Goal: Information Seeking & Learning: Learn about a topic

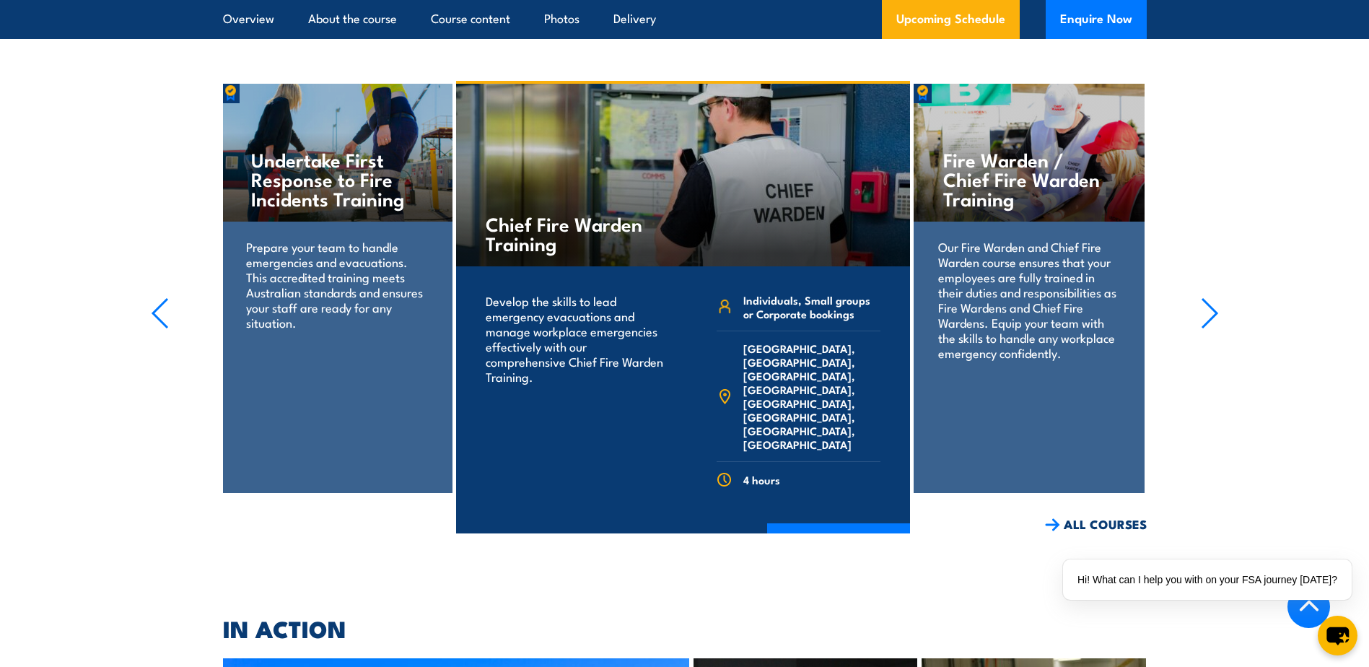
scroll to position [3051, 0]
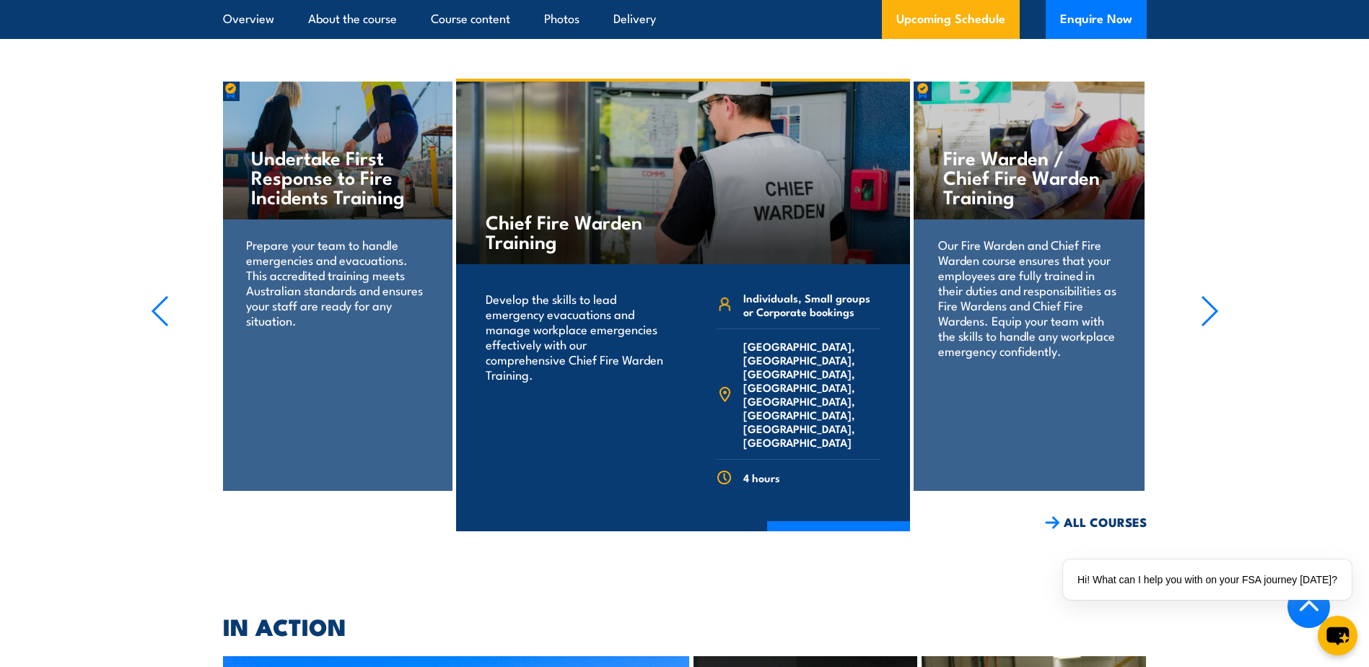
click at [372, 251] on p "Prepare your team to handle emergencies and evacuations. This accredited traini…" at bounding box center [336, 282] width 181 height 91
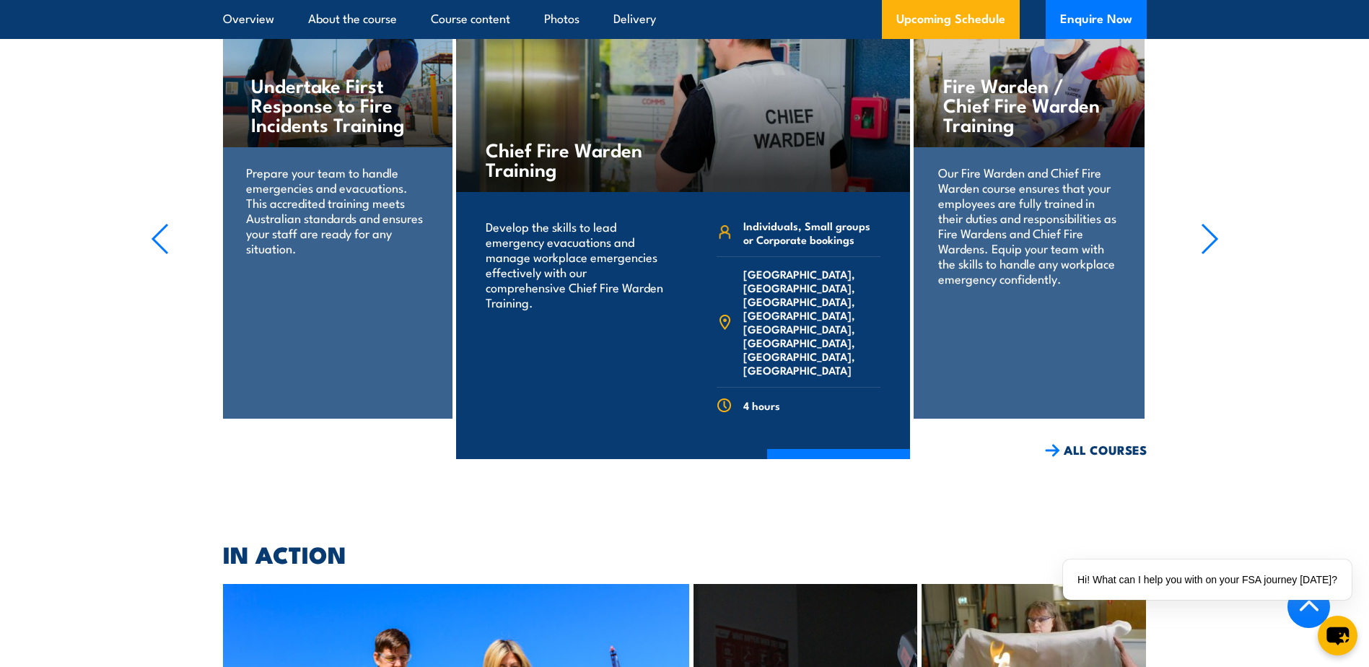
scroll to position [3195, 0]
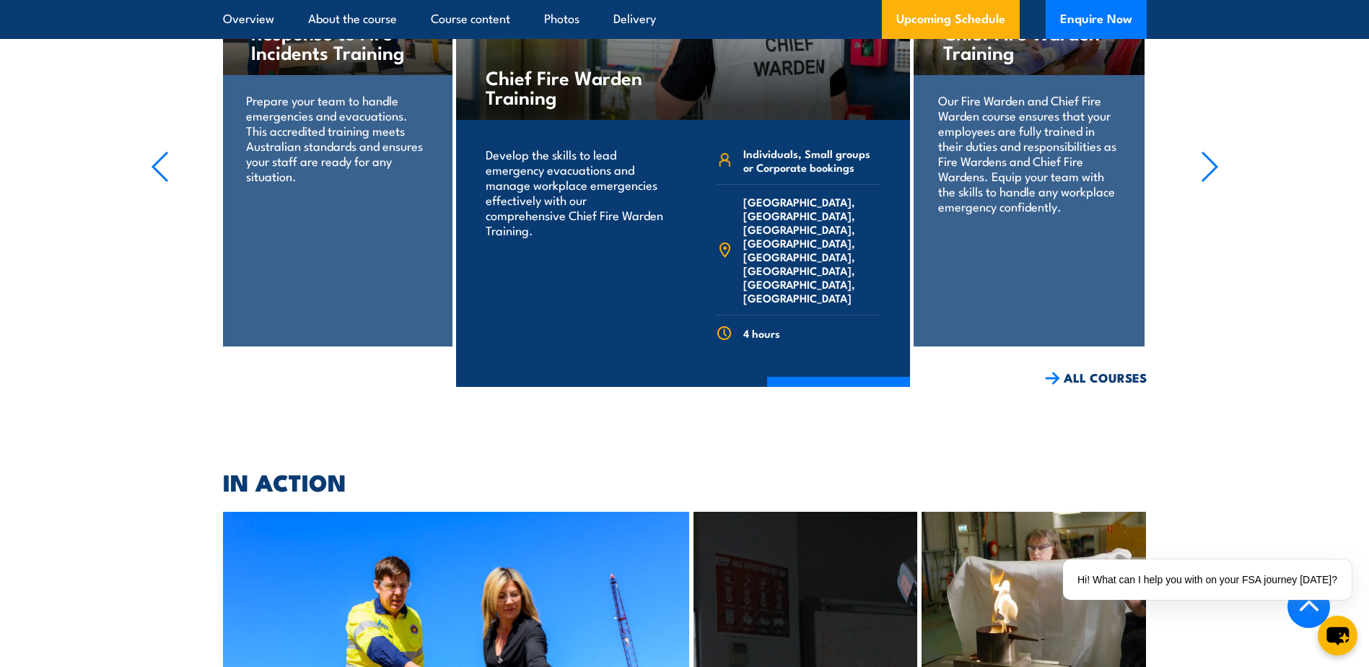
click at [157, 151] on icon "button" at bounding box center [160, 167] width 18 height 32
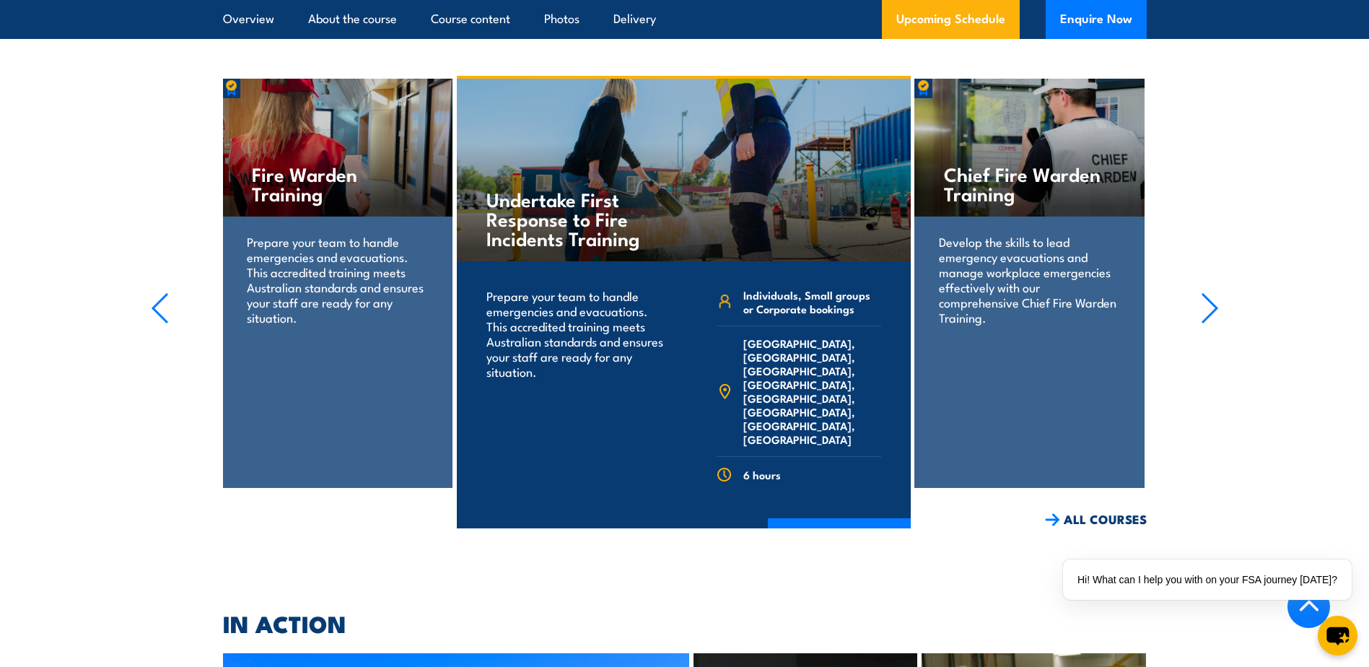
scroll to position [3051, 0]
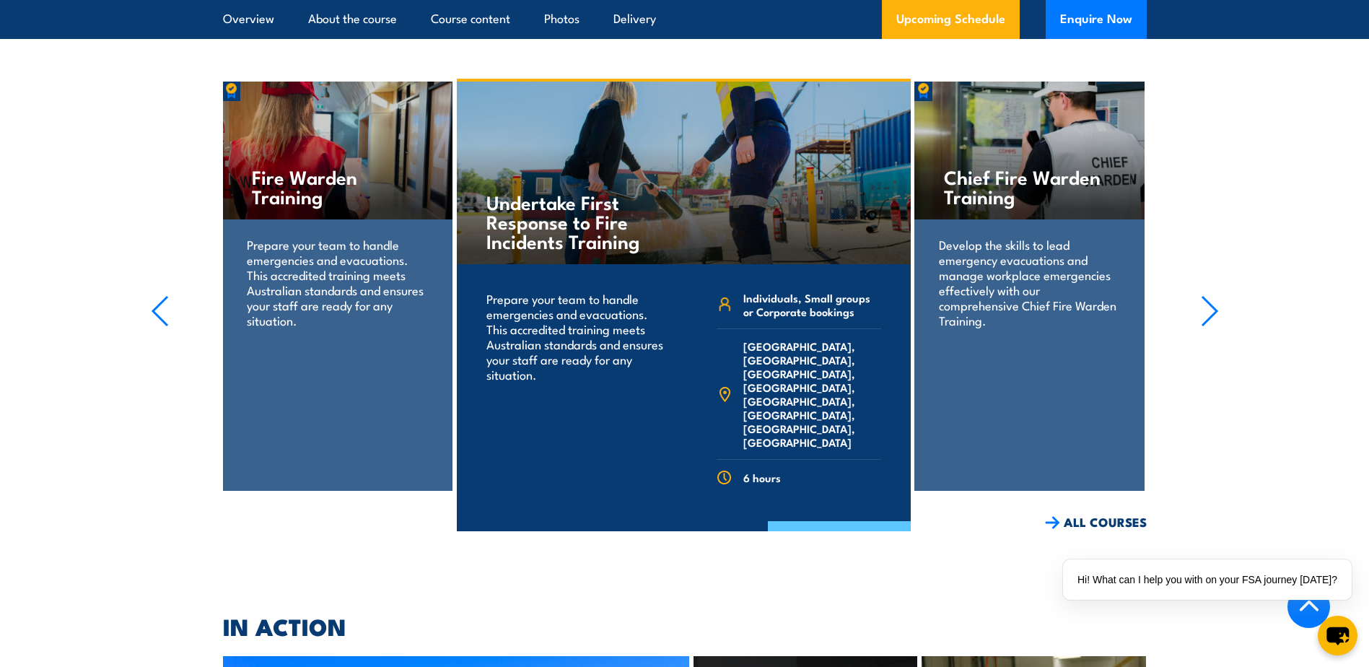
click at [845, 521] on link "COURSE DETAILS" at bounding box center [839, 540] width 143 height 38
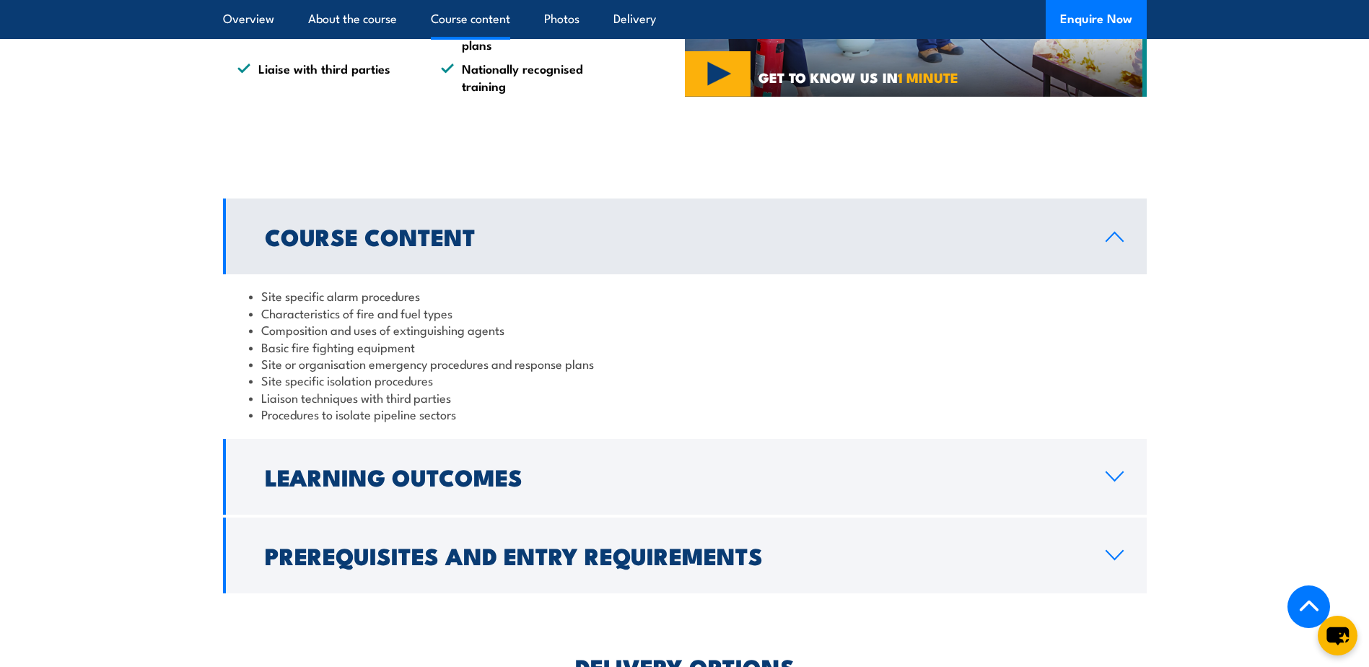
scroll to position [1372, 0]
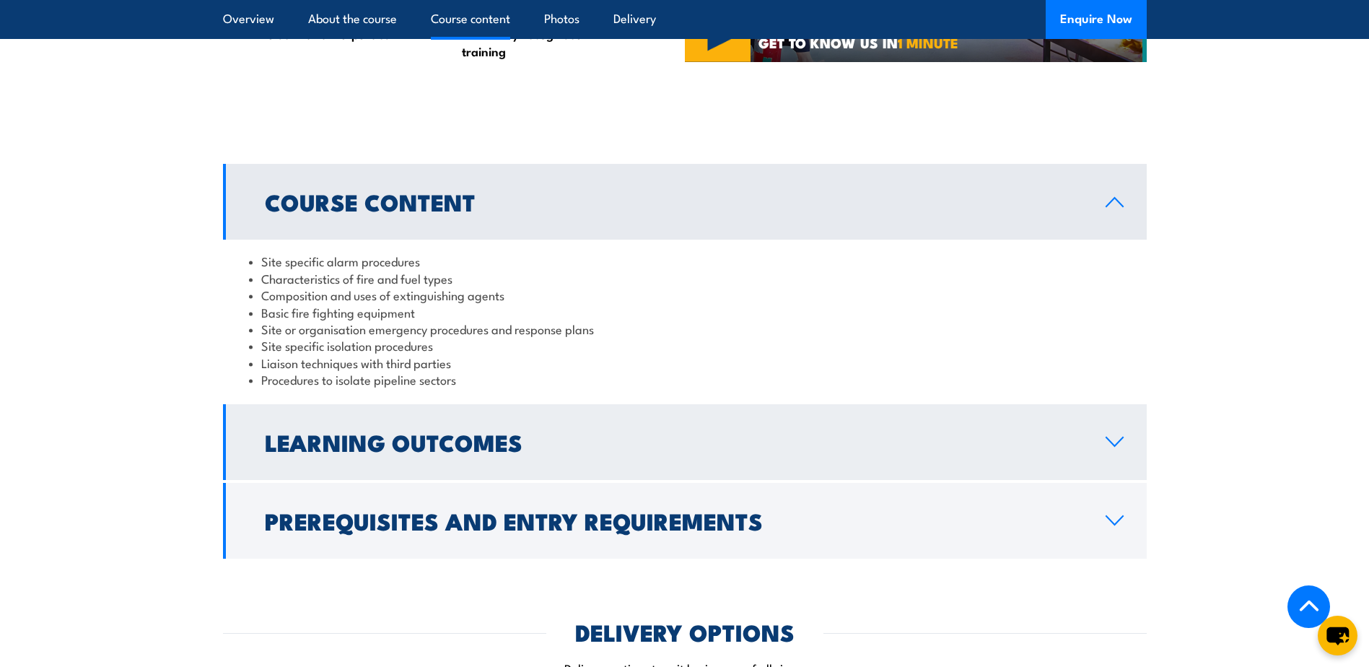
click at [1113, 436] on icon at bounding box center [1114, 442] width 19 height 12
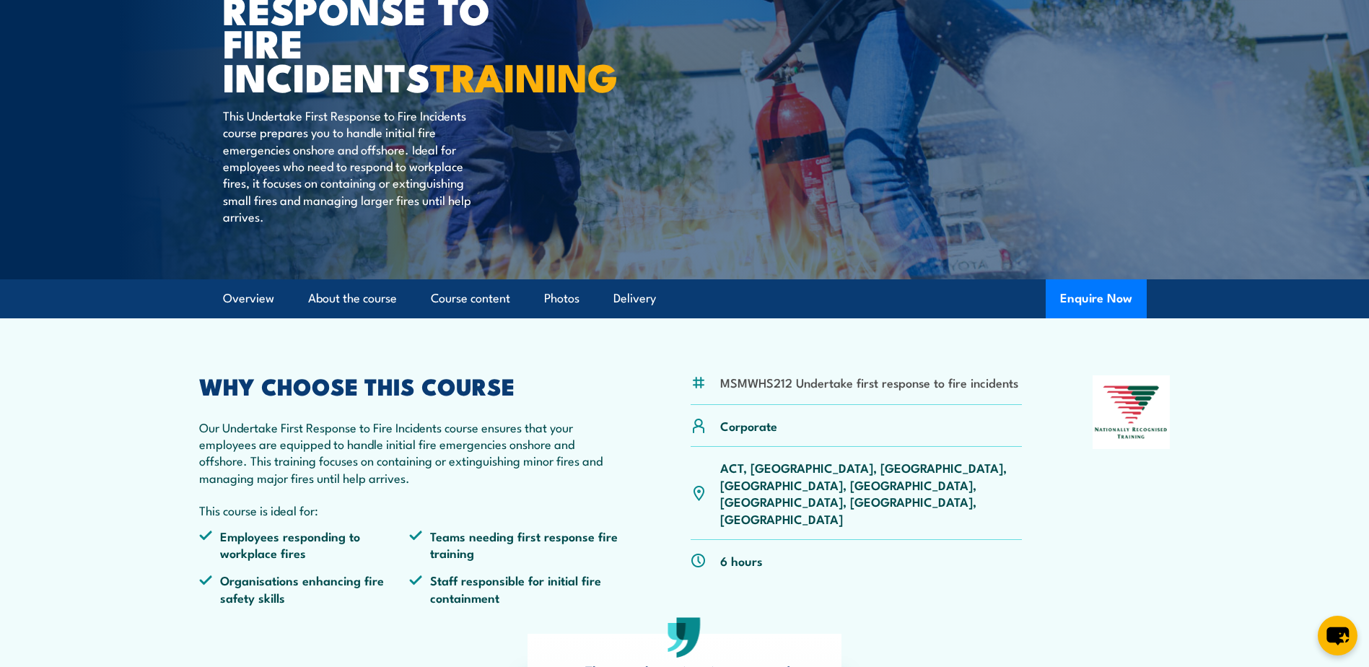
scroll to position [194, 0]
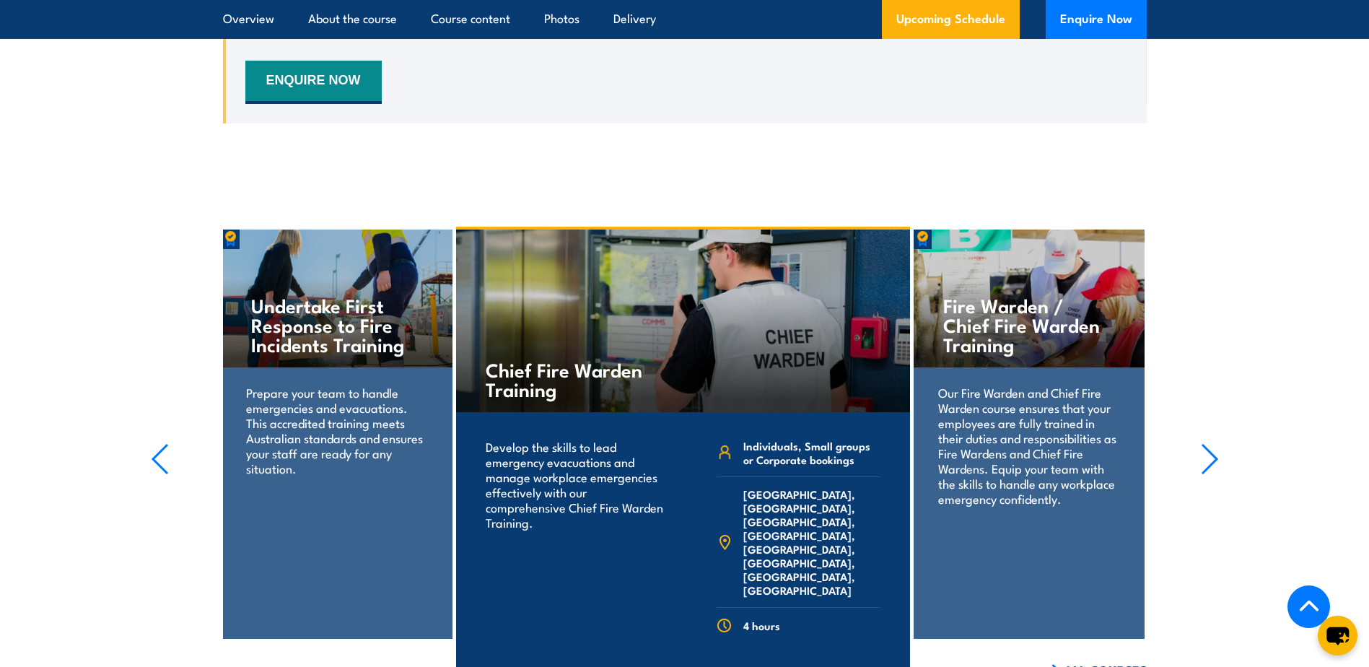
scroll to position [2872, 0]
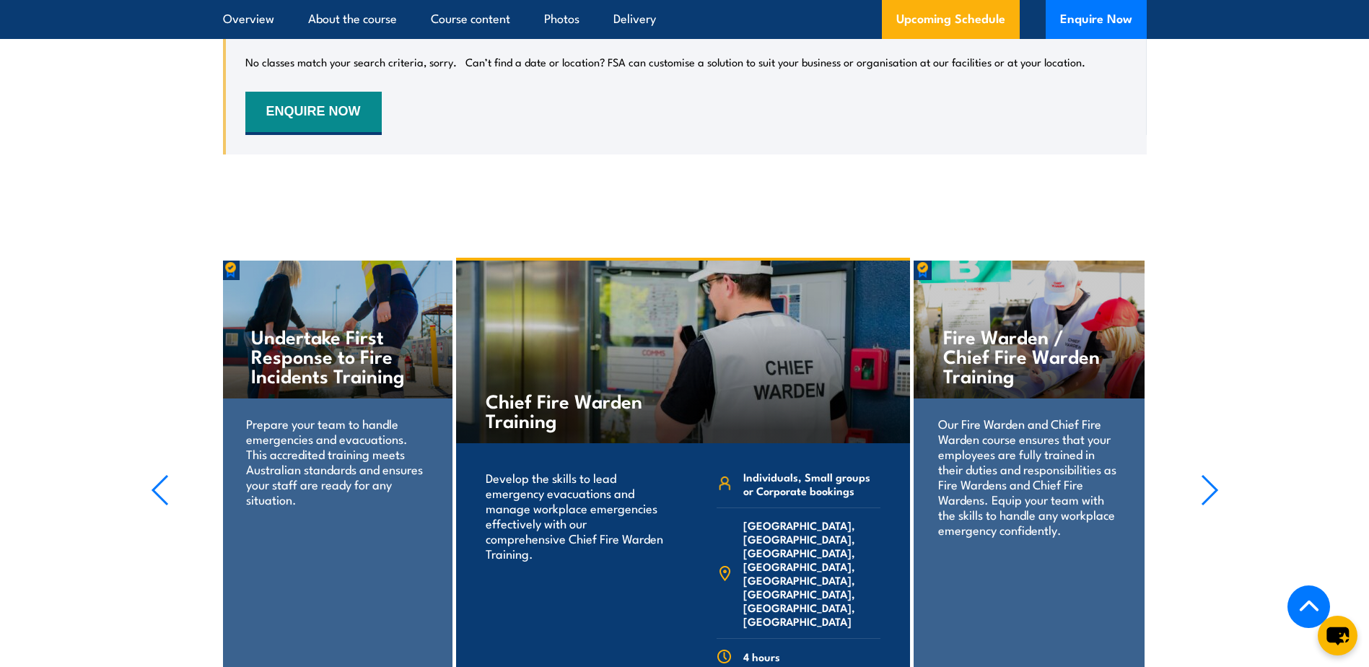
click at [1213, 474] on icon "button" at bounding box center [1210, 490] width 18 height 32
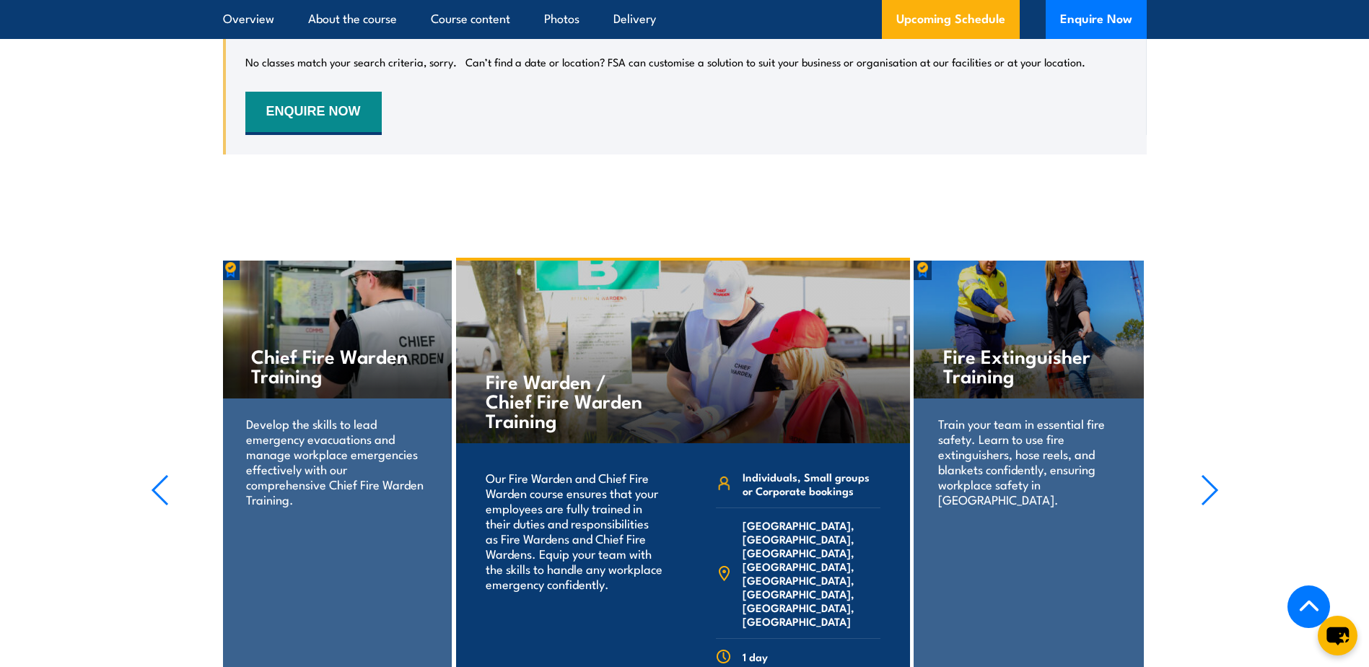
click at [148, 422] on section "Fire Extinguisher Training Train your team in essential fire safety. Learn to u…" at bounding box center [684, 484] width 1369 height 453
click at [160, 476] on icon "button" at bounding box center [160, 490] width 14 height 29
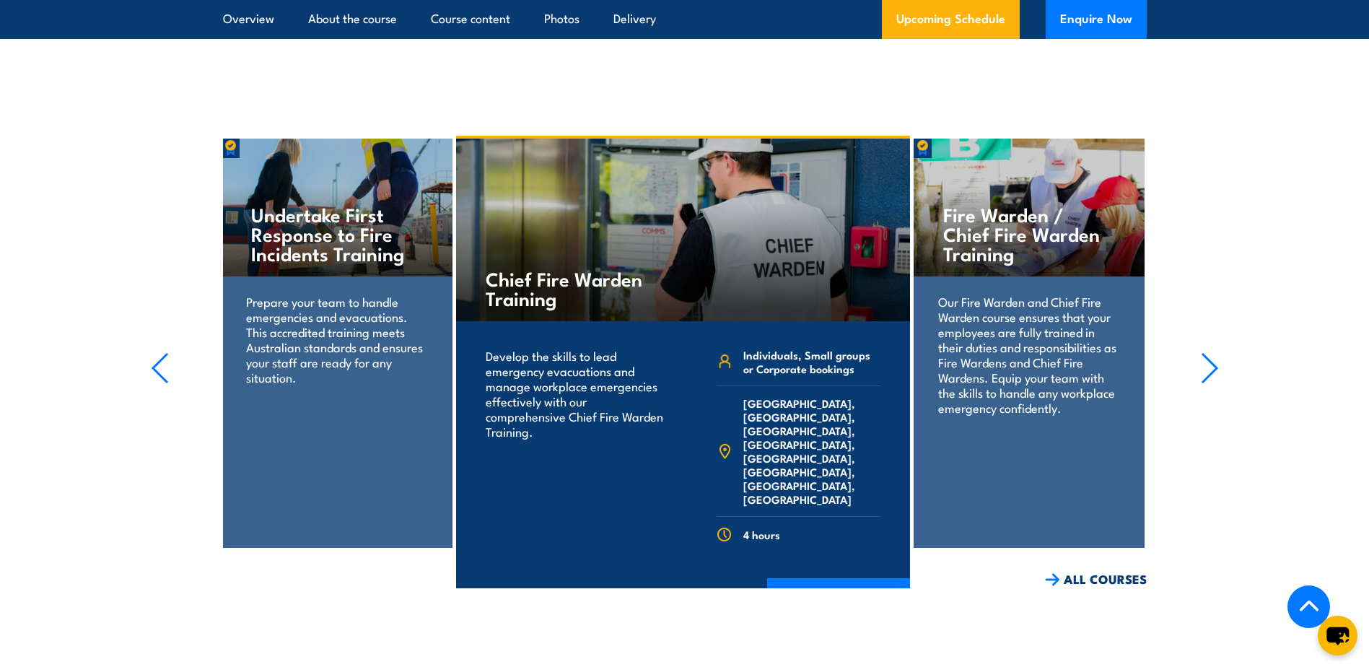
scroll to position [2944, 0]
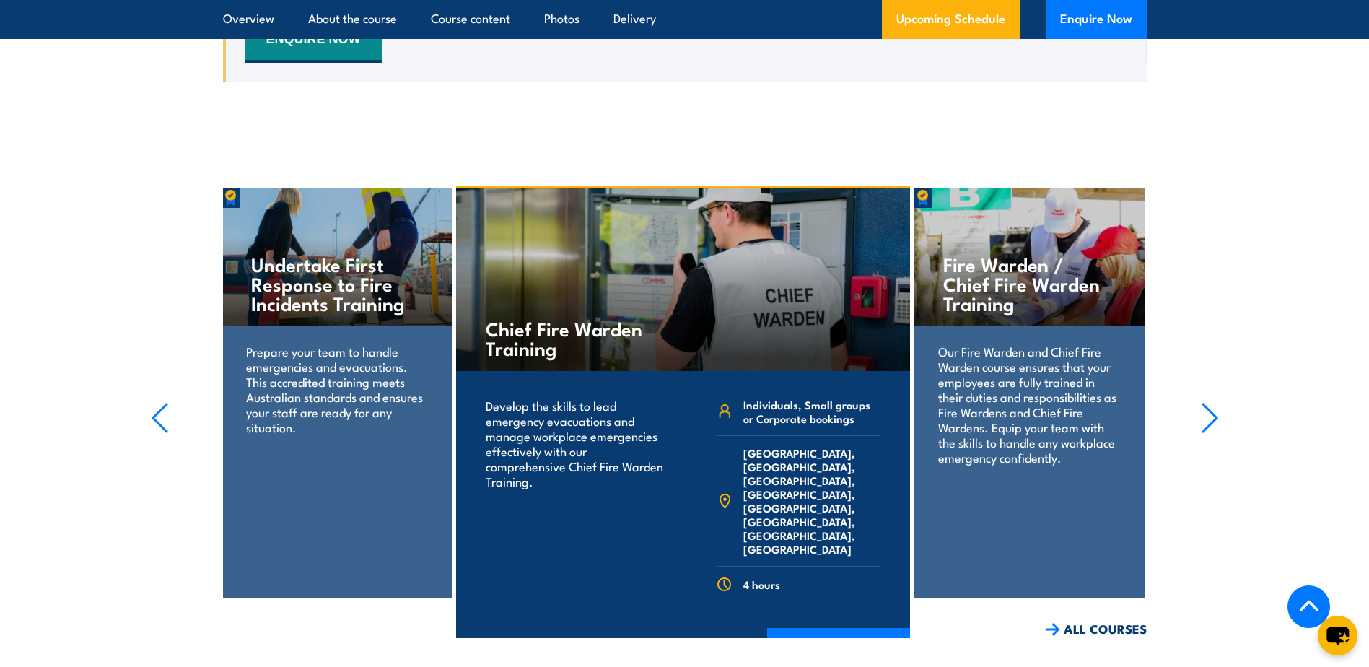
click at [157, 404] on icon "button" at bounding box center [160, 418] width 14 height 29
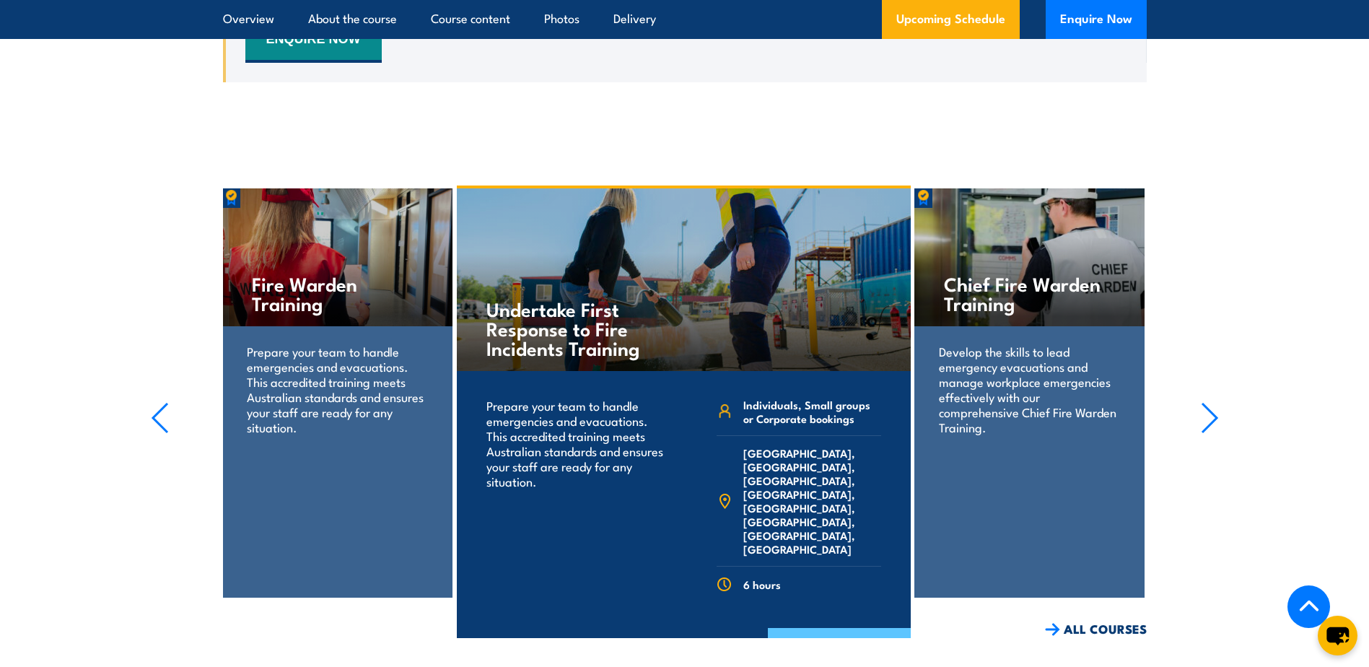
click at [823, 628] on link "COURSE DETAILS" at bounding box center [839, 647] width 143 height 38
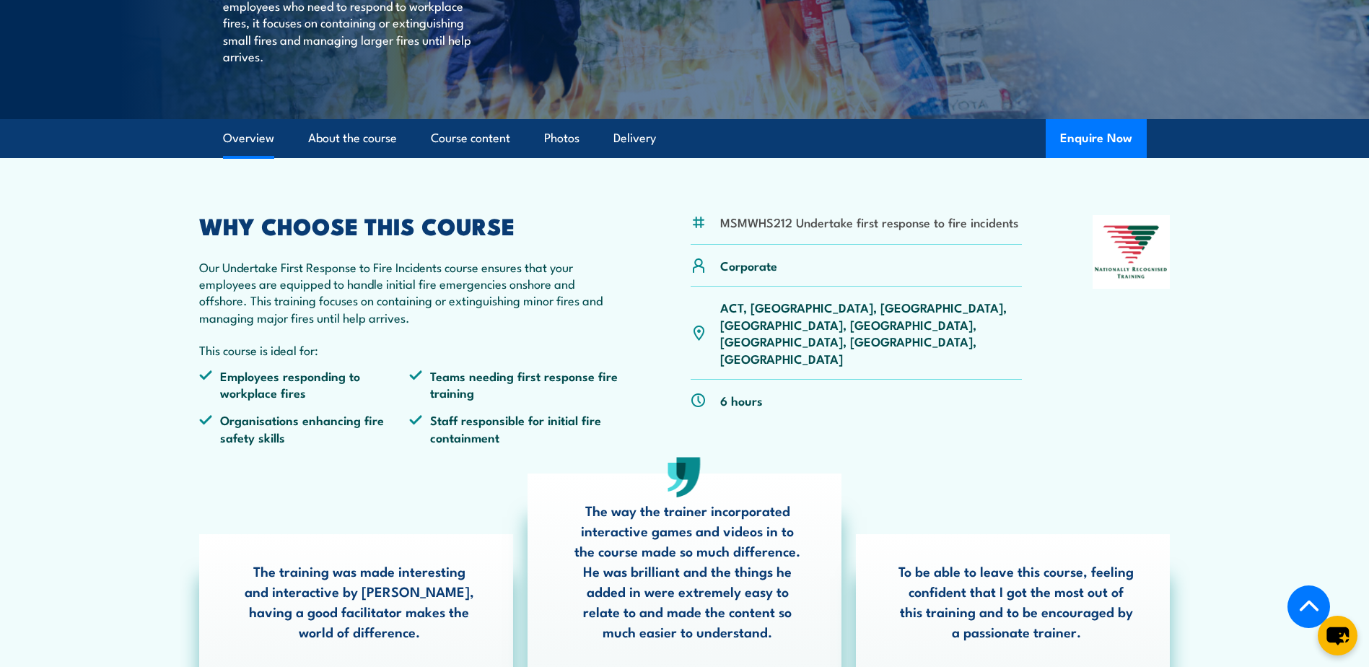
scroll to position [289, 0]
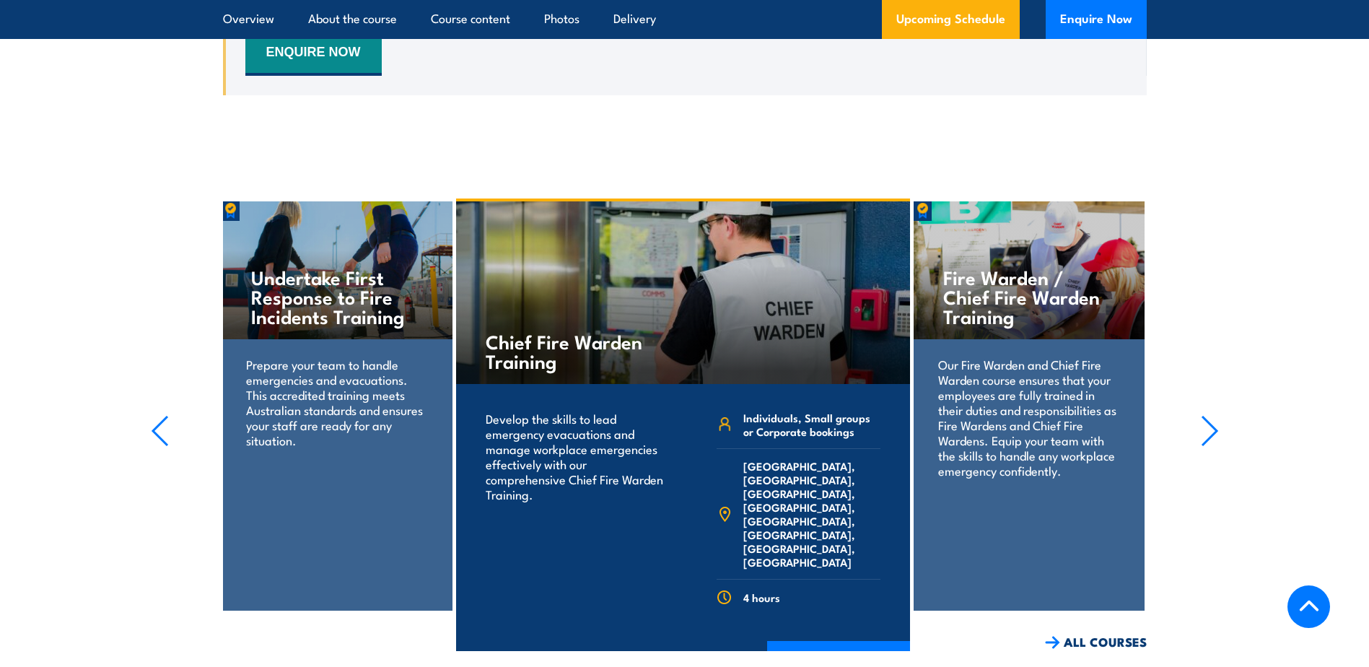
scroll to position [2944, 0]
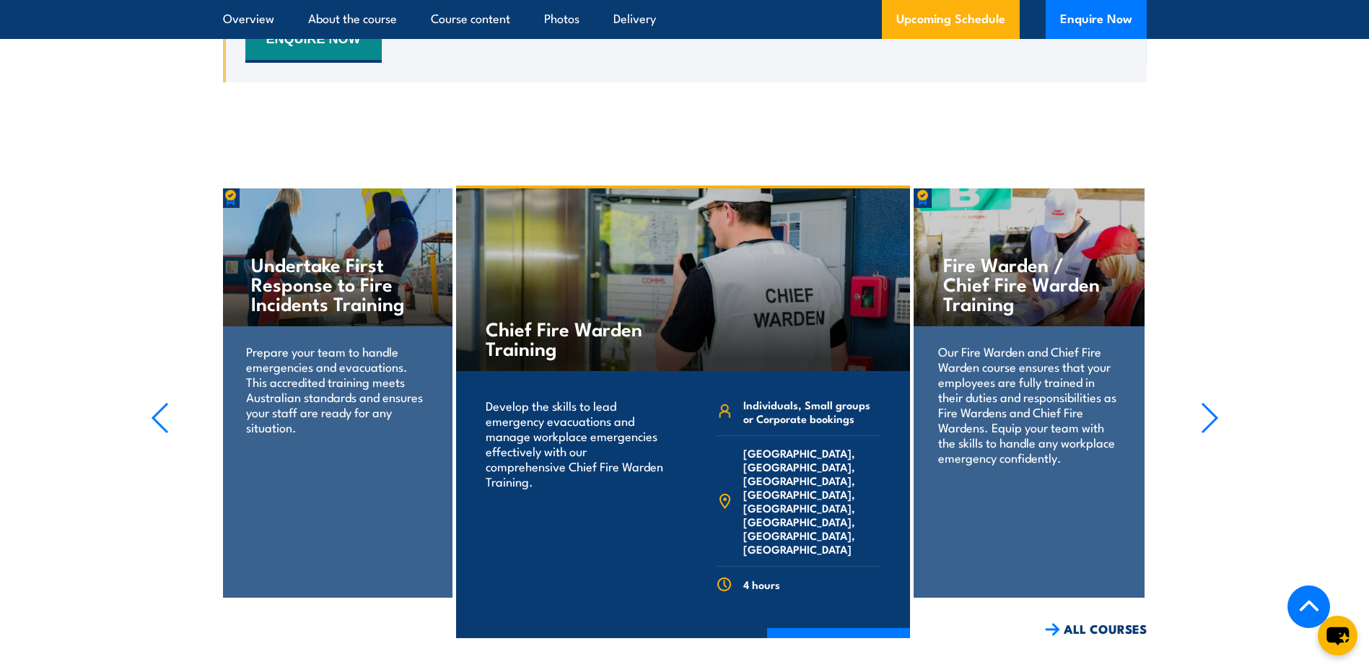
click at [1214, 402] on icon "button" at bounding box center [1210, 418] width 18 height 32
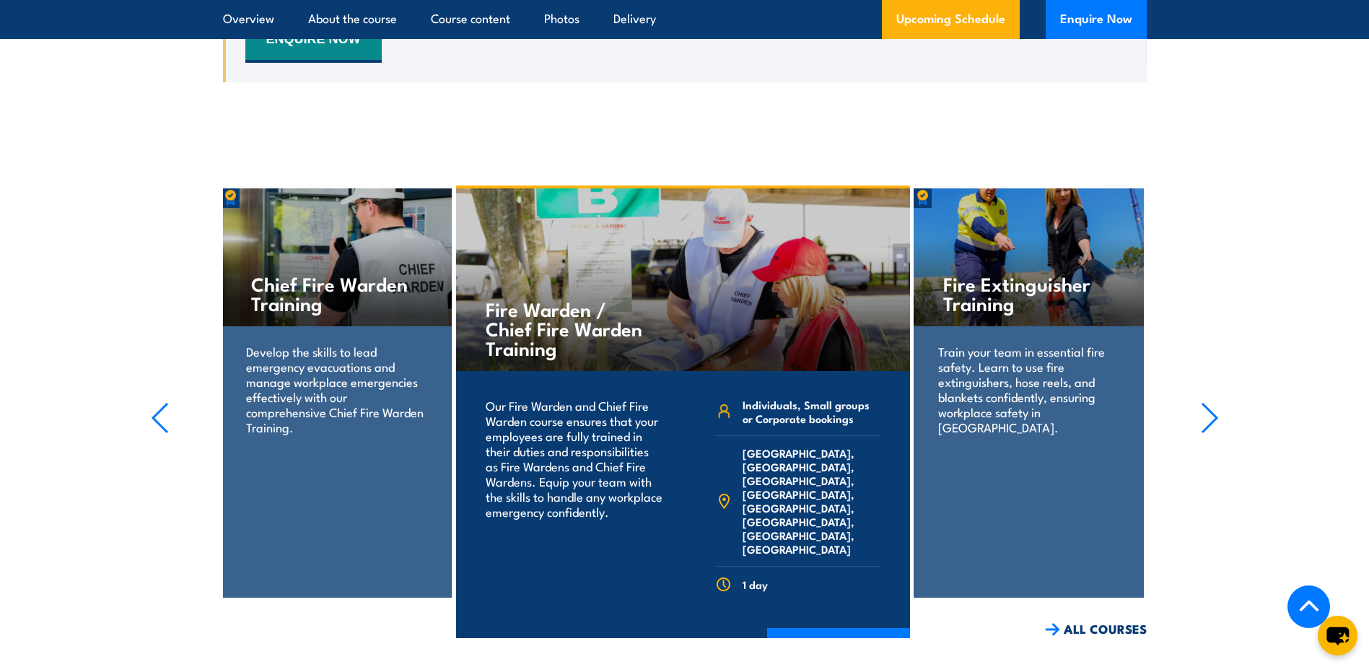
click at [1209, 402] on icon "button" at bounding box center [1210, 418] width 18 height 32
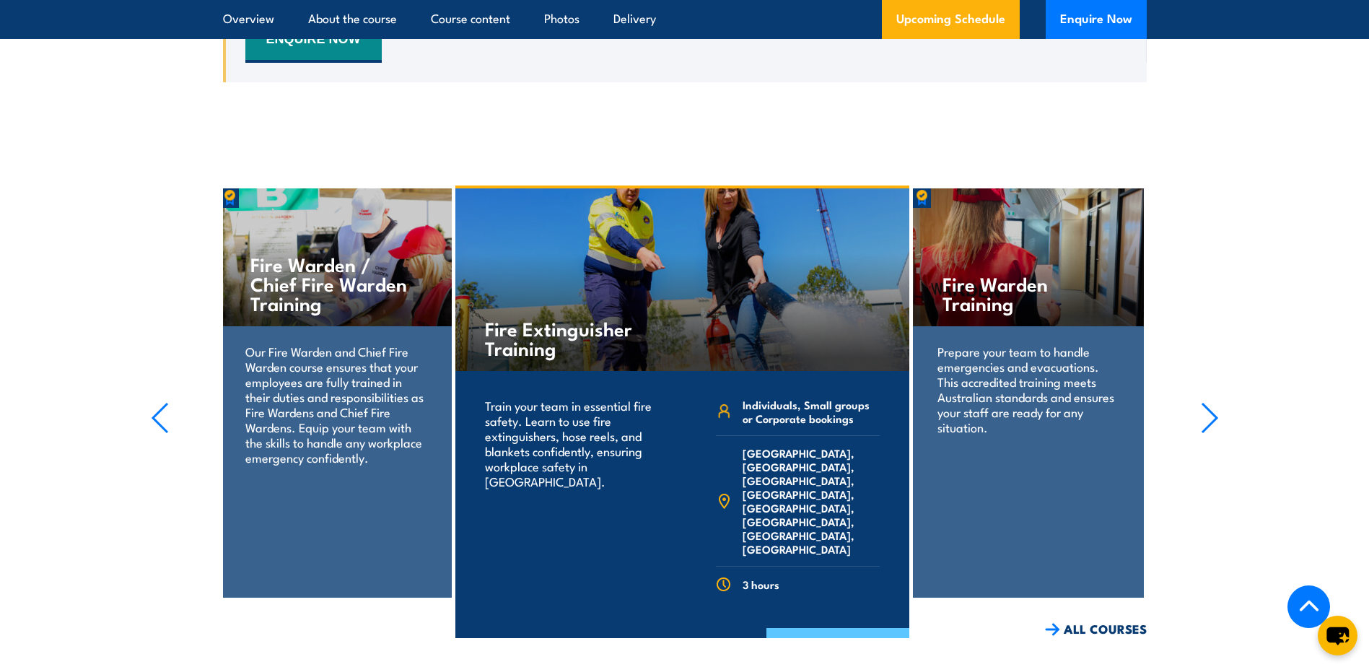
click at [828, 628] on link "COURSE DETAILS" at bounding box center [838, 647] width 143 height 38
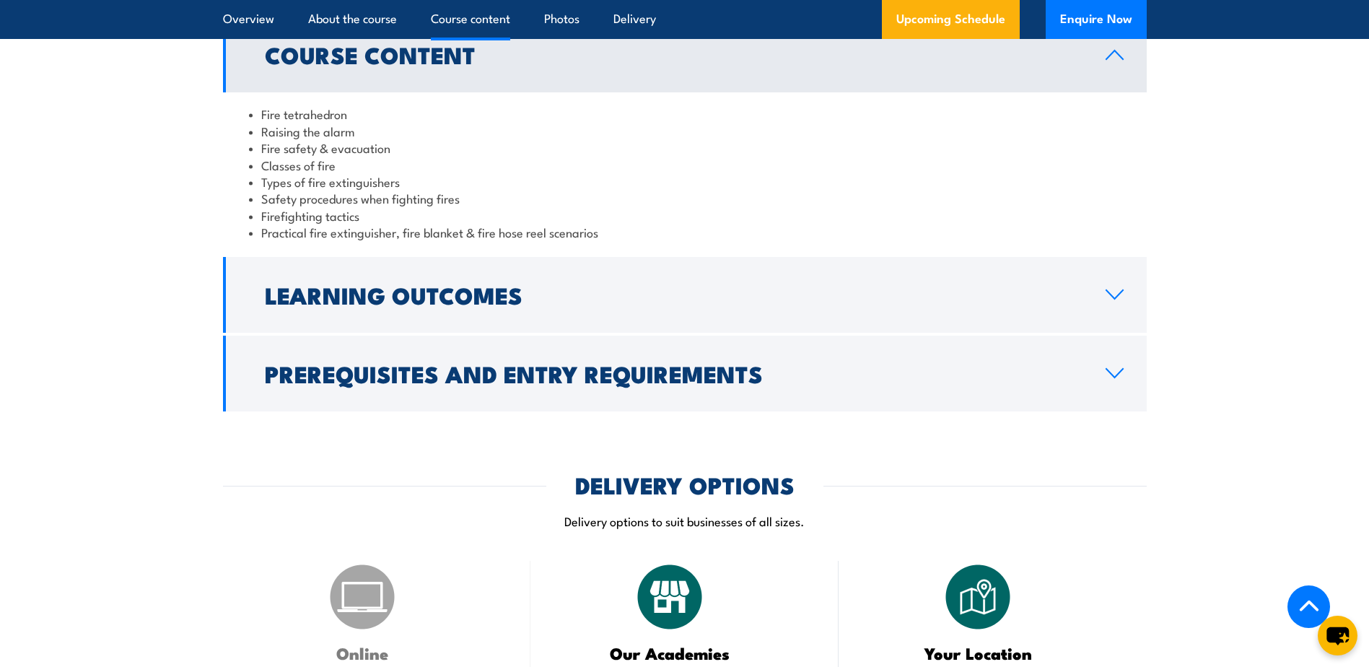
scroll to position [1372, 0]
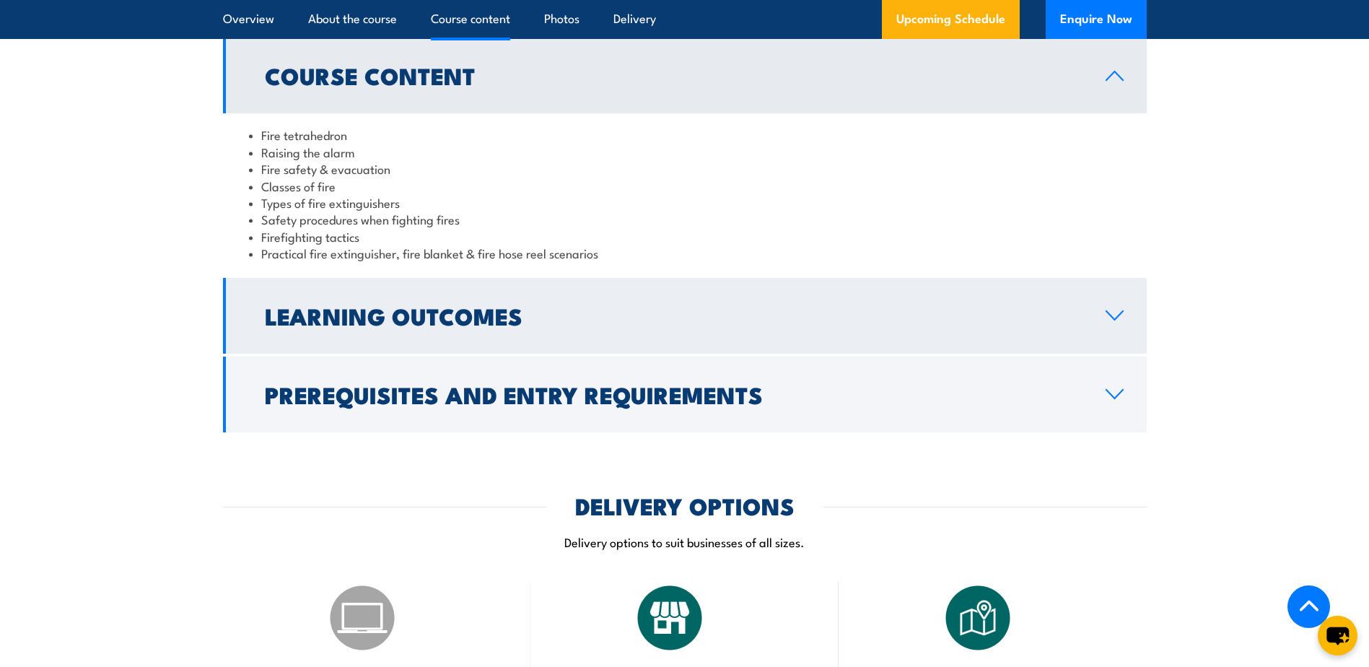
click at [1117, 323] on link "Learning Outcomes" at bounding box center [685, 316] width 924 height 76
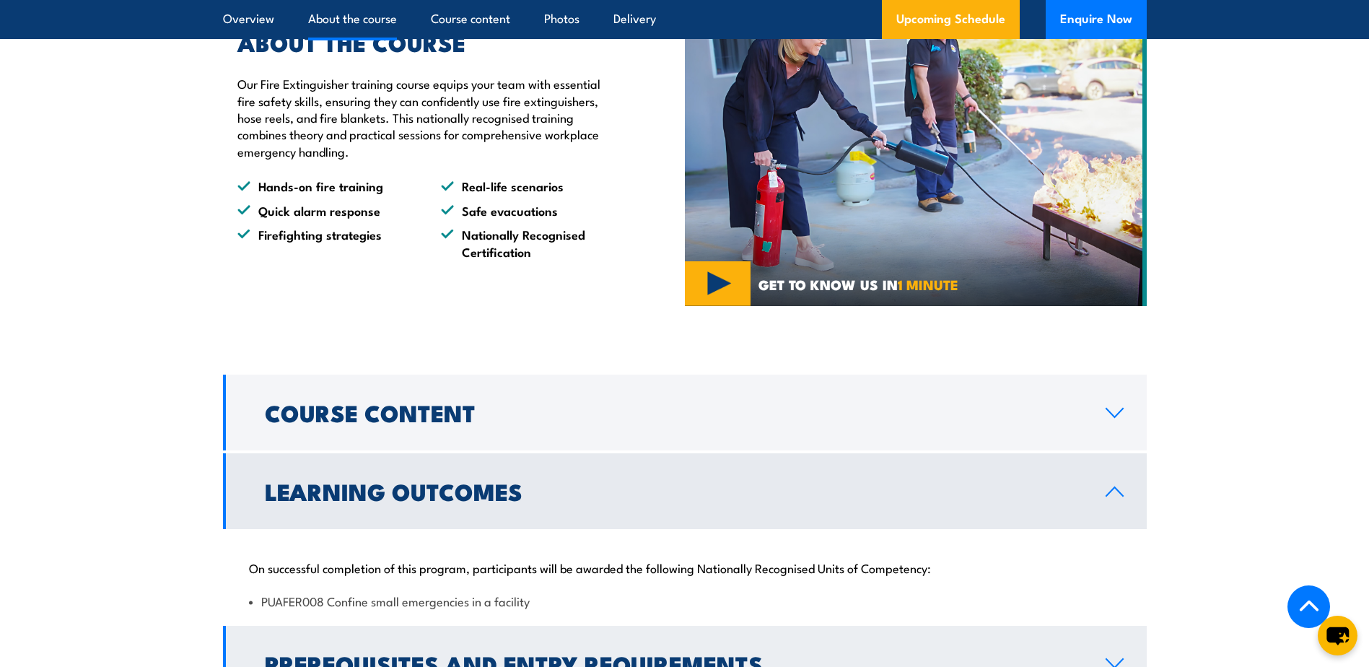
scroll to position [1011, 0]
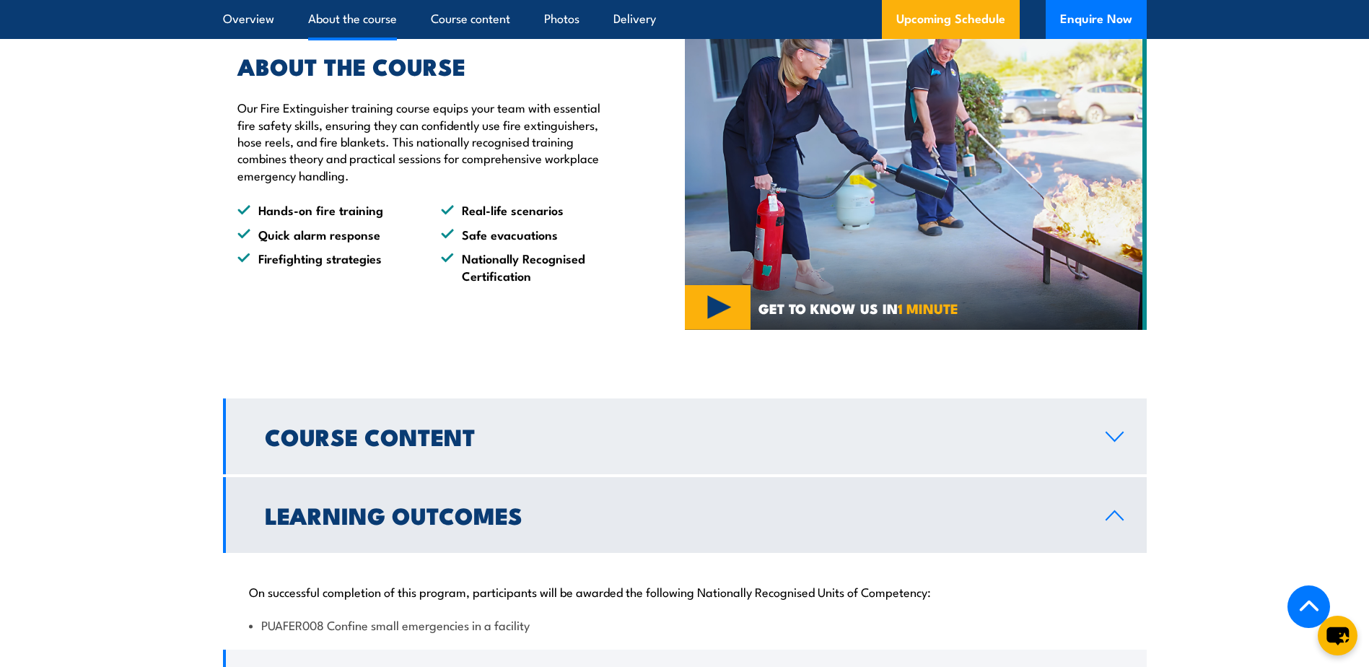
click at [1119, 443] on link "Course Content" at bounding box center [685, 436] width 924 height 76
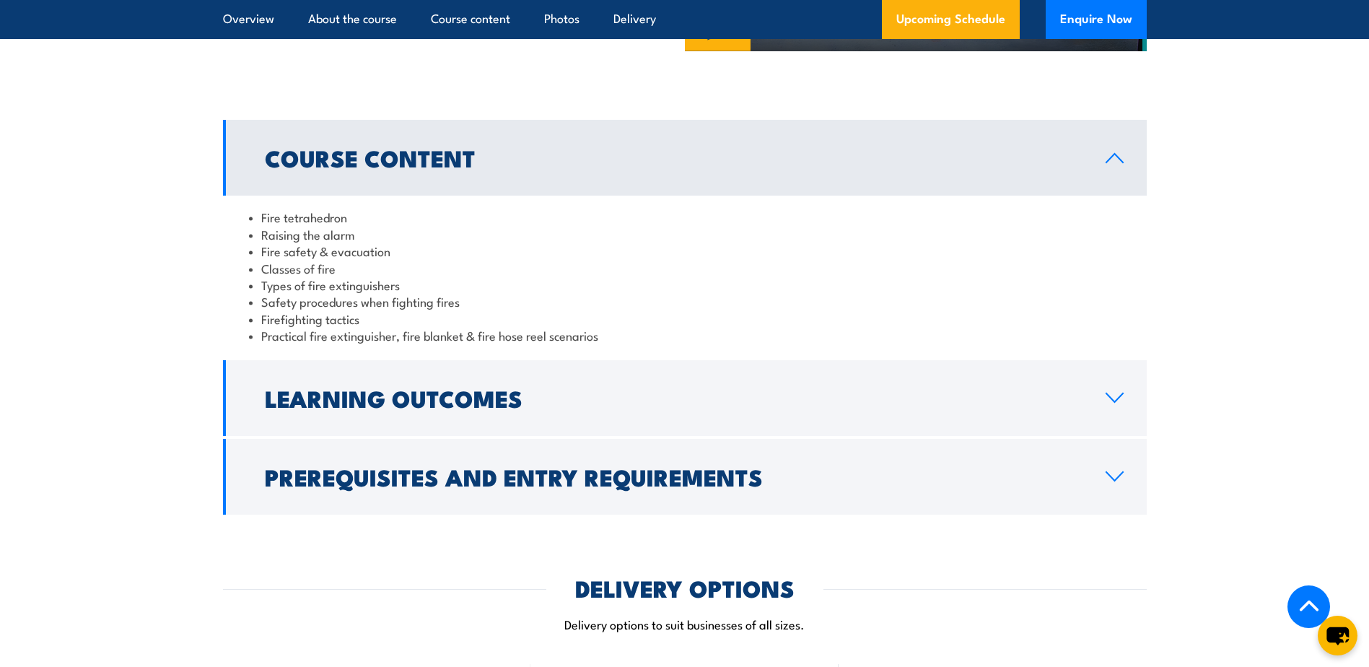
scroll to position [1299, 0]
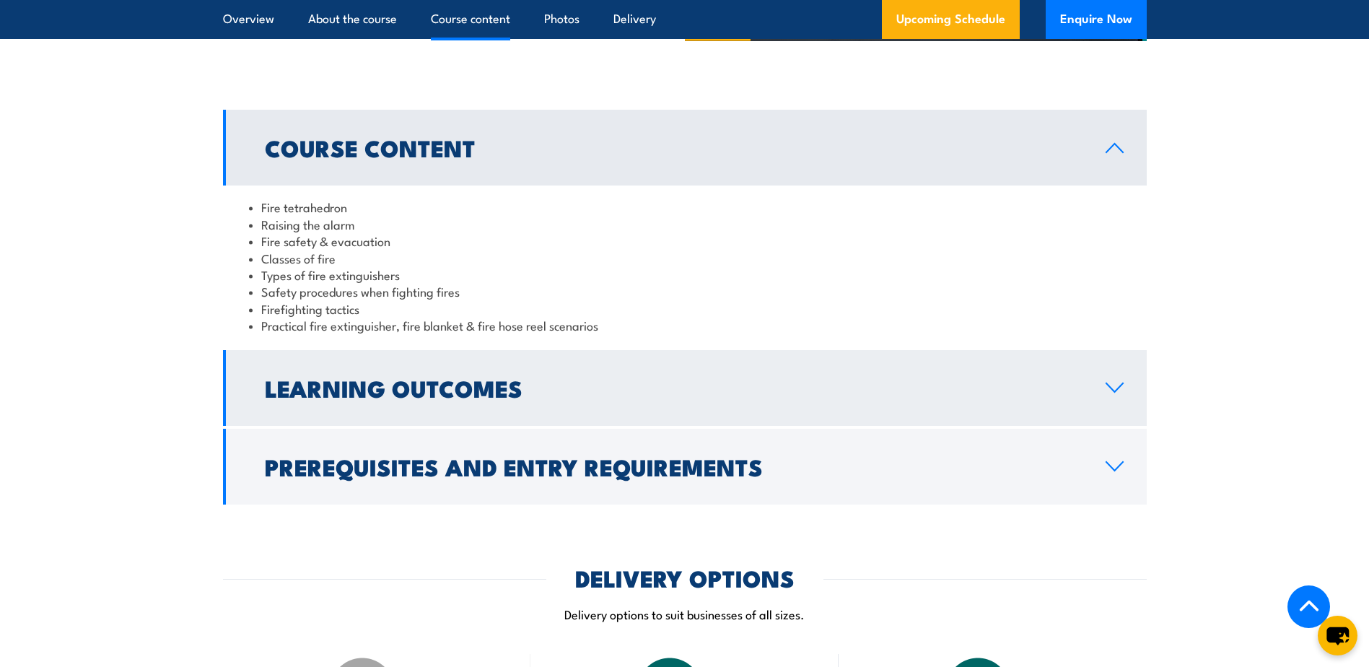
click at [1116, 422] on link "Learning Outcomes" at bounding box center [685, 388] width 924 height 76
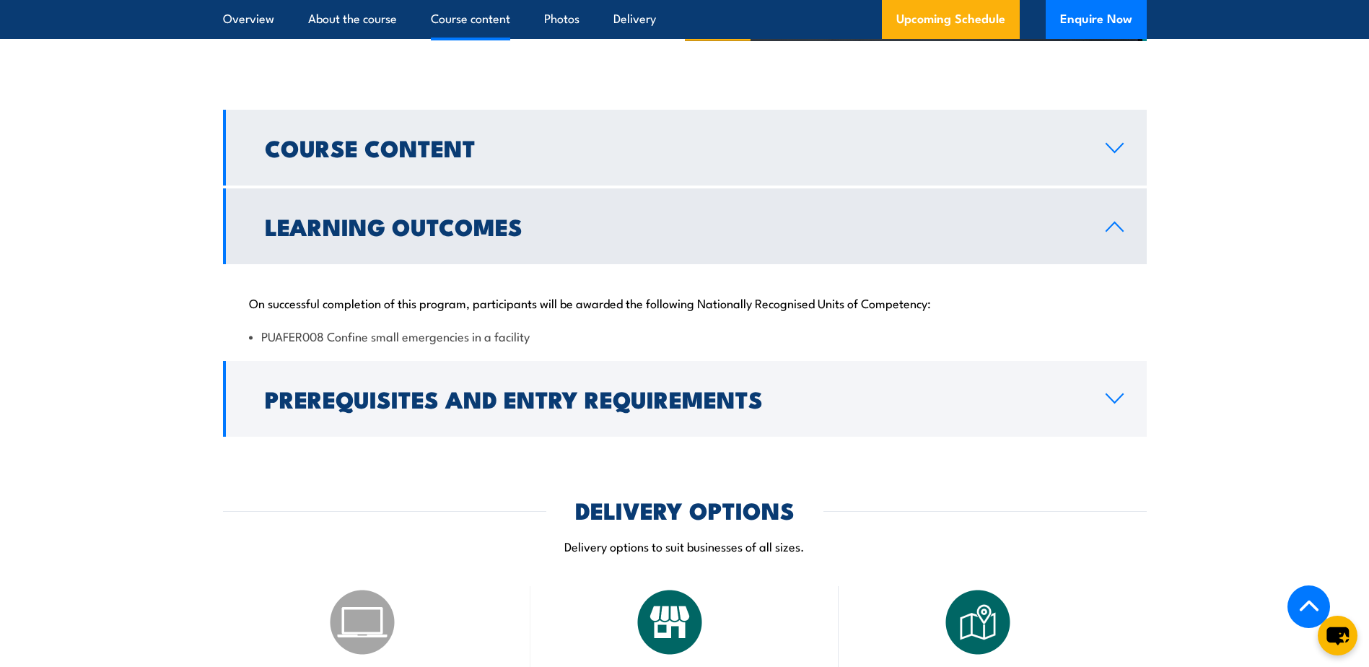
click at [1119, 157] on link "Course Content" at bounding box center [685, 148] width 924 height 76
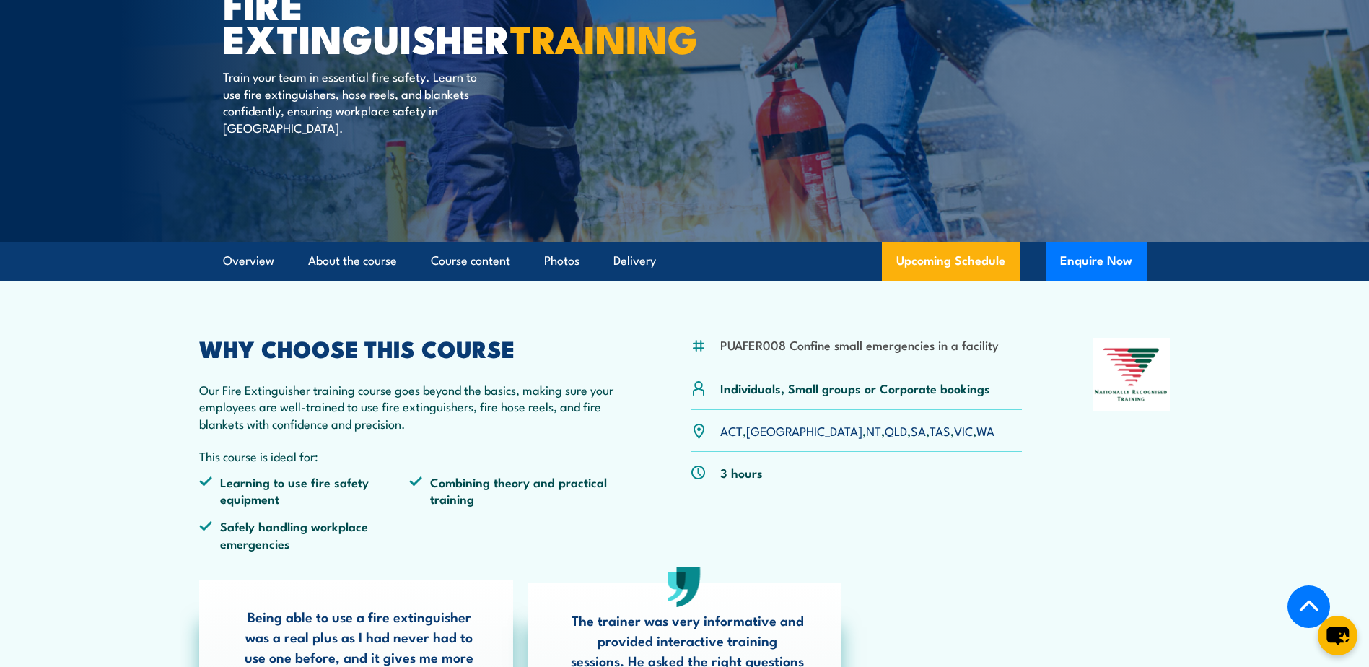
scroll to position [256, 0]
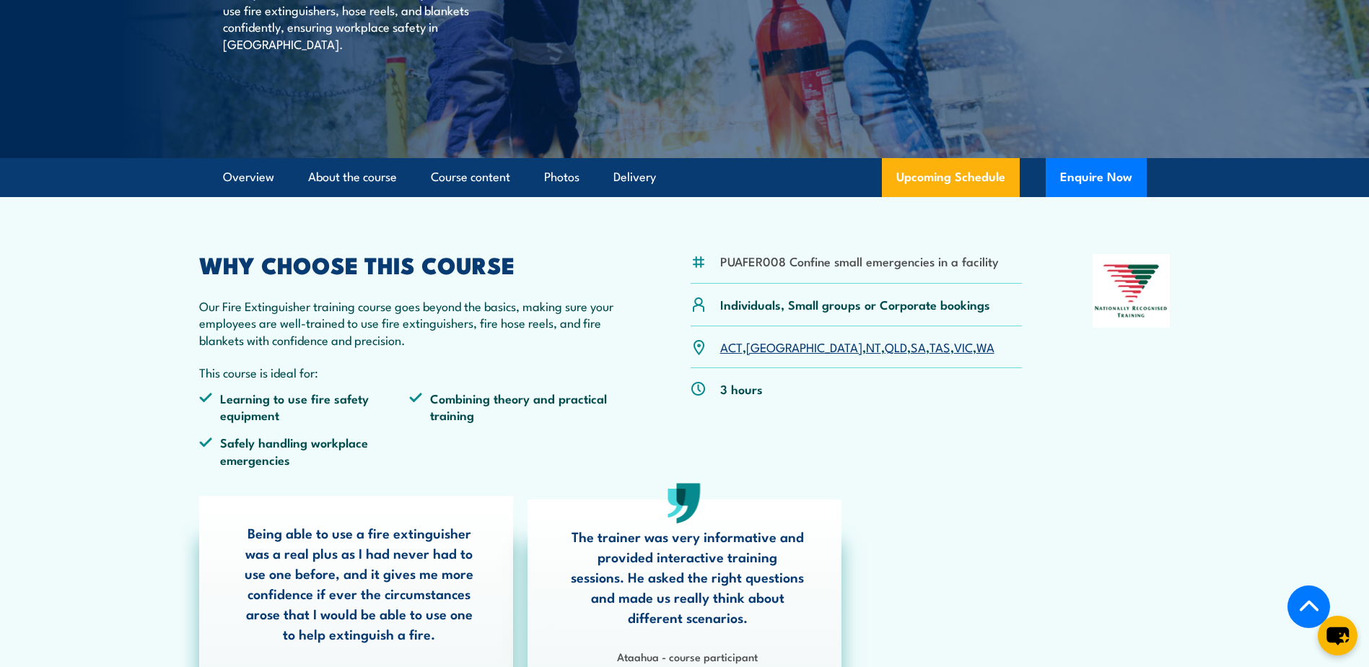
drag, startPoint x: 458, startPoint y: 360, endPoint x: 421, endPoint y: 344, distance: 40.5
click at [458, 360] on div "WHY CHOOSE THIS COURSE Our Fire Extinguisher training course goes beyond the ba…" at bounding box center [410, 366] width 422 height 225
drag, startPoint x: 225, startPoint y: 308, endPoint x: 393, endPoint y: 312, distance: 168.3
click at [393, 312] on p "Our Fire Extinguisher training course goes beyond the basics, making sure your …" at bounding box center [410, 322] width 422 height 51
copy p "Fire Extinguisher training course"
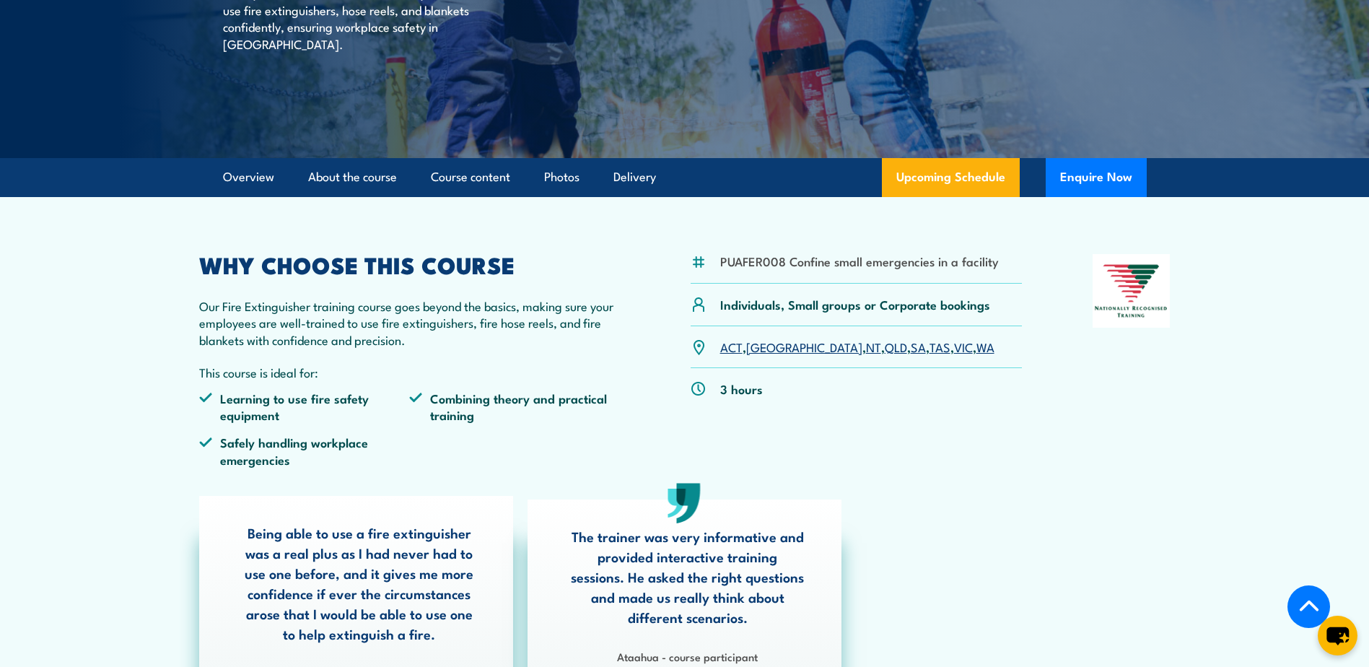
click at [295, 428] on ul "Learning to use fire safety equipment Combining theory and practical training S…" at bounding box center [410, 435] width 422 height 90
drag, startPoint x: 219, startPoint y: 396, endPoint x: 355, endPoint y: 417, distance: 137.2
click at [355, 417] on li "Learning to use fire safety equipment" at bounding box center [304, 407] width 211 height 34
copy li "Learning to use fire safety equipment"
drag, startPoint x: 396, startPoint y: 430, endPoint x: 369, endPoint y: 435, distance: 27.2
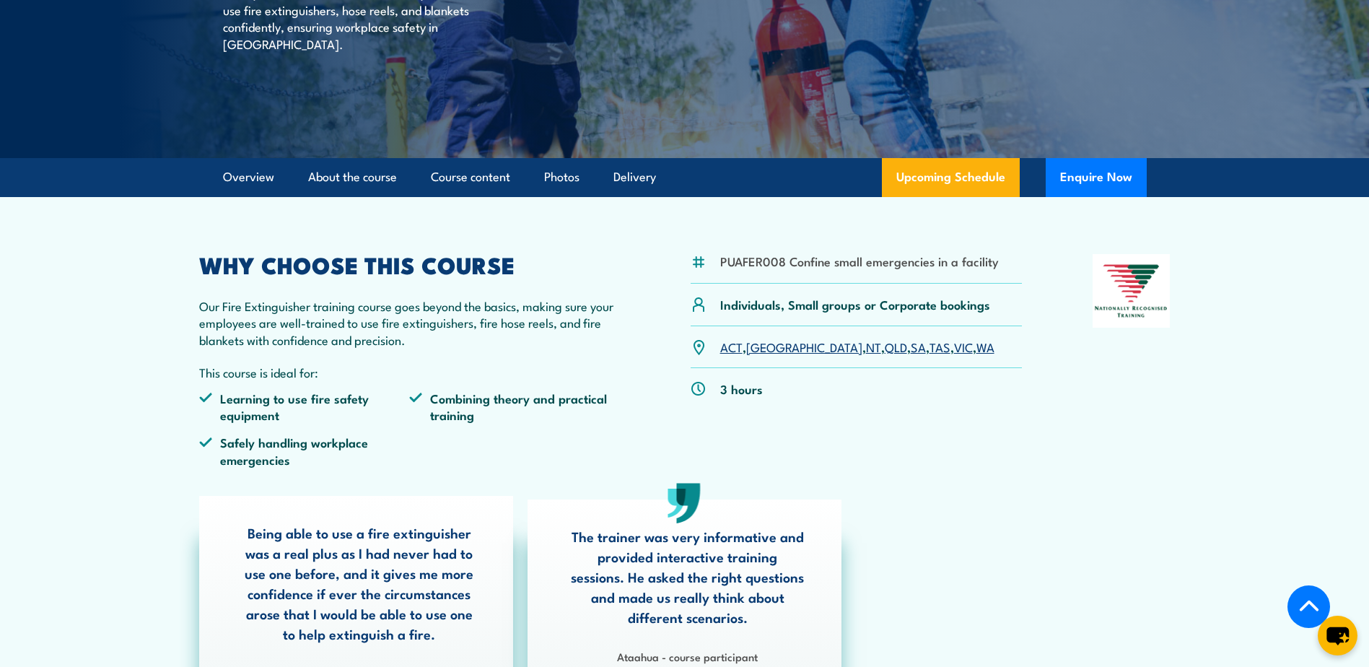
click at [396, 430] on ul "Learning to use fire safety equipment Combining theory and practical training S…" at bounding box center [410, 435] width 422 height 90
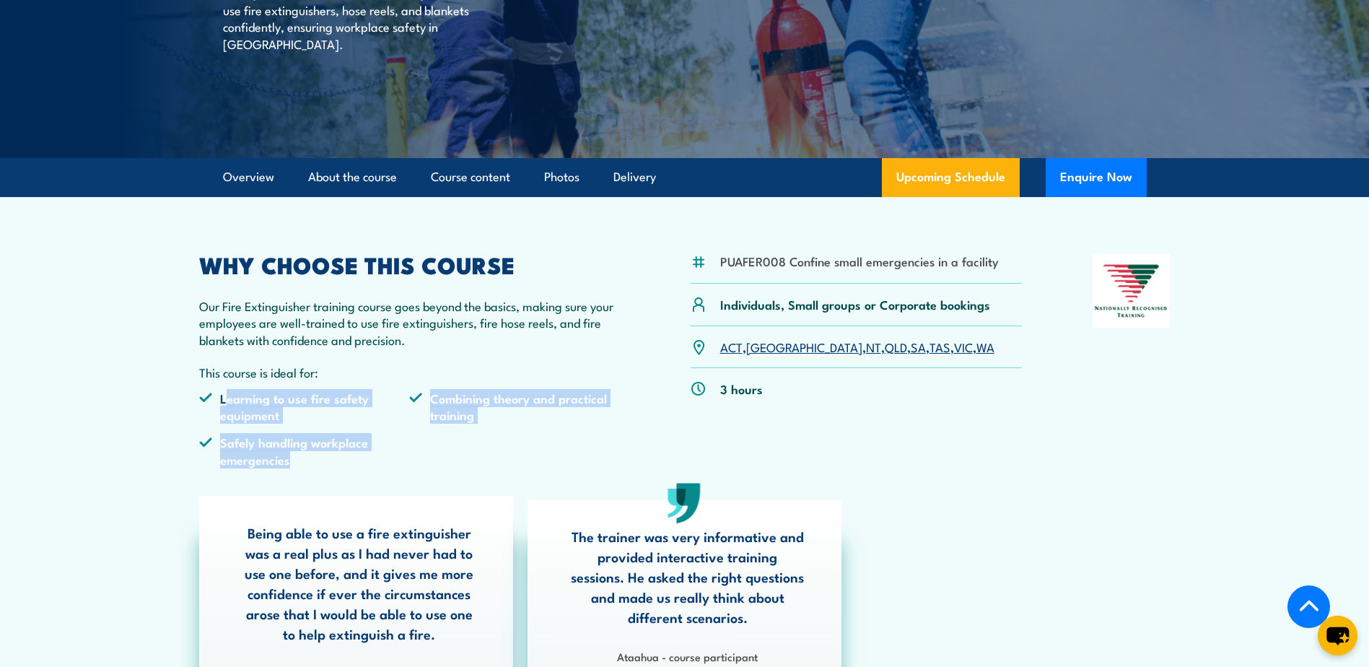
drag, startPoint x: 241, startPoint y: 396, endPoint x: 349, endPoint y: 460, distance: 125.9
click at [349, 460] on ul "Learning to use fire safety equipment Combining theory and practical training S…" at bounding box center [410, 435] width 422 height 90
copy ul "earning to use fire safety equipment Combining theory and practical training Sa…"
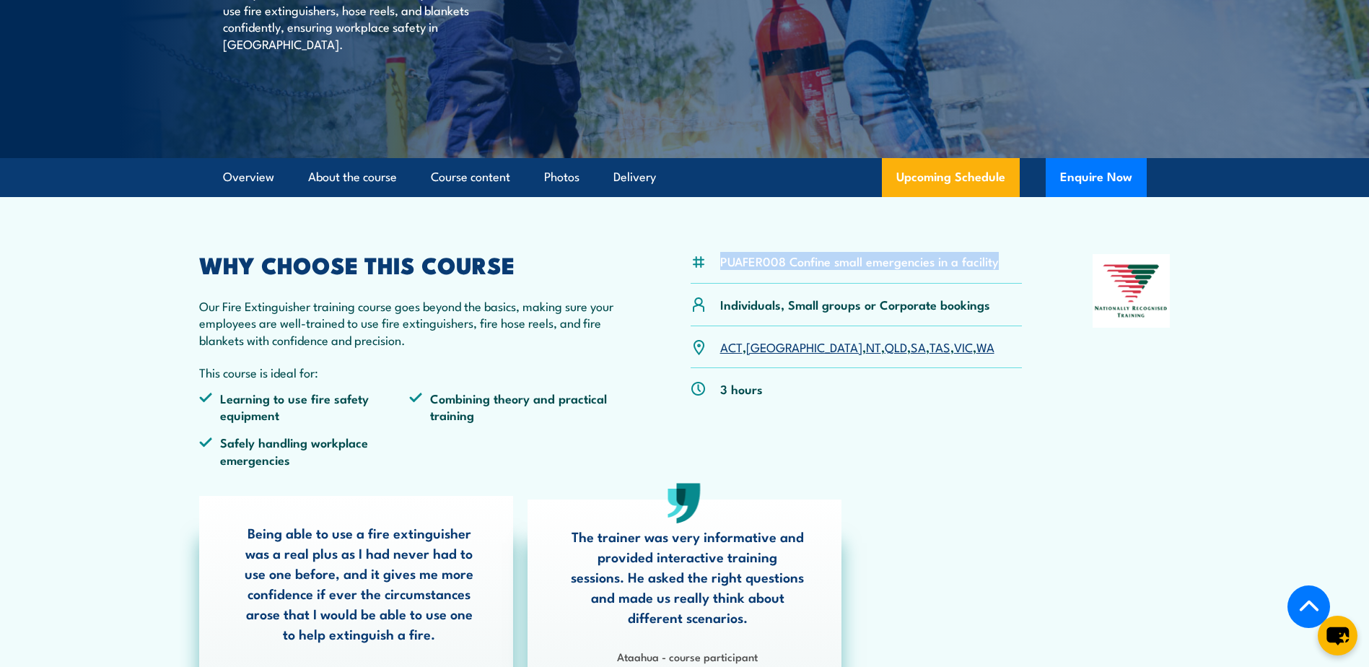
drag, startPoint x: 1005, startPoint y: 262, endPoint x: 720, endPoint y: 267, distance: 285.2
click at [720, 267] on div "PUAFER008 Confine small emergencies in a facility" at bounding box center [857, 269] width 332 height 30
copy li "PUAFER008 Confine small emergencies in a facility"
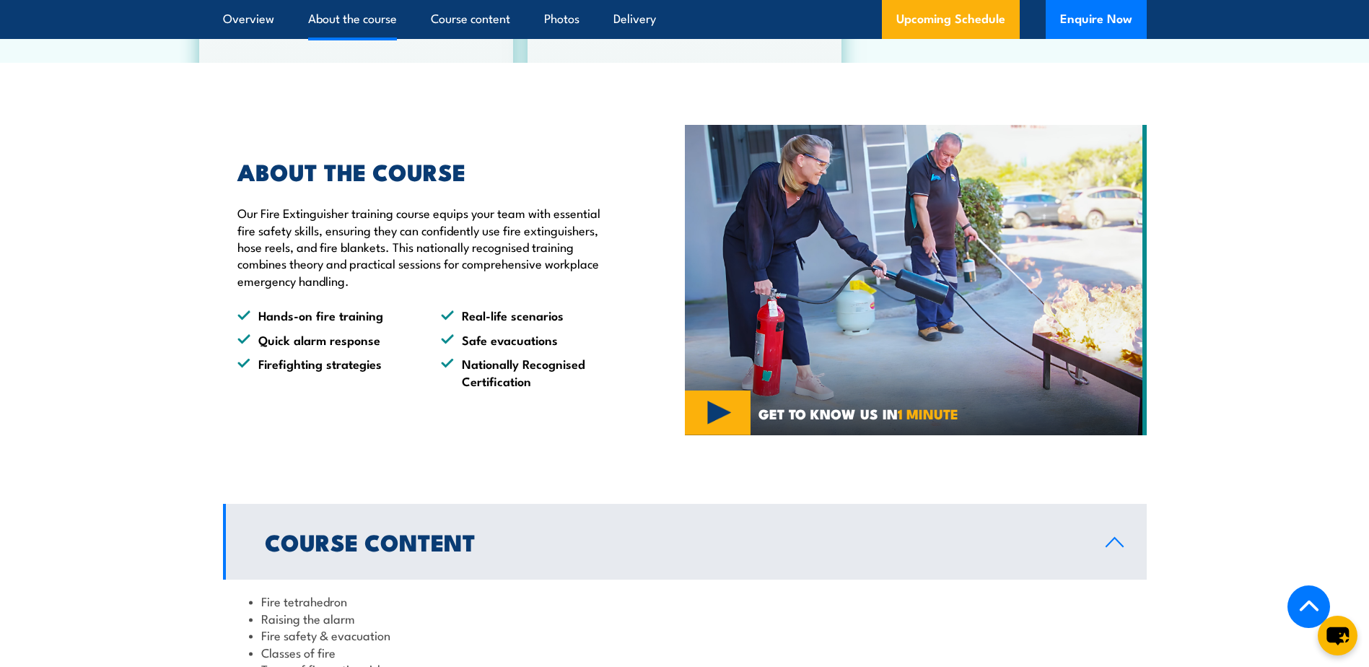
scroll to position [977, 0]
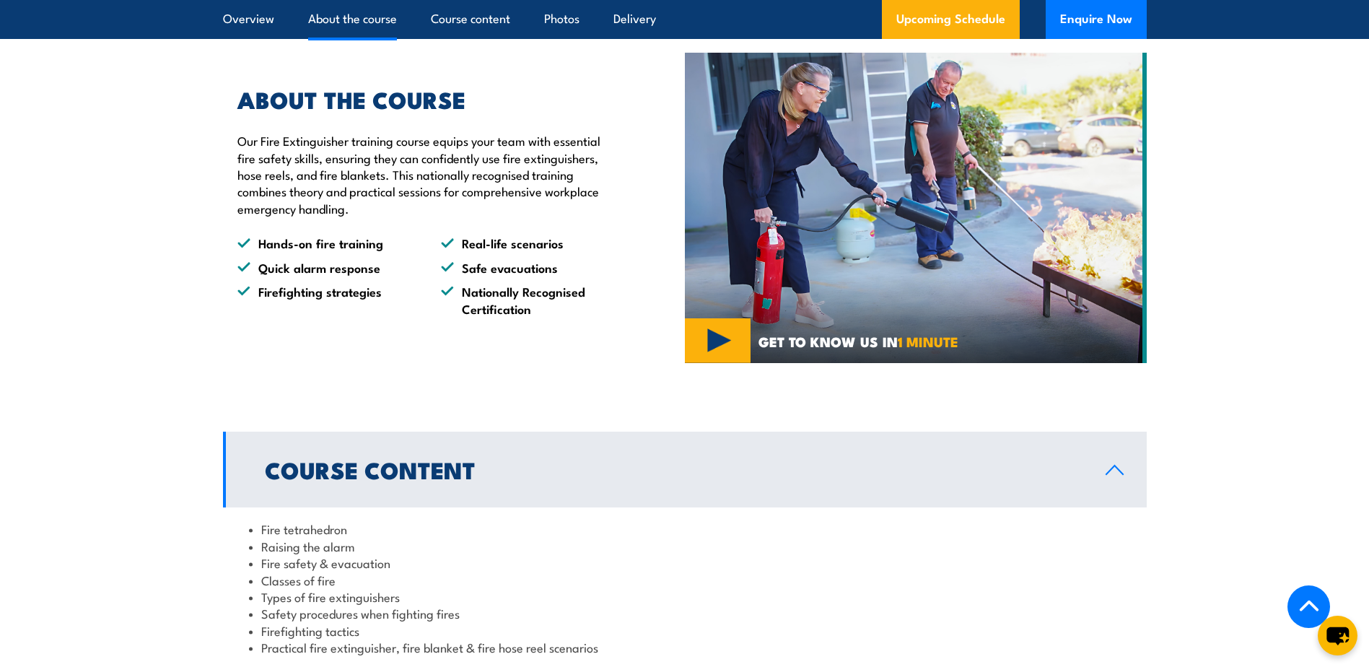
click at [385, 308] on li "Firefighting strategies" at bounding box center [327, 300] width 178 height 34
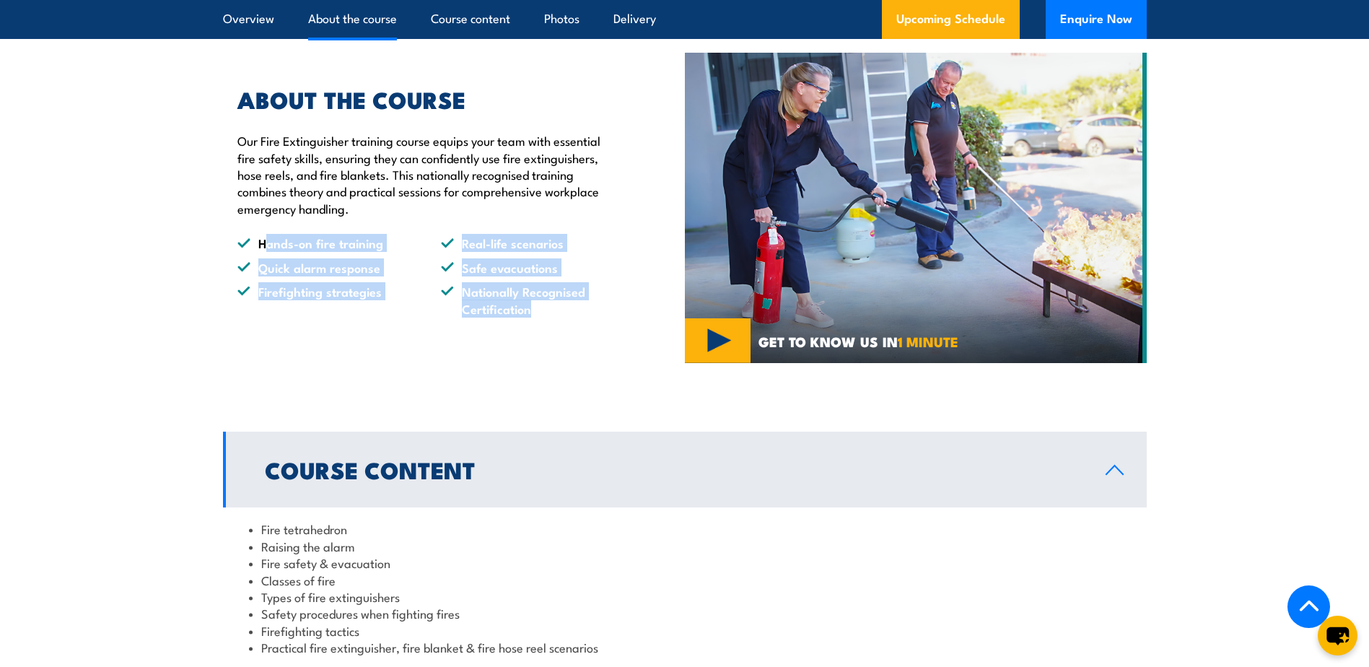
drag, startPoint x: 263, startPoint y: 232, endPoint x: 610, endPoint y: 311, distance: 356.0
click at [610, 311] on div "ABOUT THE COURSE Our Fire Extinguisher training course equips your team with es…" at bounding box center [421, 203] width 396 height 228
copy ul "ands-on fire training Real-life scenarios Quick alarm response Safe evacuations…"
click at [296, 308] on li "Firefighting strategies" at bounding box center [327, 300] width 178 height 34
drag, startPoint x: 256, startPoint y: 243, endPoint x: 594, endPoint y: 310, distance: 345.3
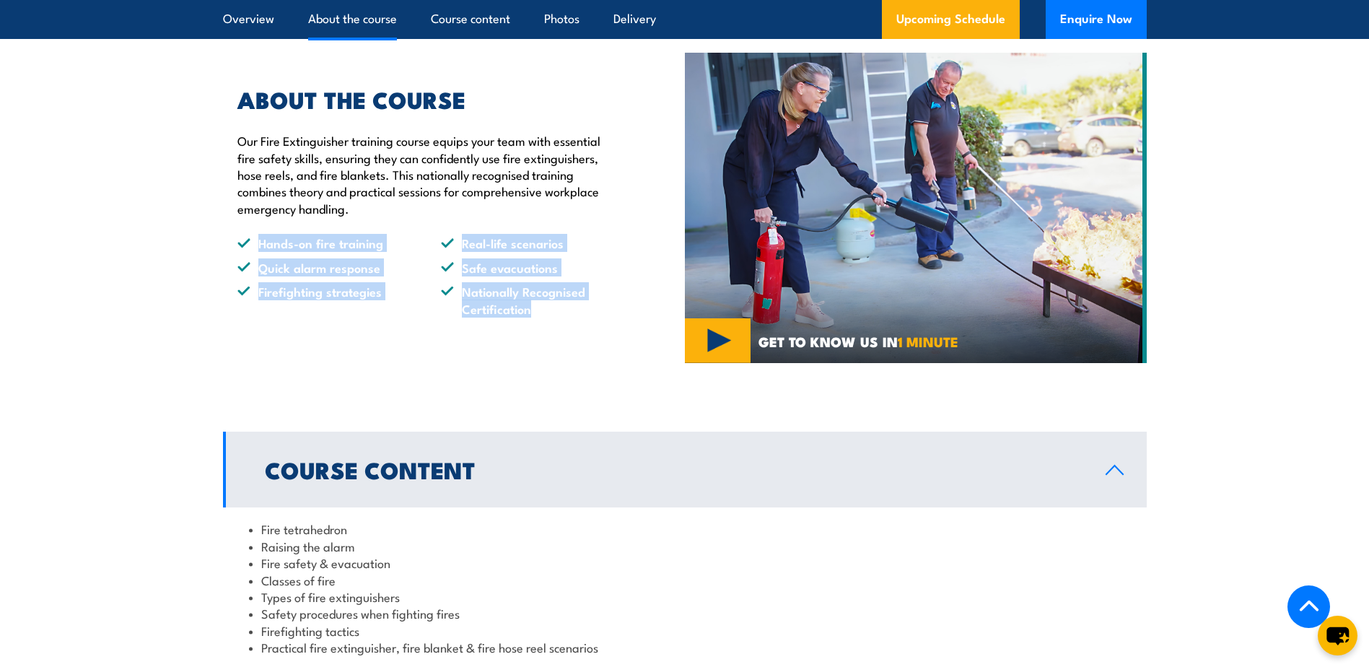
click at [594, 310] on ul "Hands-on fire training Real-life scenarios Quick alarm response Safe evacuation…" at bounding box center [428, 276] width 381 height 82
copy ul "Hands-on fire training Real-life scenarios Quick alarm response Safe evacuation…"
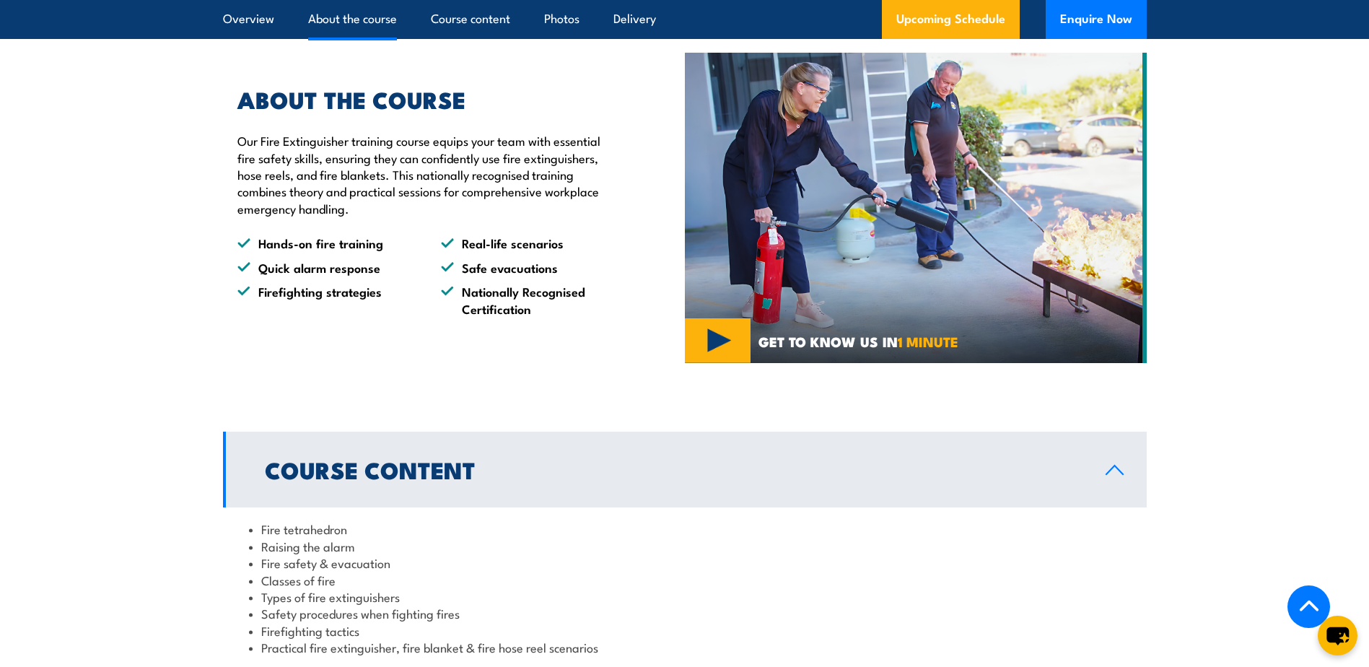
click at [404, 140] on p "Our Fire Extinguisher training course equips your team with essential fire safe…" at bounding box center [428, 174] width 381 height 84
drag, startPoint x: 503, startPoint y: 100, endPoint x: 221, endPoint y: 97, distance: 282.3
click at [221, 97] on section "ABOUT THE COURSE Our Fire Extinguisher training course equips your team with es…" at bounding box center [684, 208] width 1369 height 310
copy h2 "ABOUT THE COURSE"
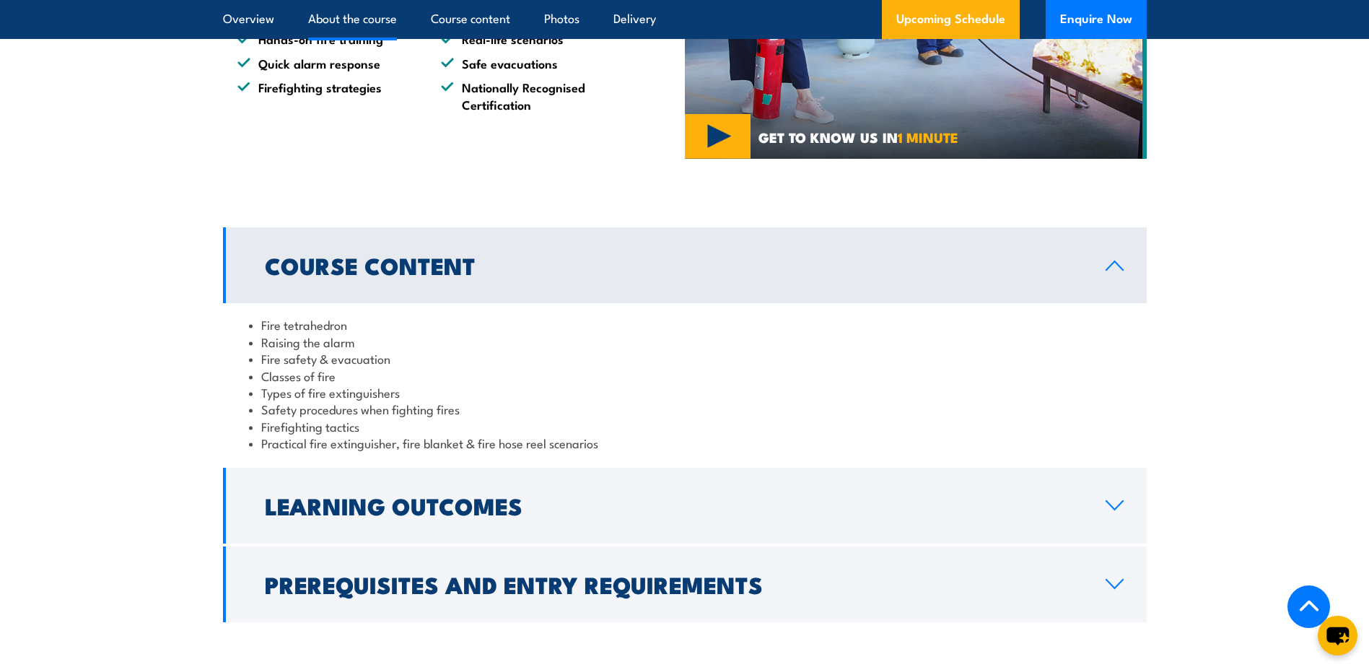
scroll to position [1194, 0]
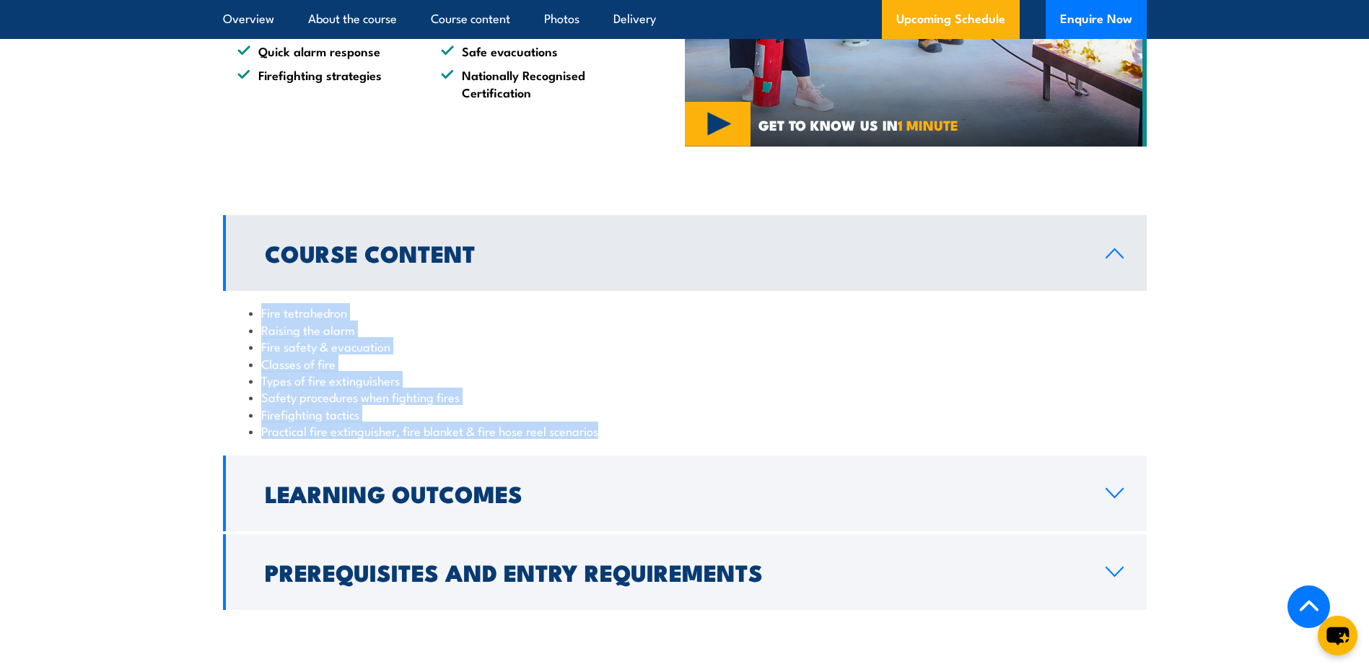
drag, startPoint x: 540, startPoint y: 438, endPoint x: 232, endPoint y: 314, distance: 331.7
click at [232, 314] on div "Fire tetrahedron Raising the alarm Fire safety & evacuation Classes of fire Typ…" at bounding box center [685, 371] width 924 height 161
copy ul "Fire tetrahedron Raising the alarm Fire safety & evacuation Classes of fire Typ…"
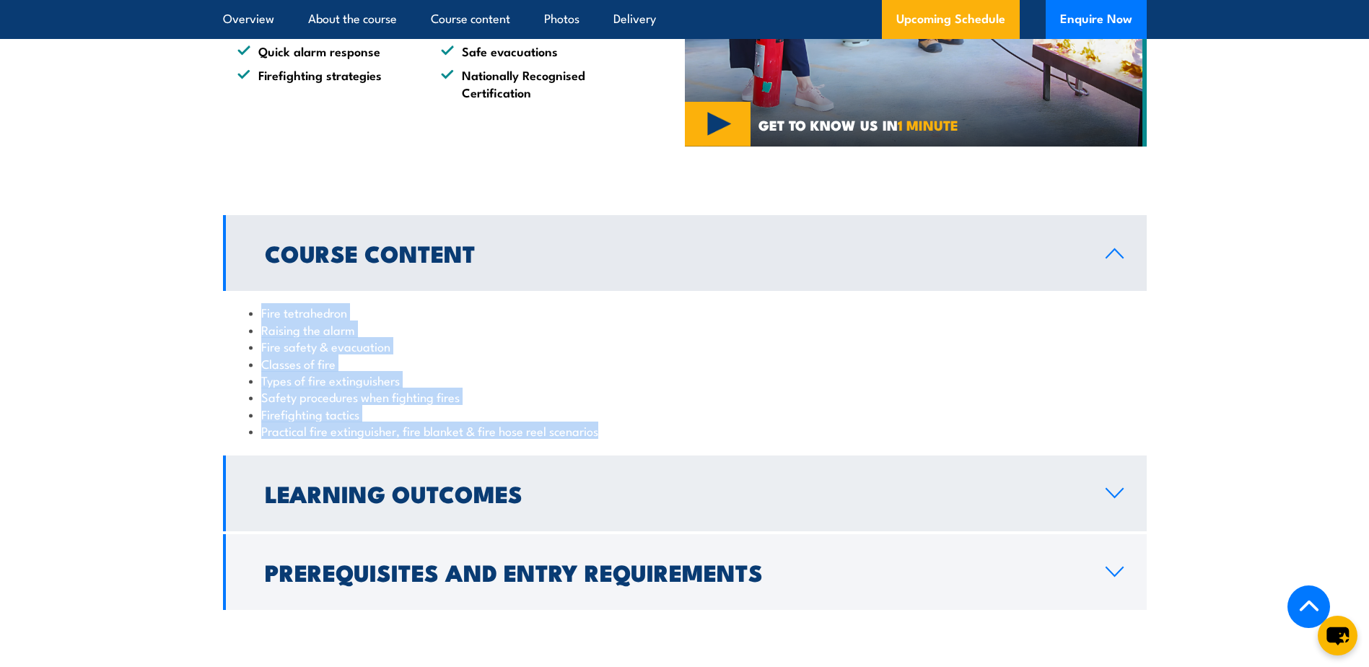
click at [1094, 497] on link "Learning Outcomes" at bounding box center [685, 494] width 924 height 76
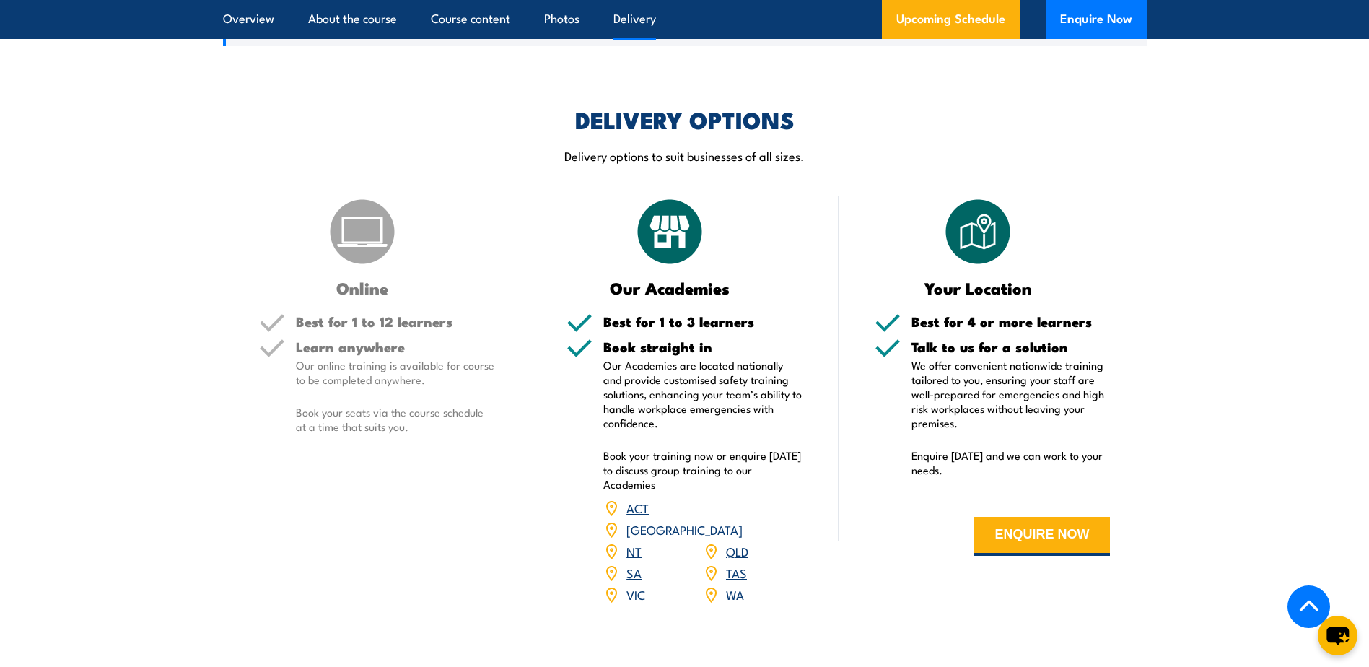
scroll to position [1699, 0]
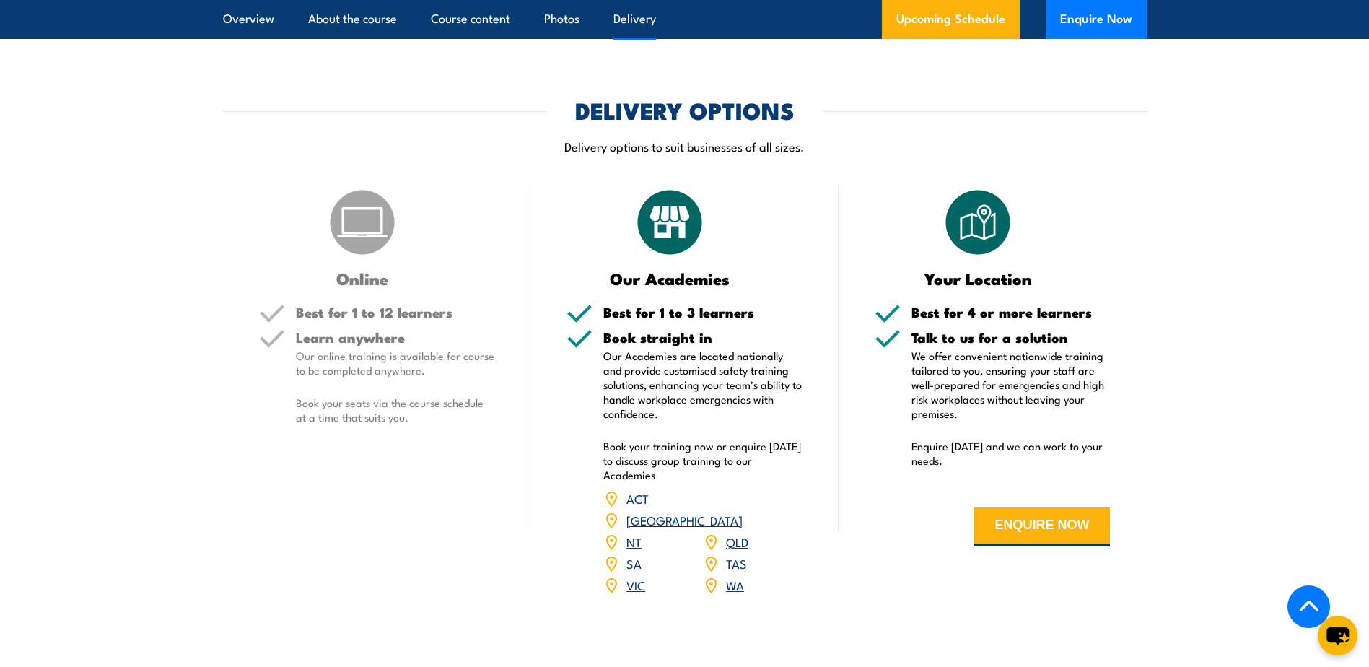
click at [736, 576] on link "WA" at bounding box center [735, 584] width 18 height 17
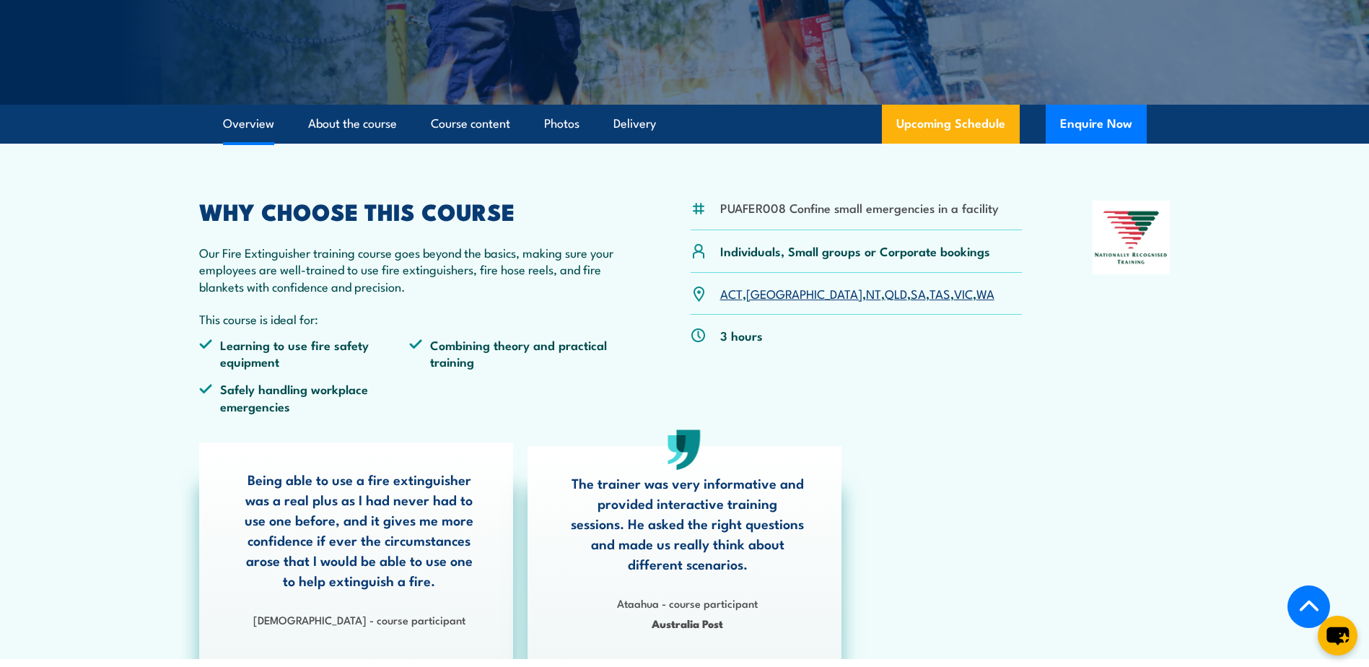
scroll to position [257, 0]
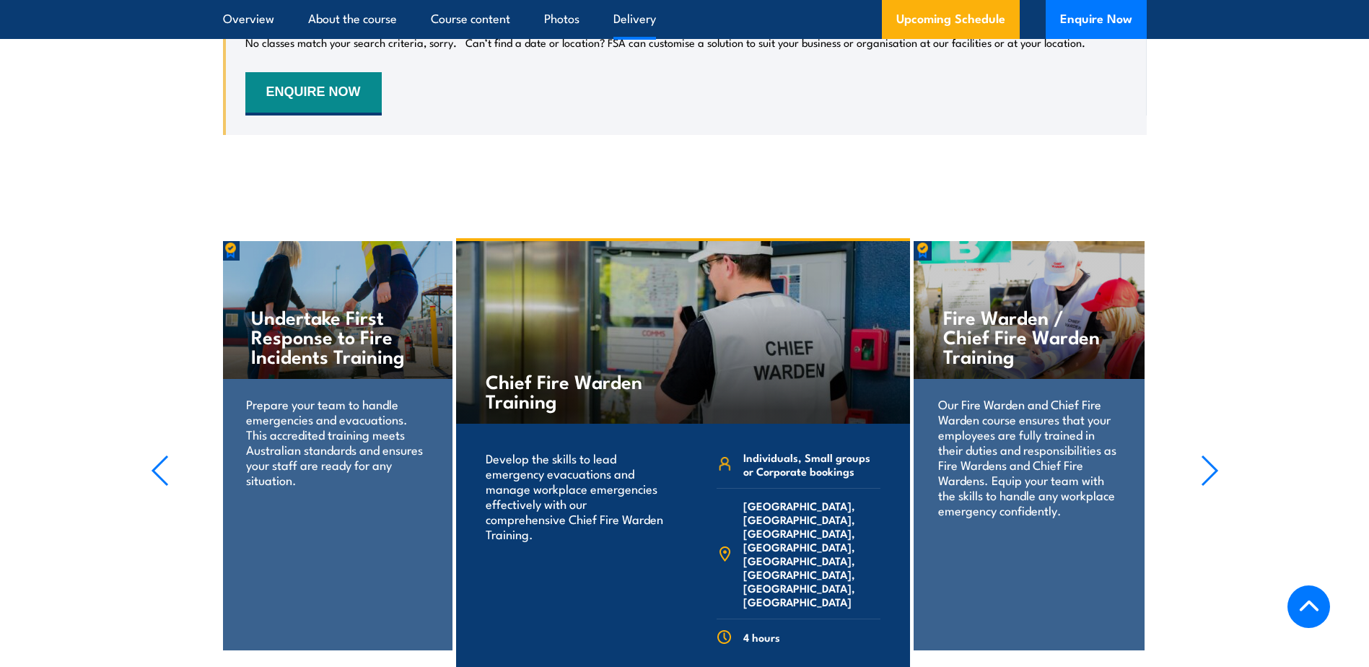
scroll to position [2944, 0]
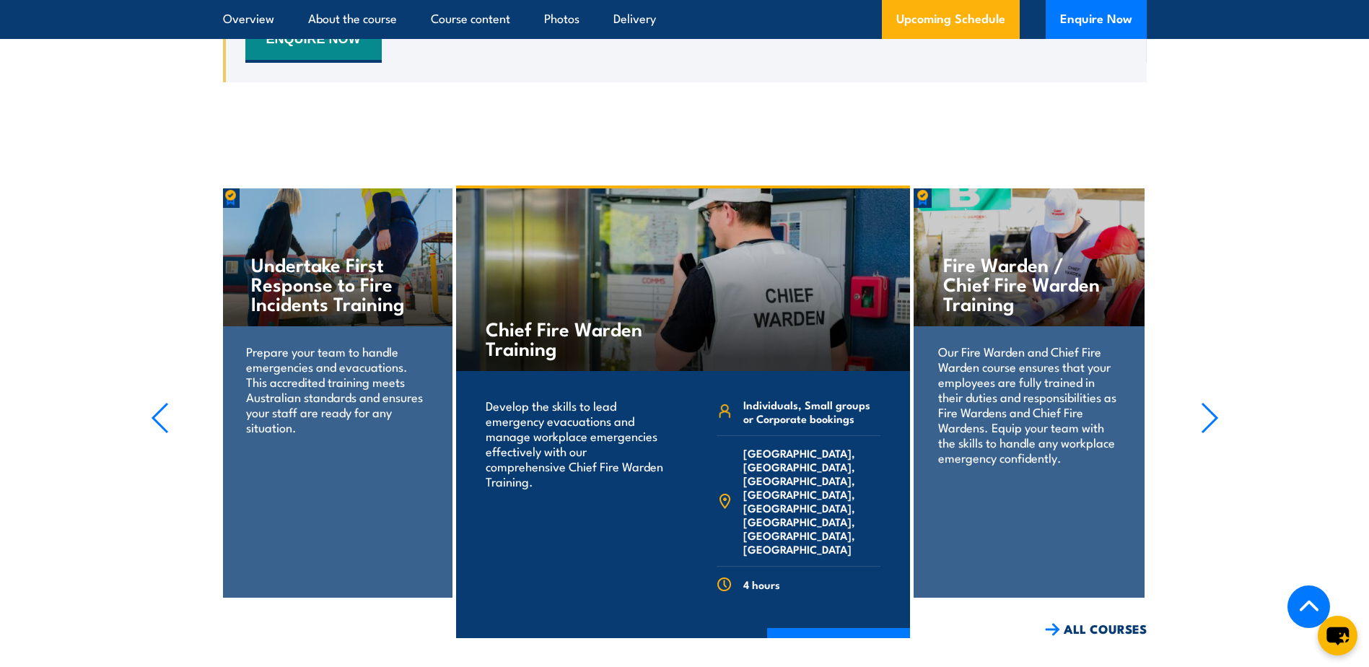
click at [300, 360] on p "Prepare your team to handle emergencies and evacuations. This accredited traini…" at bounding box center [336, 389] width 181 height 91
click at [169, 398] on section "Fire Extinguisher Training Train your team in essential fire safety. Learn to u…" at bounding box center [684, 412] width 1369 height 453
click at [158, 402] on icon "button" at bounding box center [160, 418] width 18 height 32
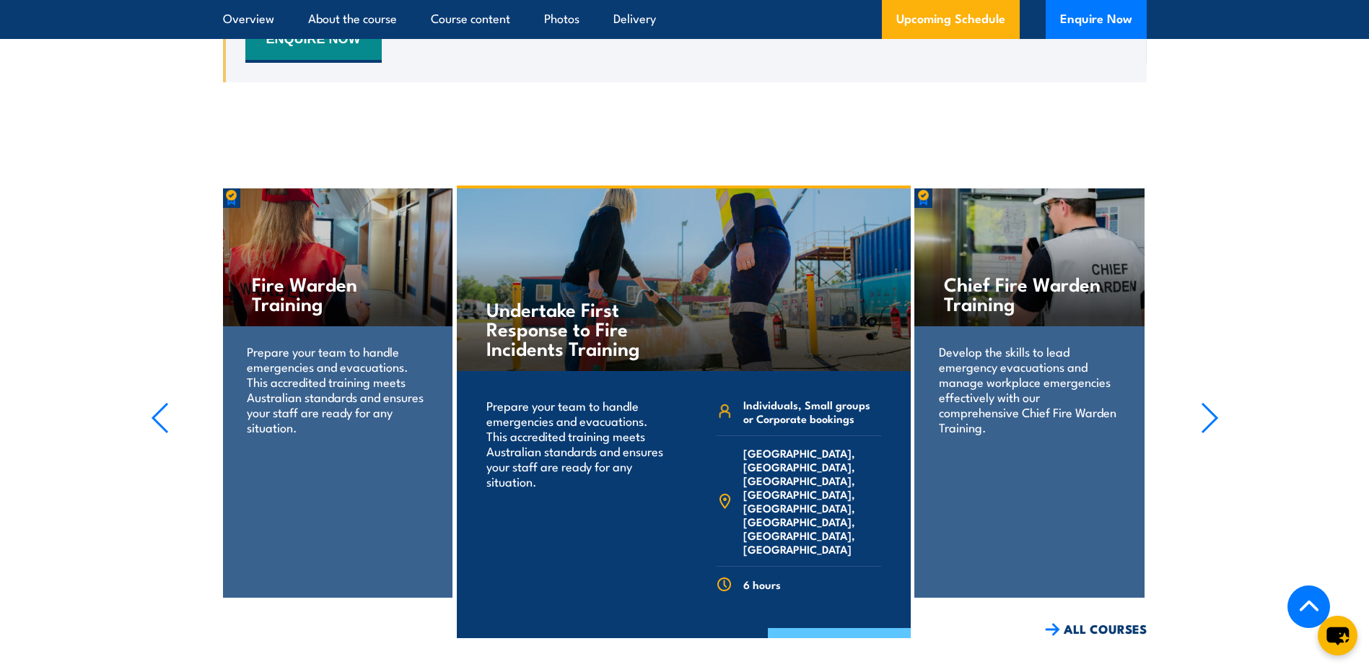
click at [827, 628] on link "COURSE DETAILS" at bounding box center [839, 647] width 143 height 38
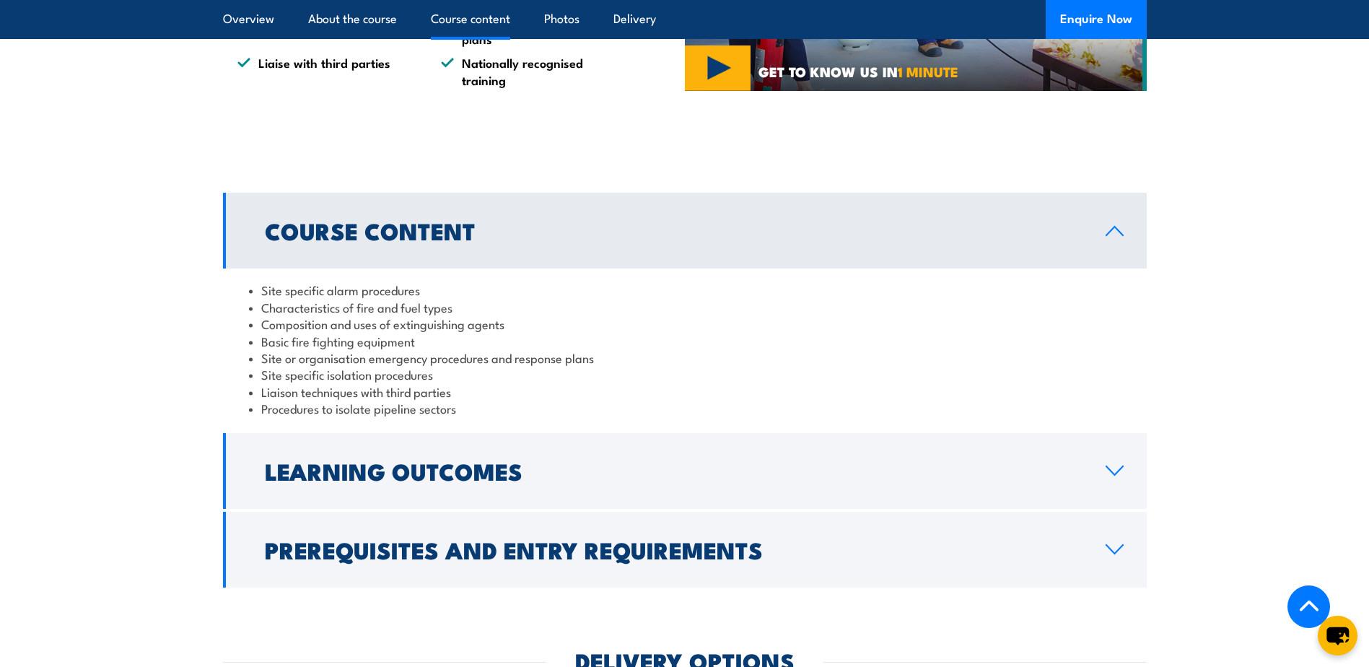
scroll to position [1372, 0]
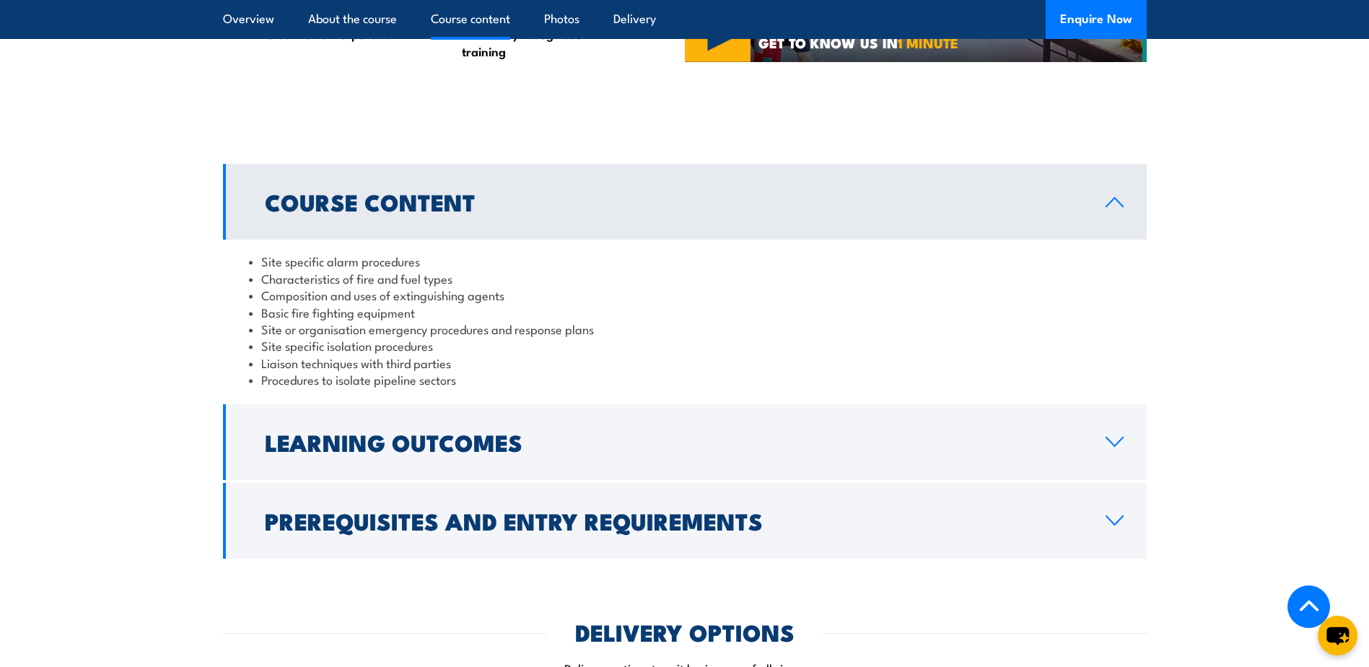
click at [507, 371] on li "Procedures to isolate pipeline sectors" at bounding box center [685, 379] width 872 height 17
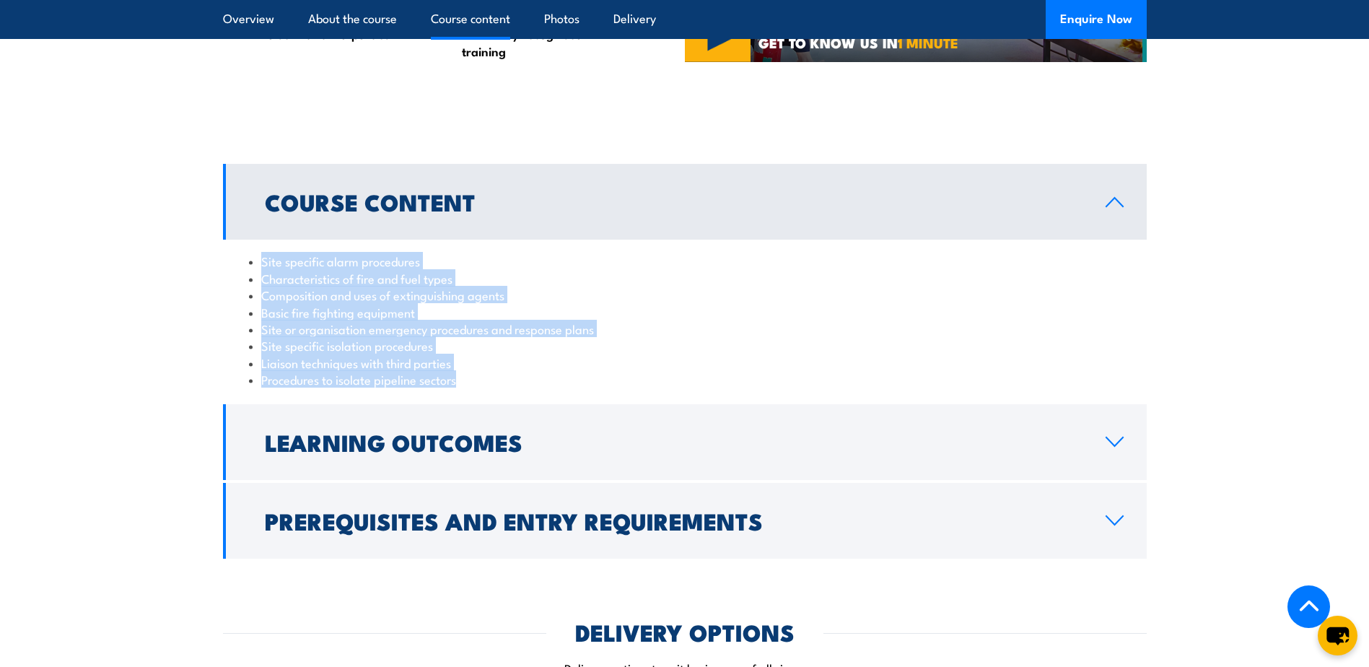
drag, startPoint x: 479, startPoint y: 371, endPoint x: 246, endPoint y: 227, distance: 273.9
click at [246, 240] on div "Site specific alarm procedures Characteristics of fire and fuel types Compositi…" at bounding box center [685, 320] width 924 height 161
copy ul "Site specific alarm procedures Characteristics of fire and fuel types Compositi…"
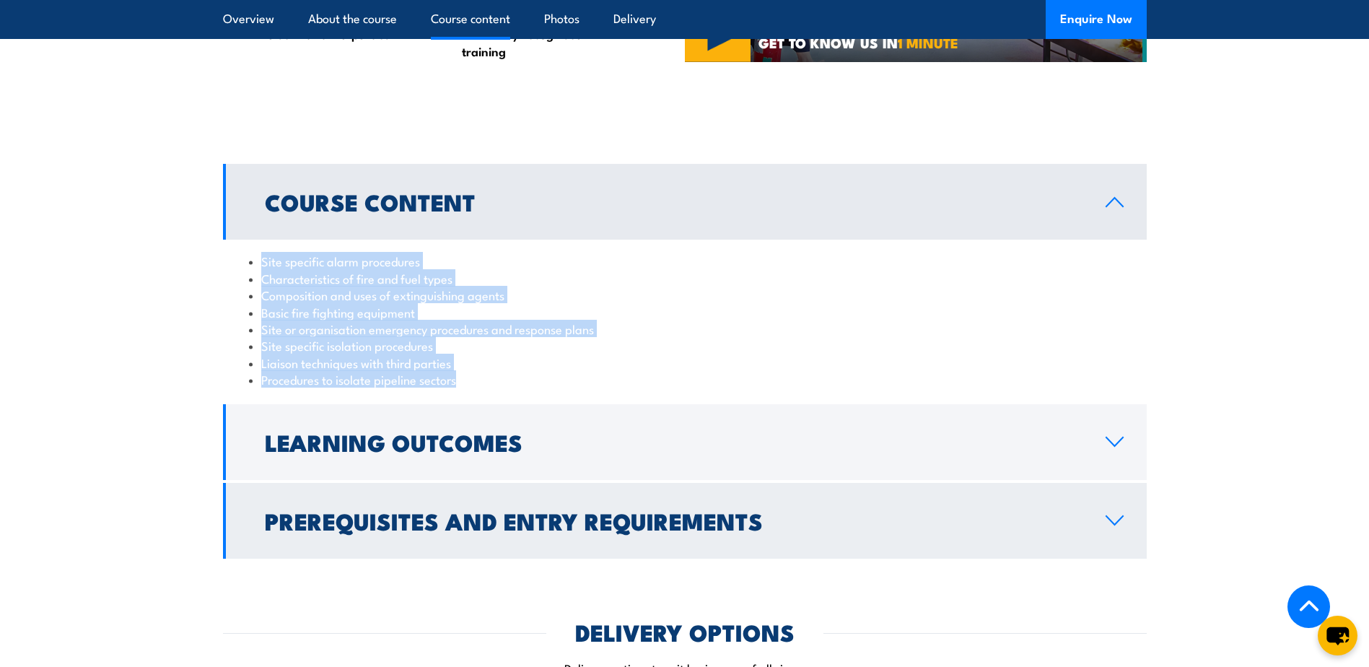
click at [1119, 437] on icon at bounding box center [1115, 441] width 17 height 9
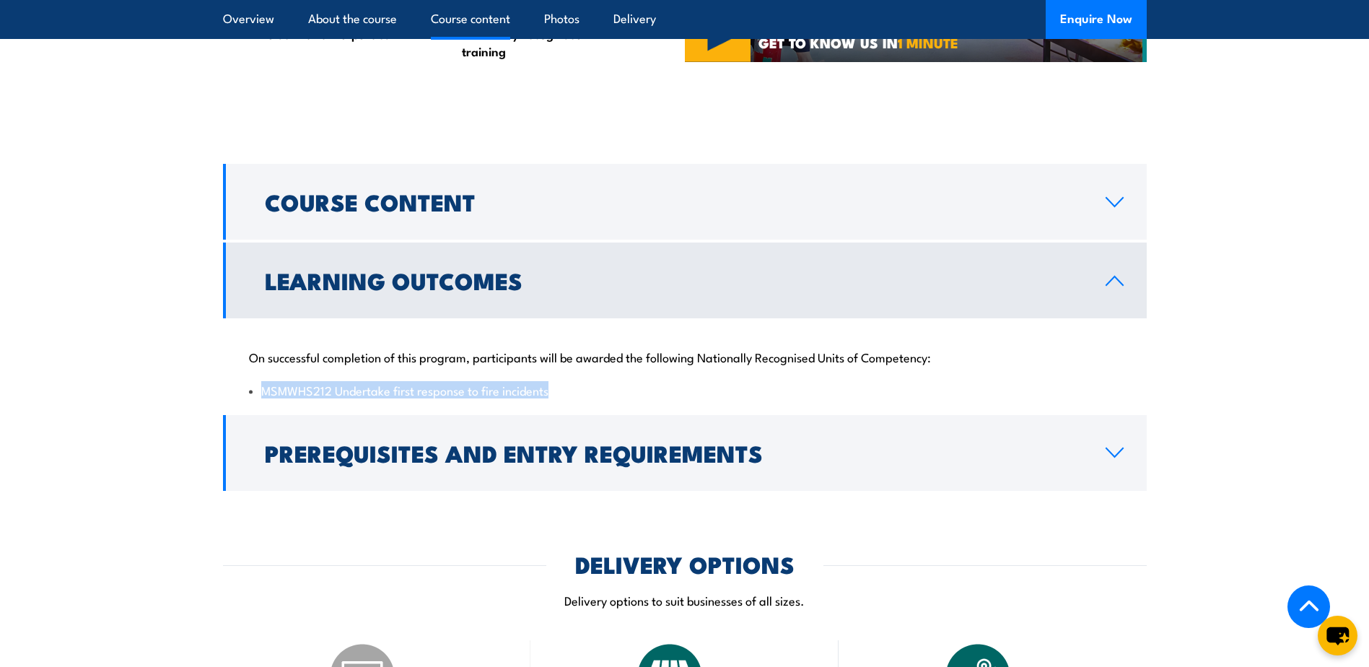
drag, startPoint x: 551, startPoint y: 376, endPoint x: 246, endPoint y: 391, distance: 305.0
click at [246, 391] on div "On successful completion of this program, participants will be awarded the foll…" at bounding box center [685, 364] width 924 height 93
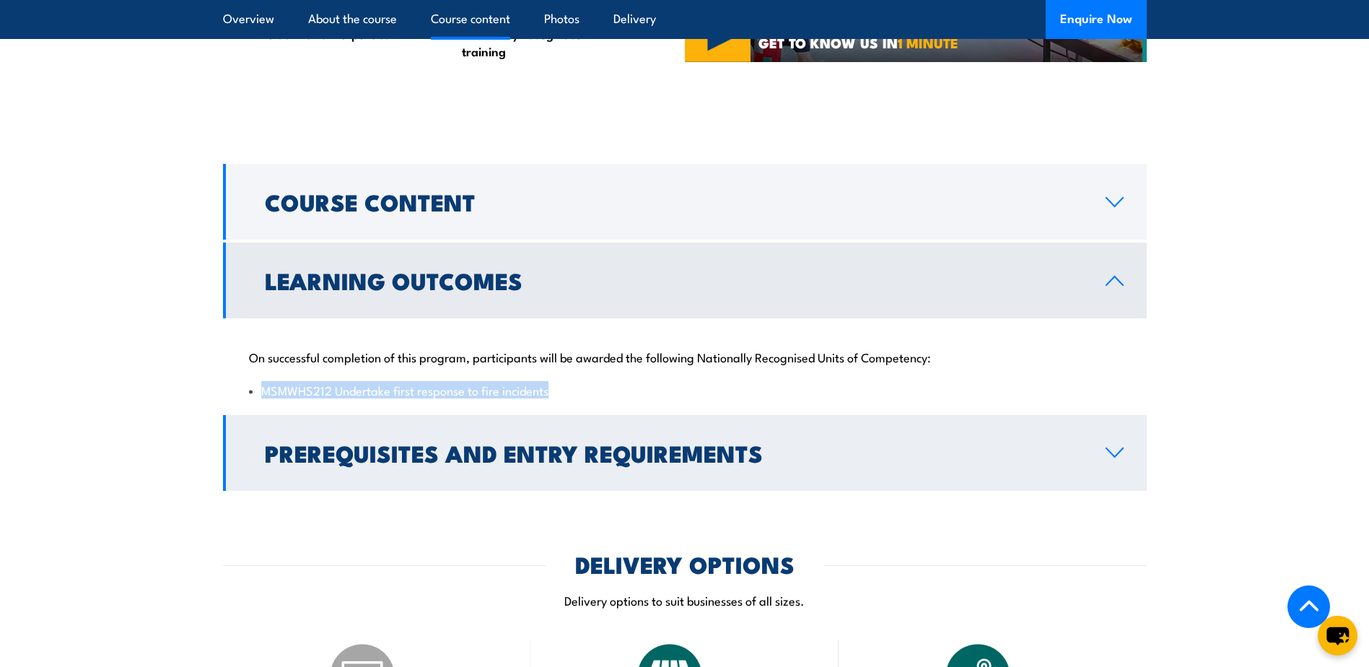
copy li "MSMWHS212 Undertake first response to fire incidents"
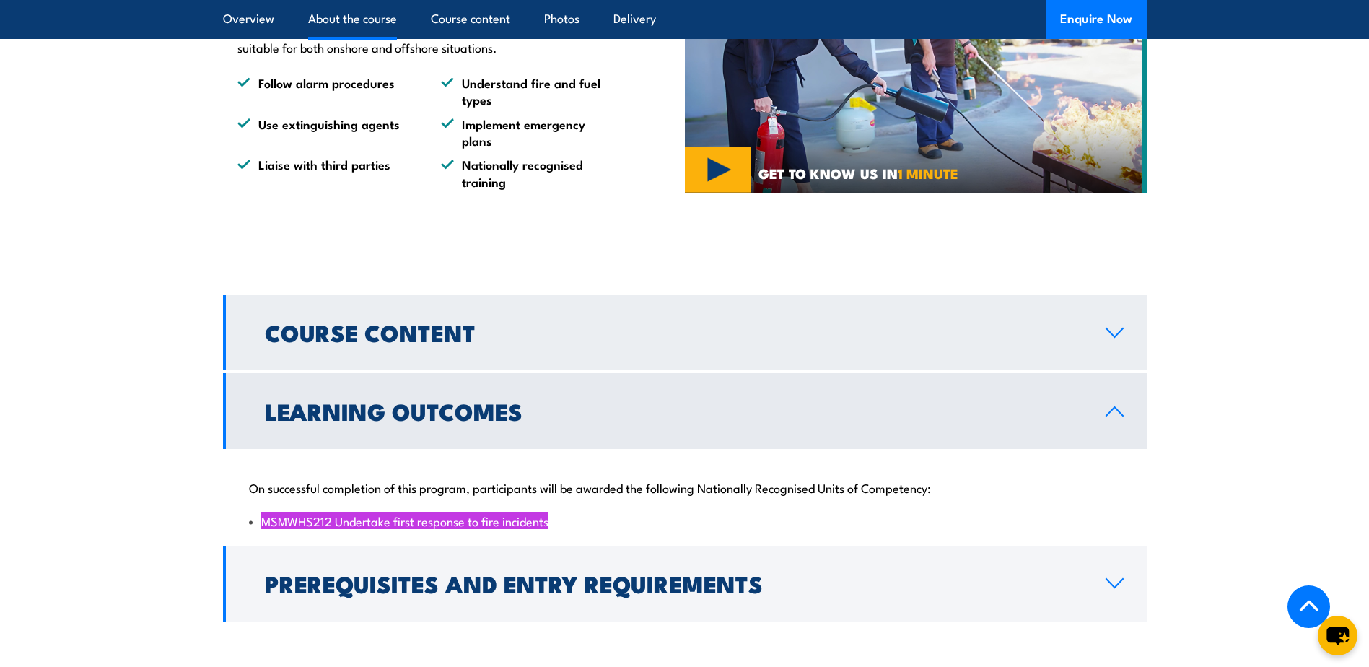
scroll to position [1227, 0]
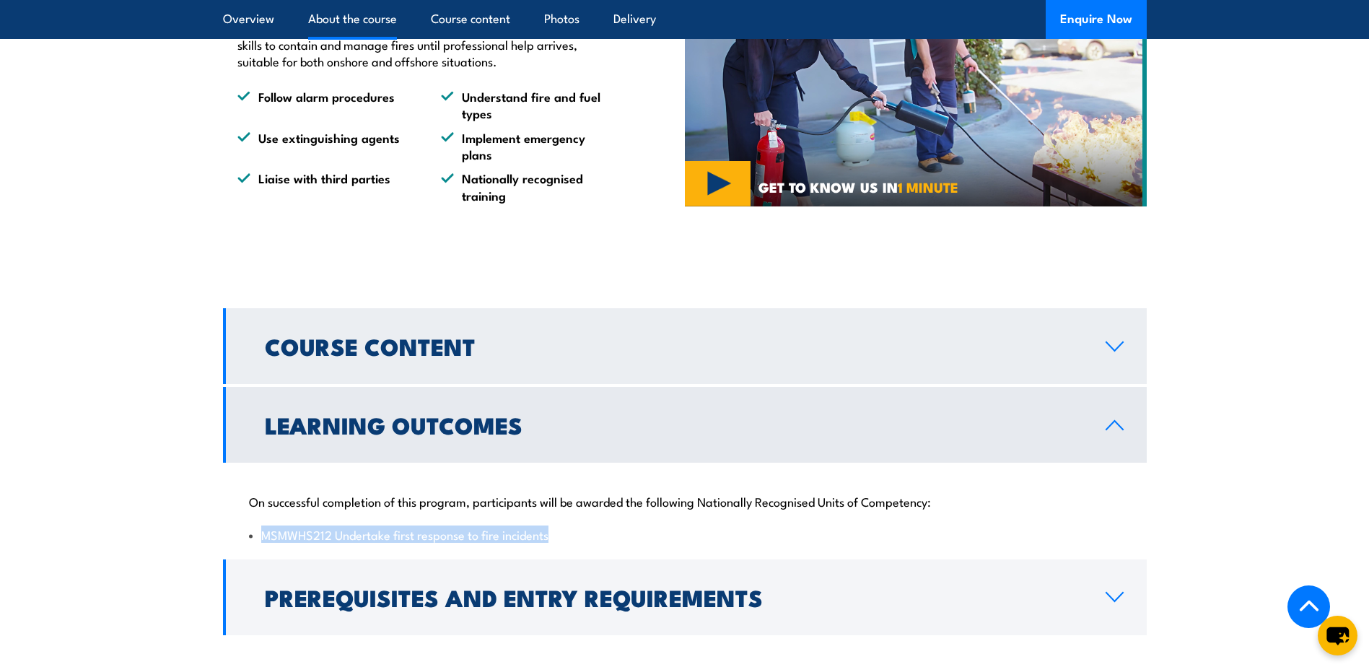
click at [1110, 315] on link "Course Content" at bounding box center [685, 346] width 924 height 76
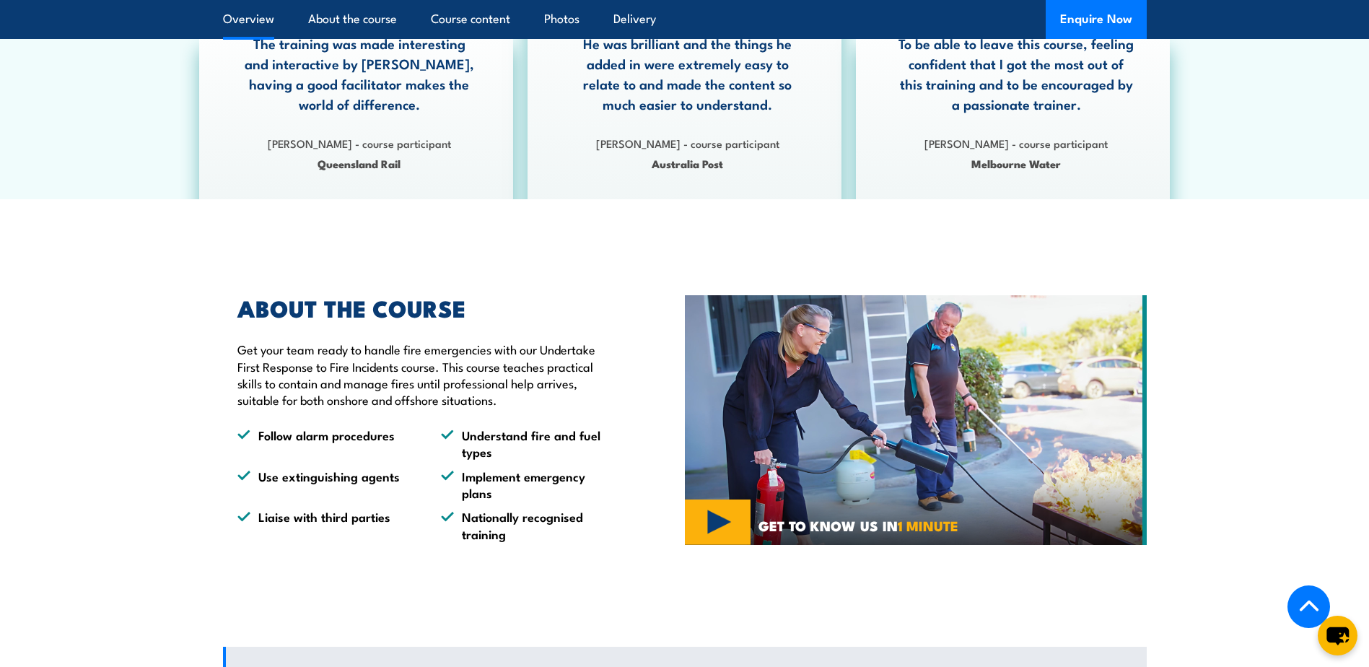
scroll to position [866, 0]
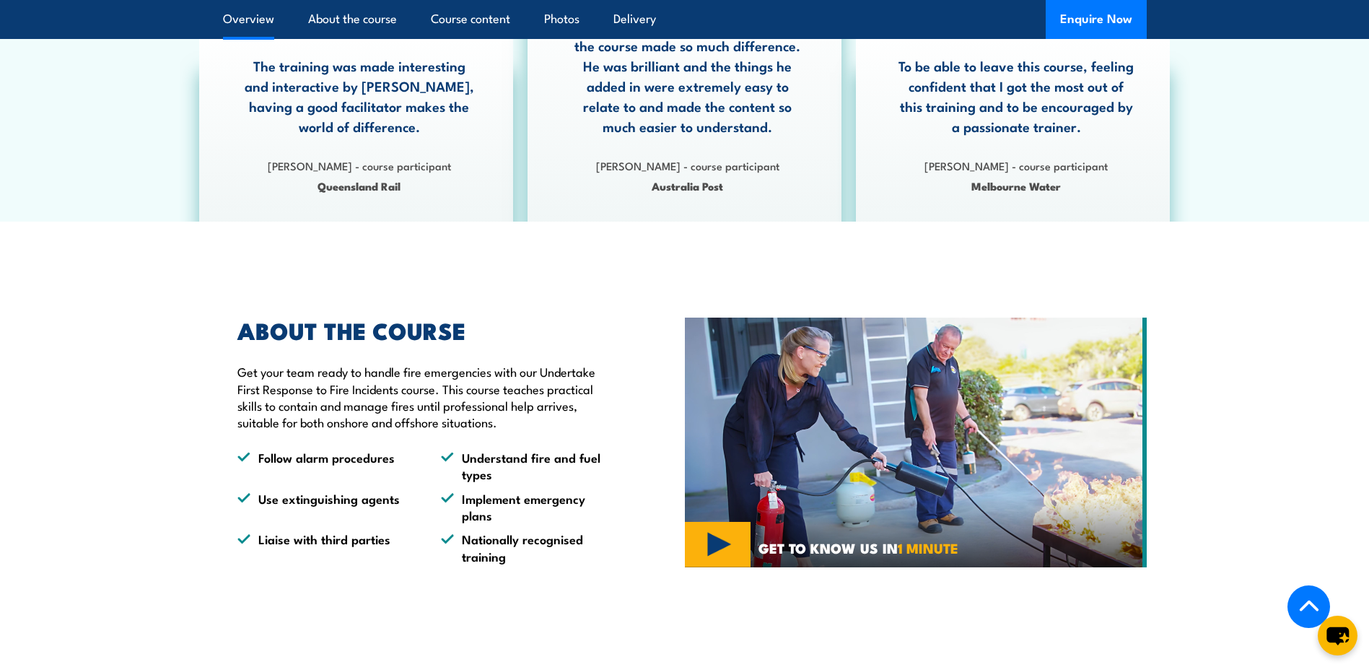
click at [533, 567] on div "ABOUT THE COURSE Get your team ready to handle fire emergencies with our Undert…" at bounding box center [454, 442] width 462 height 317
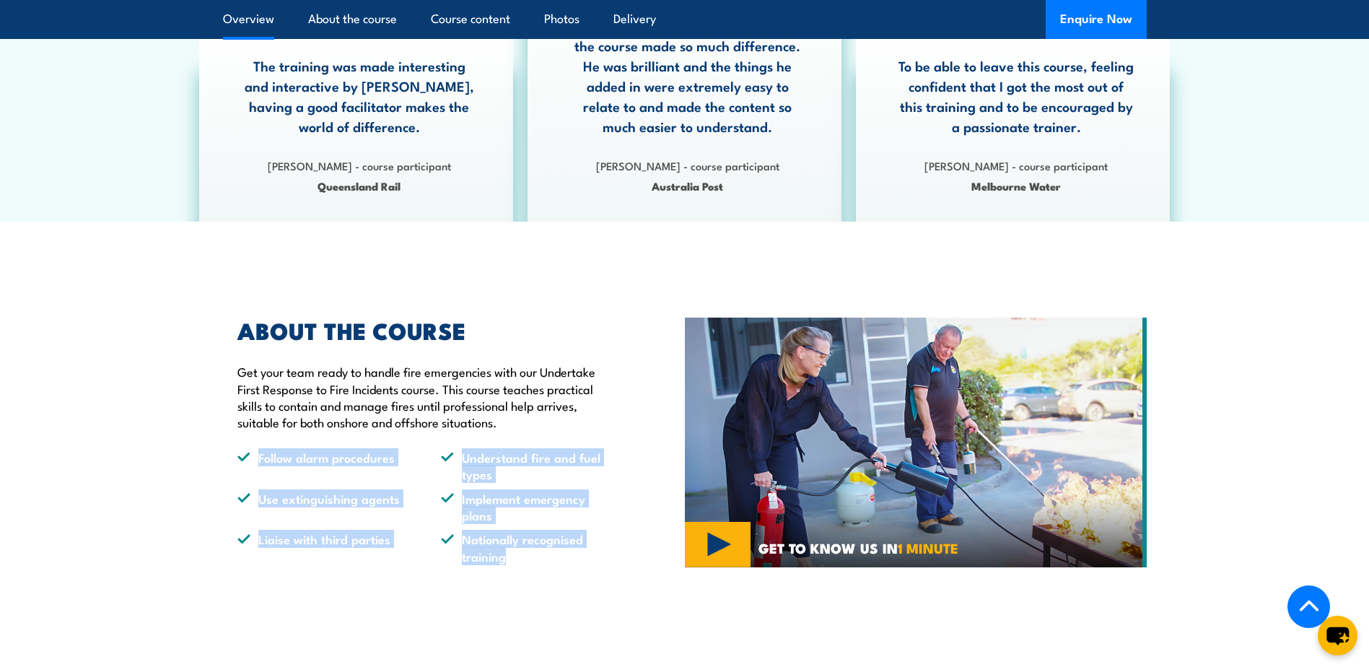
drag, startPoint x: 533, startPoint y: 563, endPoint x: 213, endPoint y: 439, distance: 343.7
click at [213, 439] on section "ABOUT THE COURSE Get your team ready to handle fire emergencies with our Undert…" at bounding box center [684, 442] width 1369 height 317
copy ul "Follow alarm procedures Understand fire and fuel types Use extinguishing agents…"
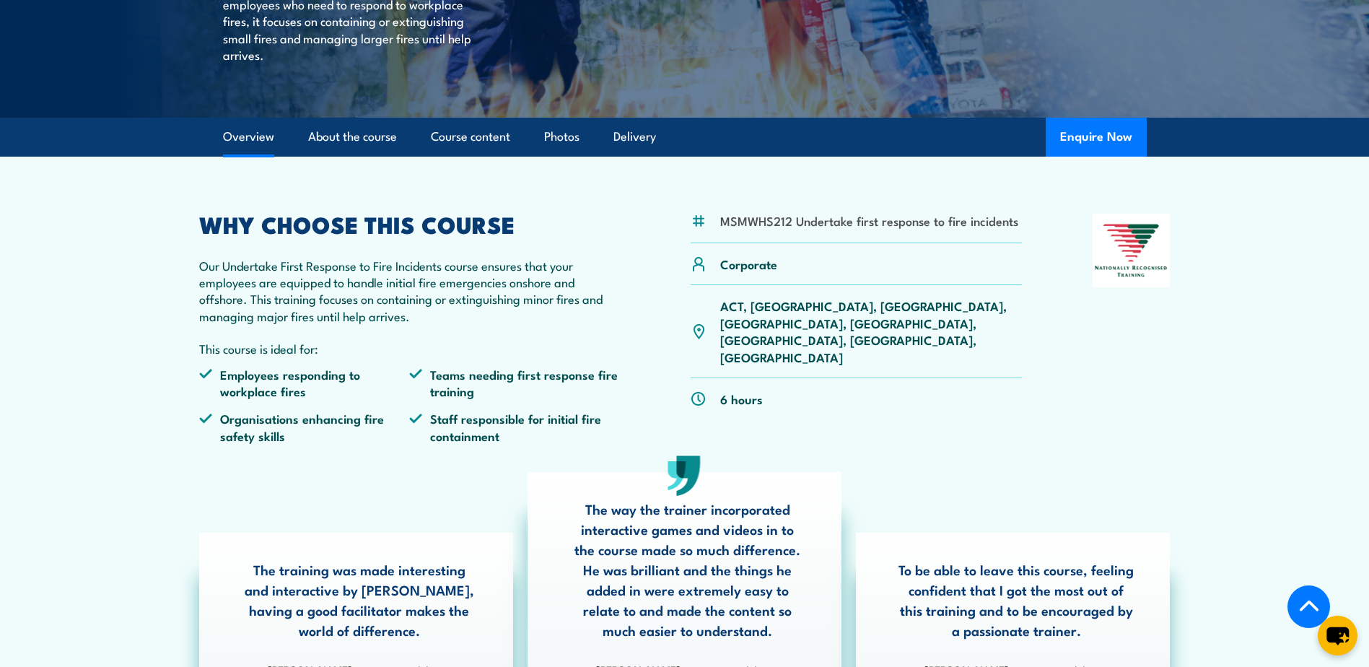
scroll to position [361, 0]
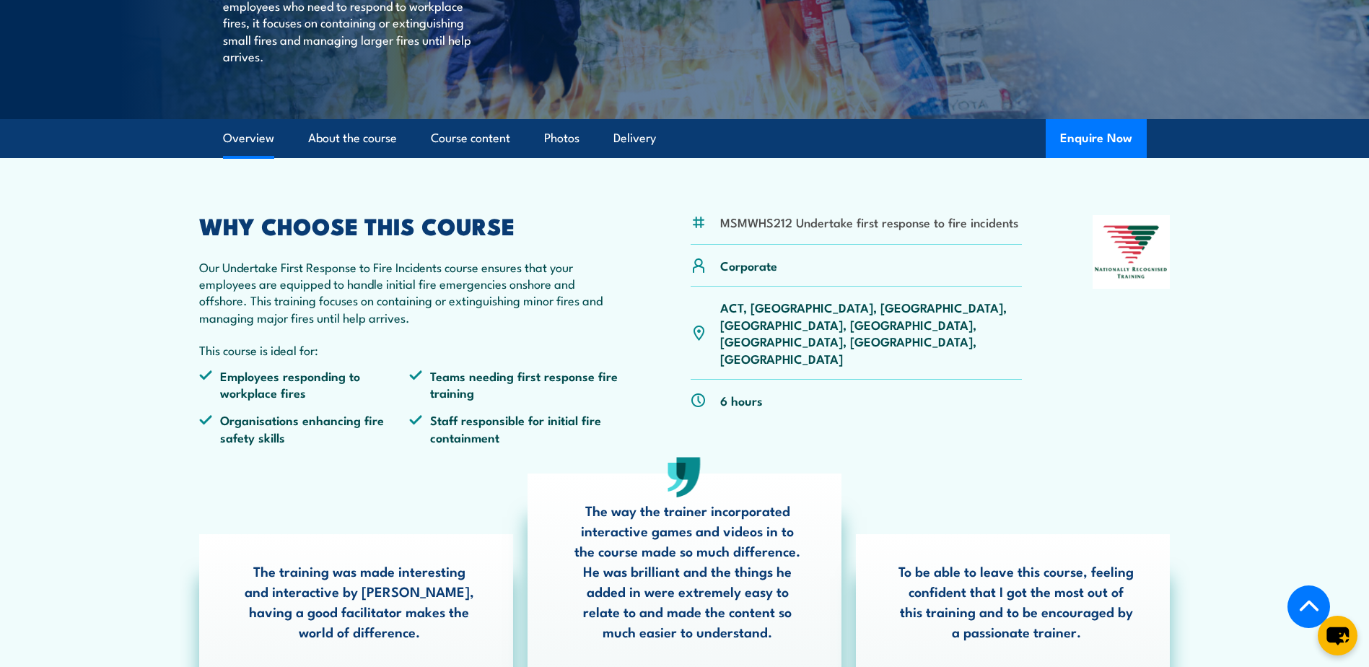
click at [386, 278] on p "Our Undertake First Response to Fire Incidents course ensures that your employe…" at bounding box center [410, 292] width 422 height 68
drag, startPoint x: 225, startPoint y: 266, endPoint x: 449, endPoint y: 272, distance: 223.9
click at [449, 272] on p "Our Undertake First Response to Fire Incidents course ensures that your employe…" at bounding box center [410, 292] width 422 height 68
copy p "Undertake First Response to Fire Incidents"
click at [436, 331] on div "WHY CHOOSE THIS COURSE Our Undertake First Response to Fire Incidents course en…" at bounding box center [410, 336] width 422 height 242
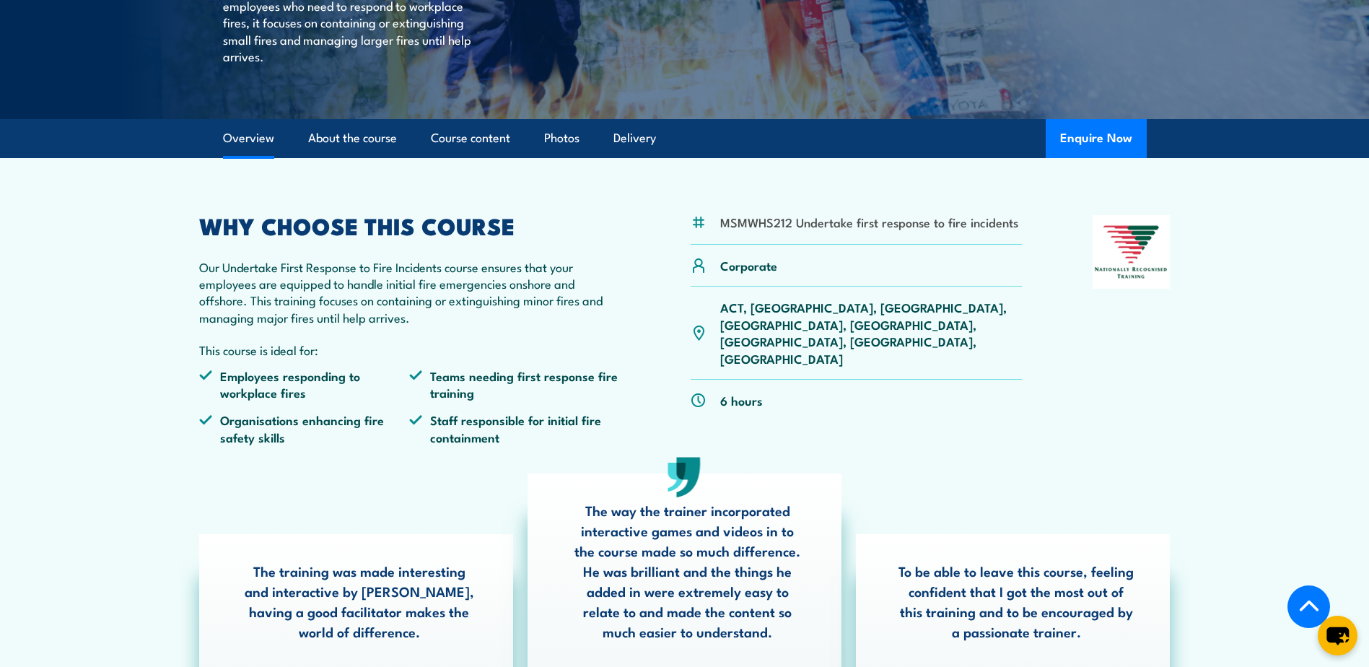
click at [251, 300] on p "Our Undertake First Response to Fire Incidents course ensures that your employe…" at bounding box center [410, 292] width 422 height 68
drag, startPoint x: 255, startPoint y: 297, endPoint x: 645, endPoint y: 315, distance: 390.3
click at [645, 315] on div "MSMWHS212 Undertake first response to fire incidents Corporate ACT, NSW, NT, QL…" at bounding box center [685, 336] width 972 height 242
click at [247, 296] on p "Our Undertake First Response to Fire Incidents course ensures that your employe…" at bounding box center [410, 292] width 422 height 68
drag, startPoint x: 250, startPoint y: 298, endPoint x: 634, endPoint y: 317, distance: 384.5
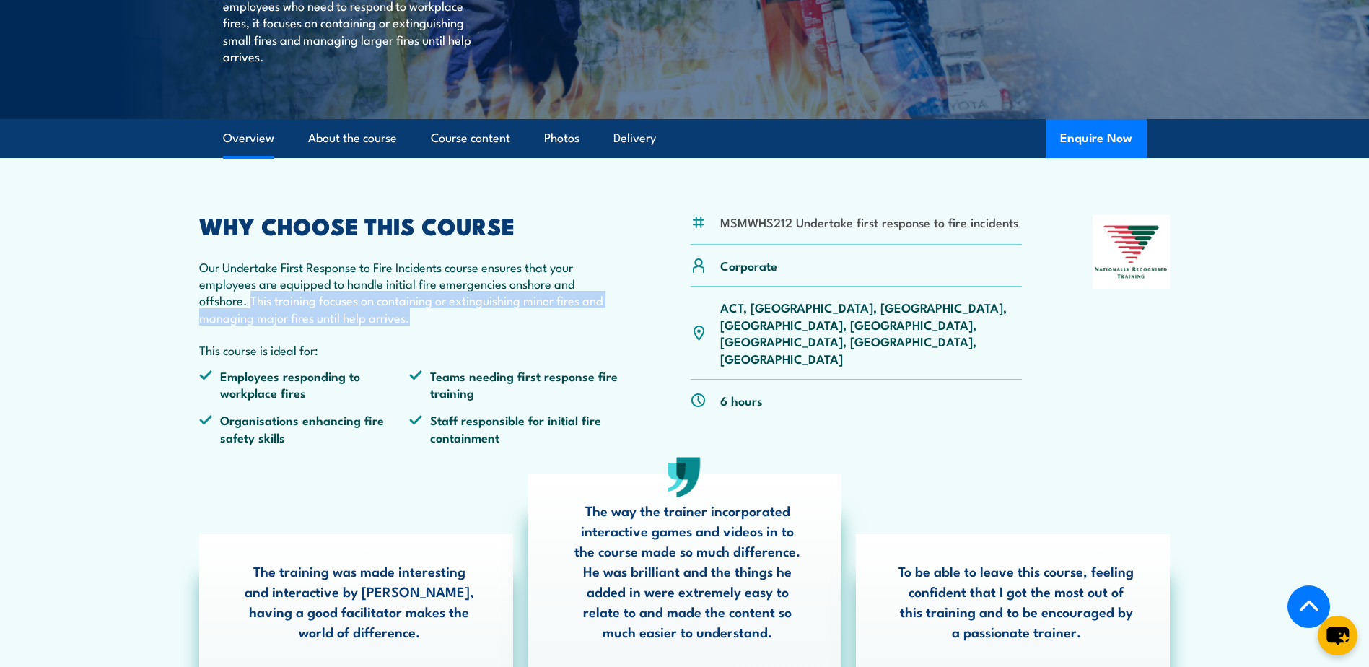
click at [634, 317] on div "MSMWHS212 Undertake first response to fire incidents Corporate ACT, NSW, NT, QL…" at bounding box center [685, 336] width 972 height 242
copy p "This training focuses on containing or extinguishing minor fires and managing m…"
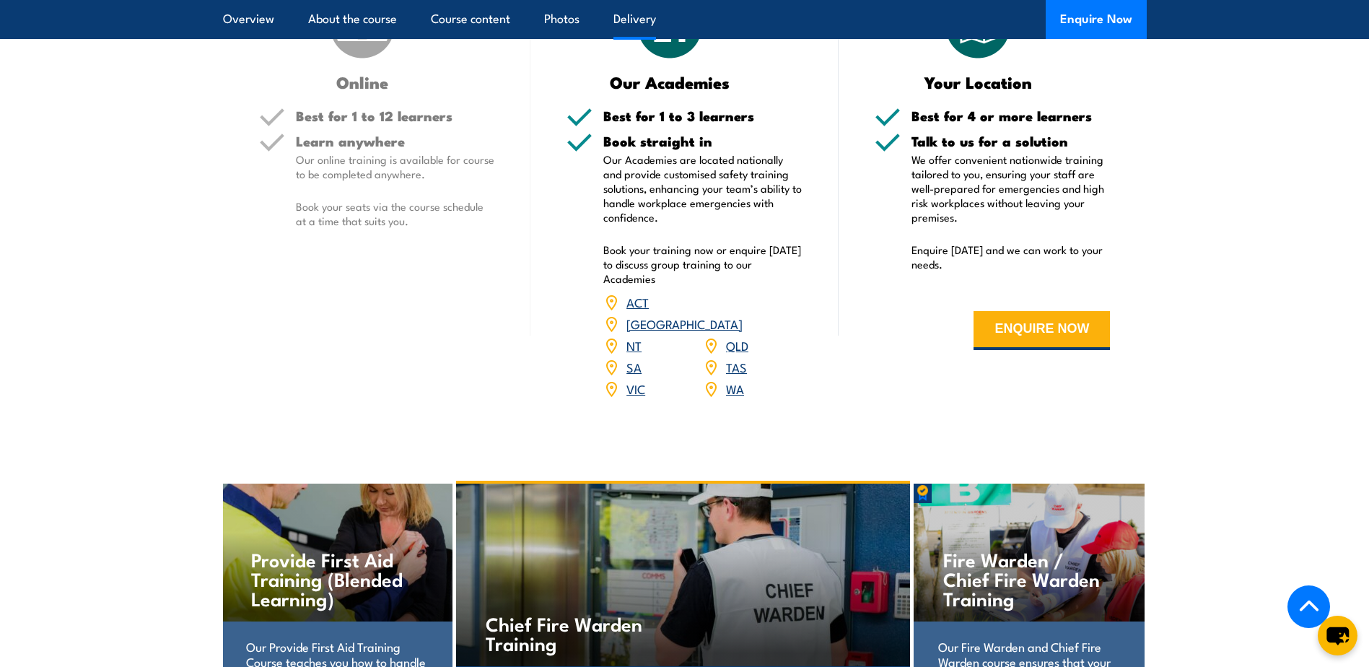
scroll to position [2094, 0]
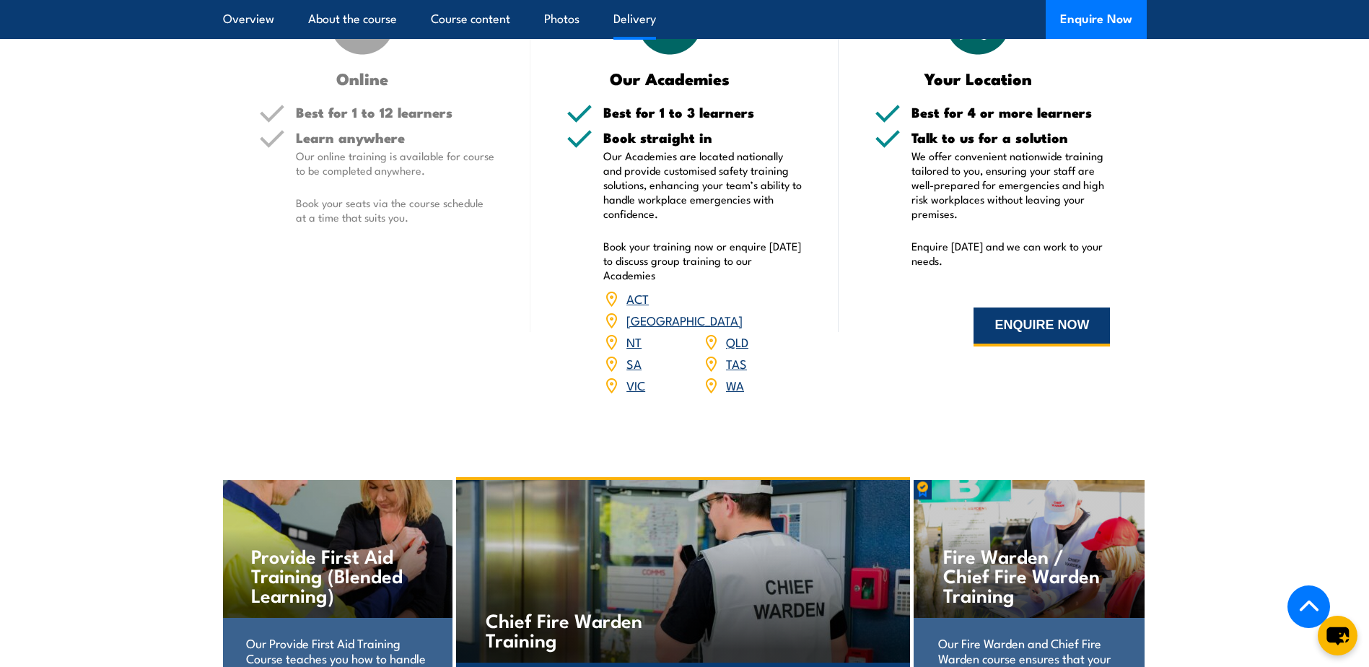
click at [1007, 315] on button "ENQUIRE NOW" at bounding box center [1042, 327] width 136 height 39
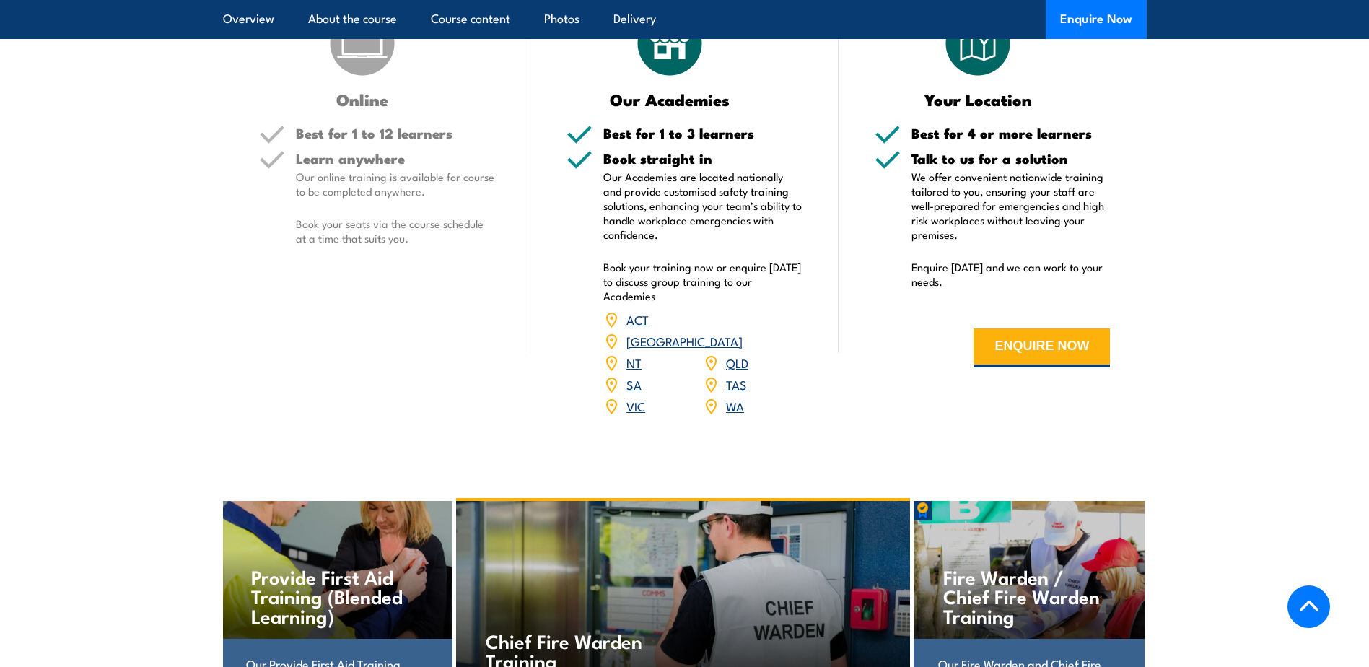
scroll to position [2094, 0]
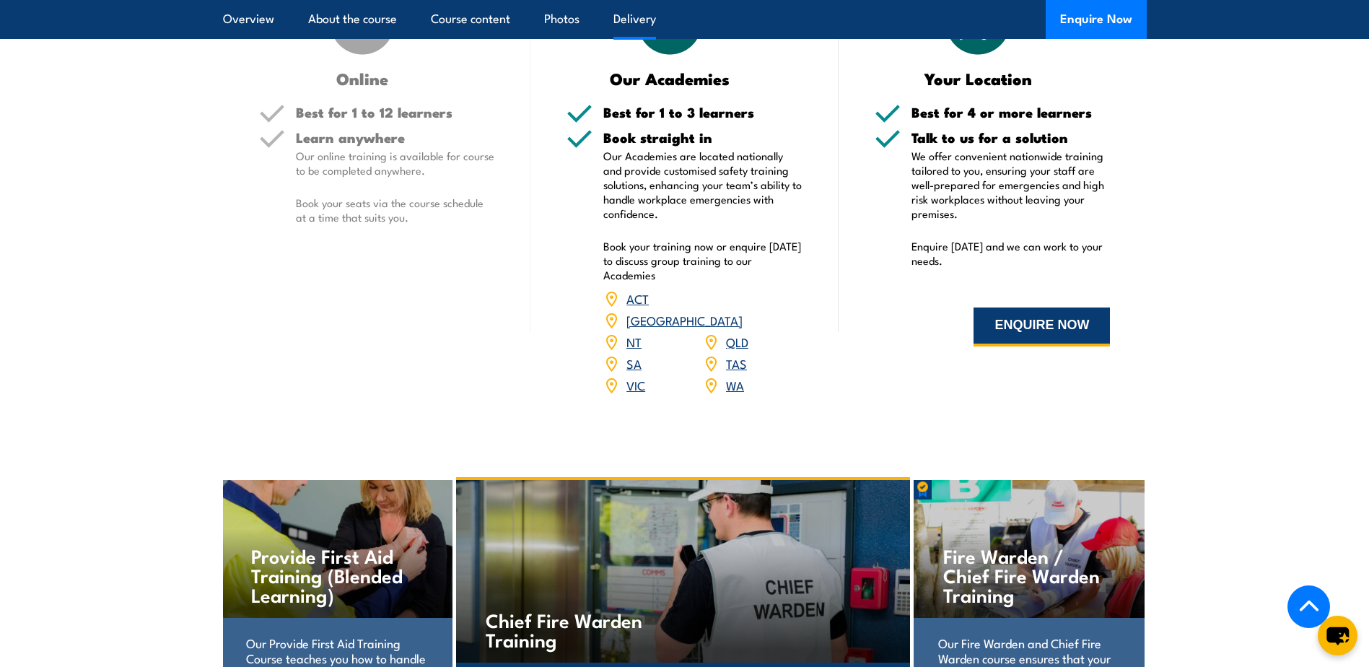
click at [1017, 312] on button "ENQUIRE NOW" at bounding box center [1042, 327] width 136 height 39
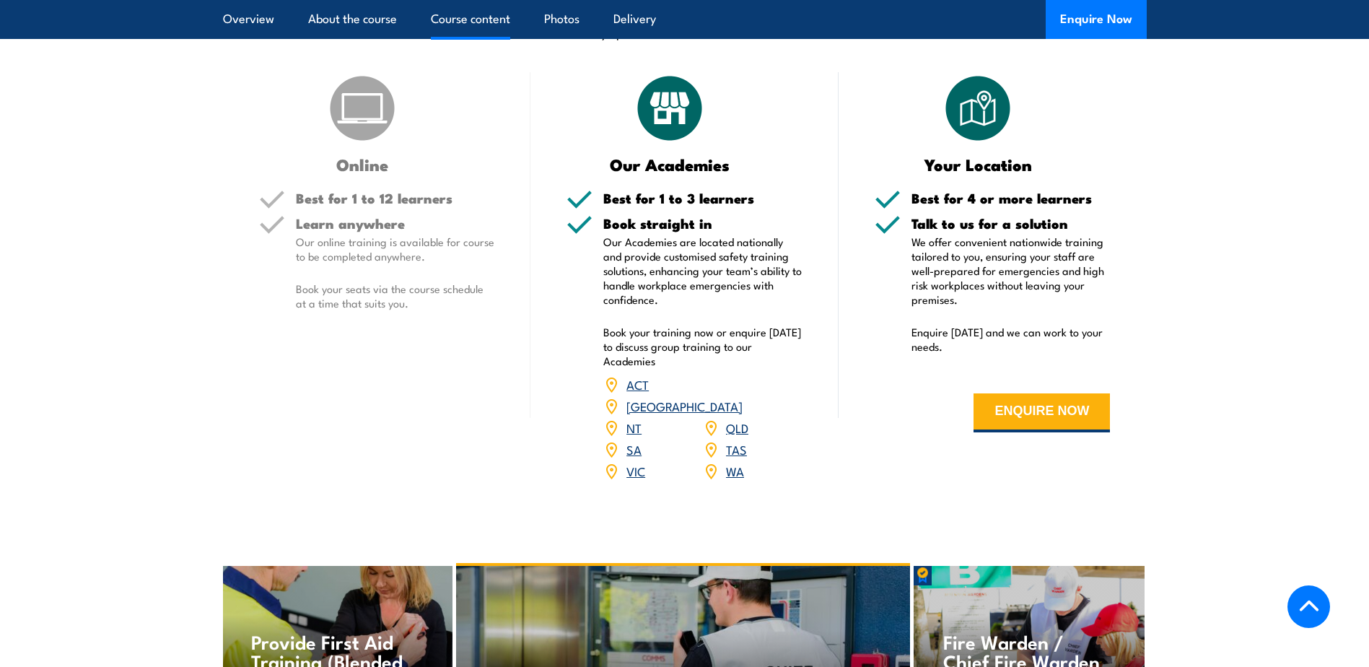
scroll to position [2094, 0]
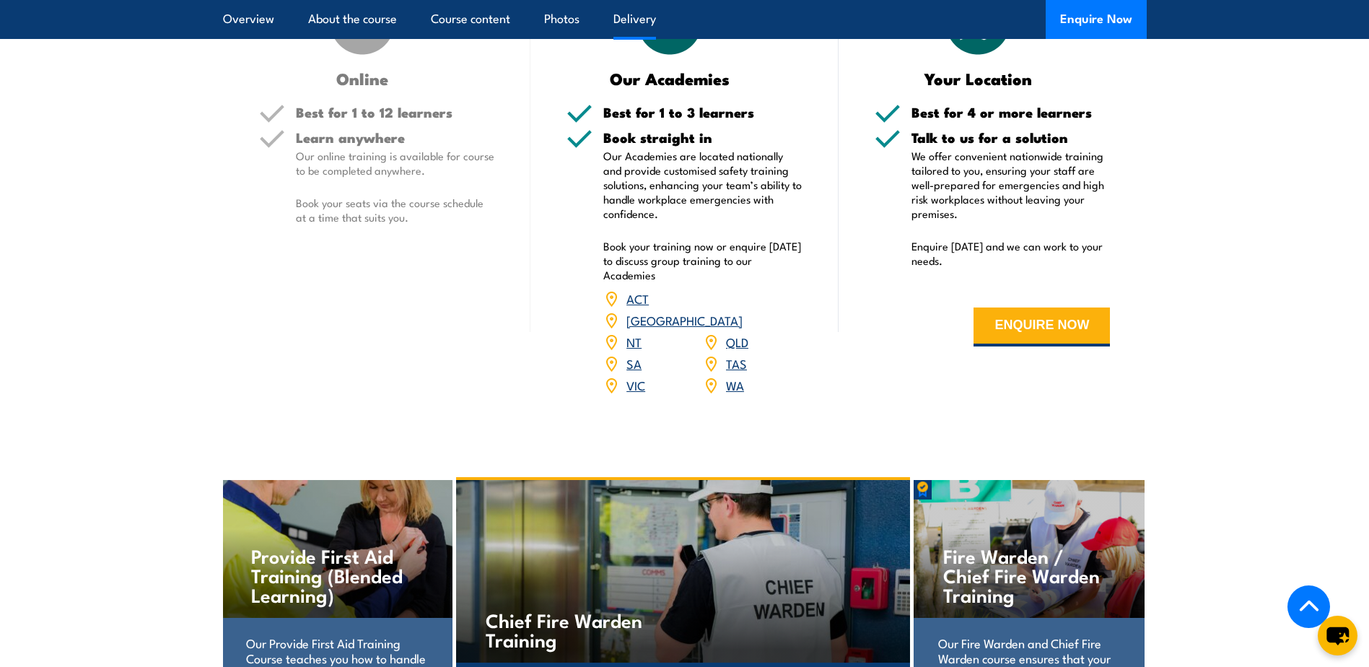
click at [725, 375] on div "WA" at bounding box center [753, 386] width 100 height 22
click at [712, 378] on img at bounding box center [711, 386] width 16 height 16
click at [738, 376] on link "WA" at bounding box center [735, 384] width 18 height 17
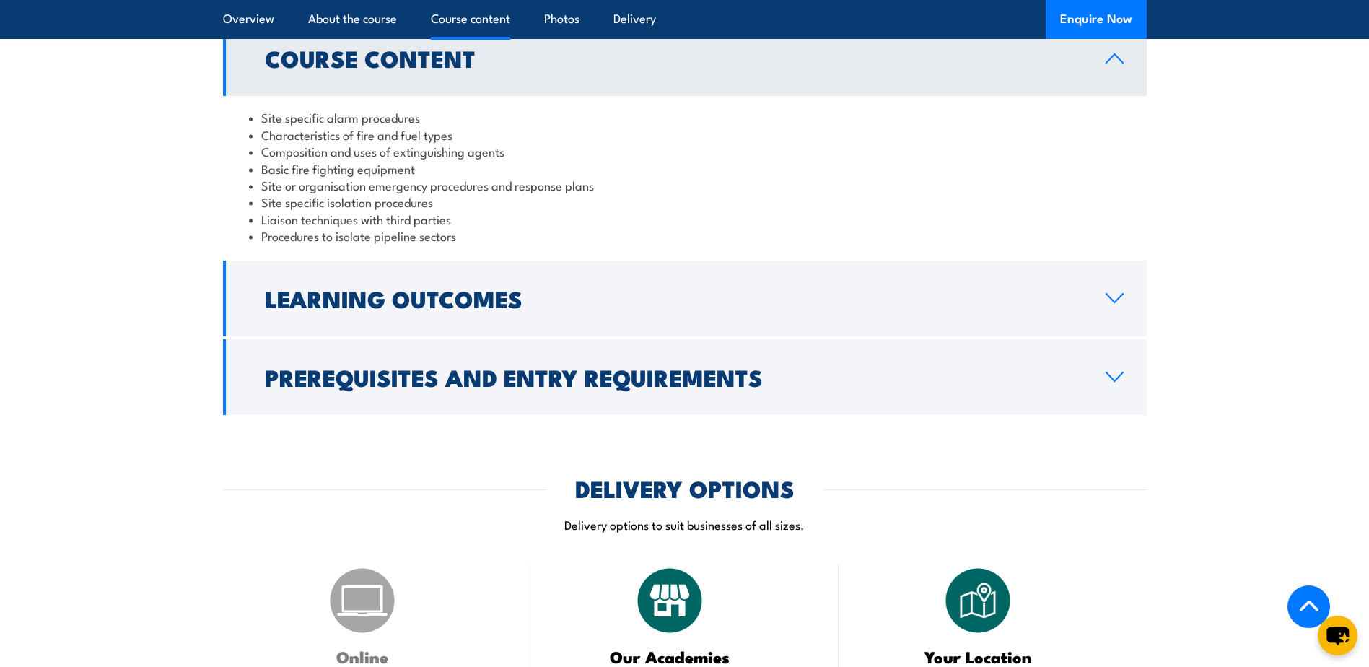
scroll to position [1516, 0]
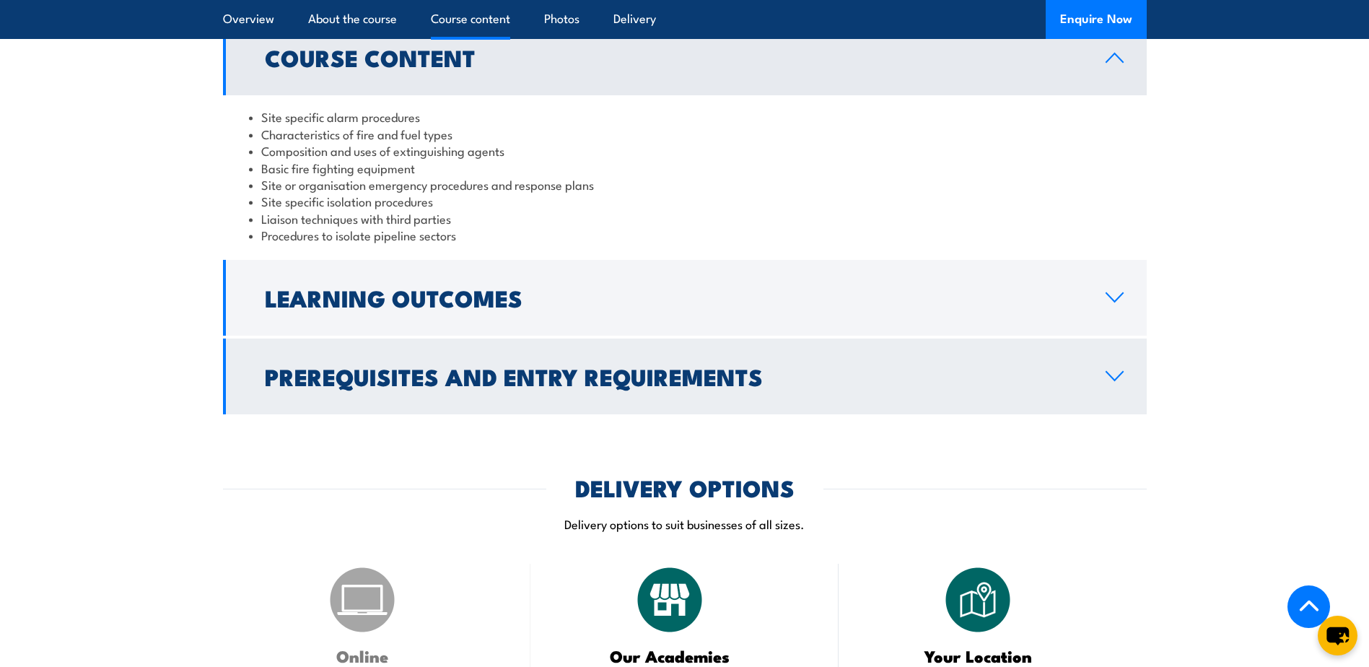
click at [679, 366] on h2 "Prerequisites and Entry Requirements" at bounding box center [674, 376] width 818 height 20
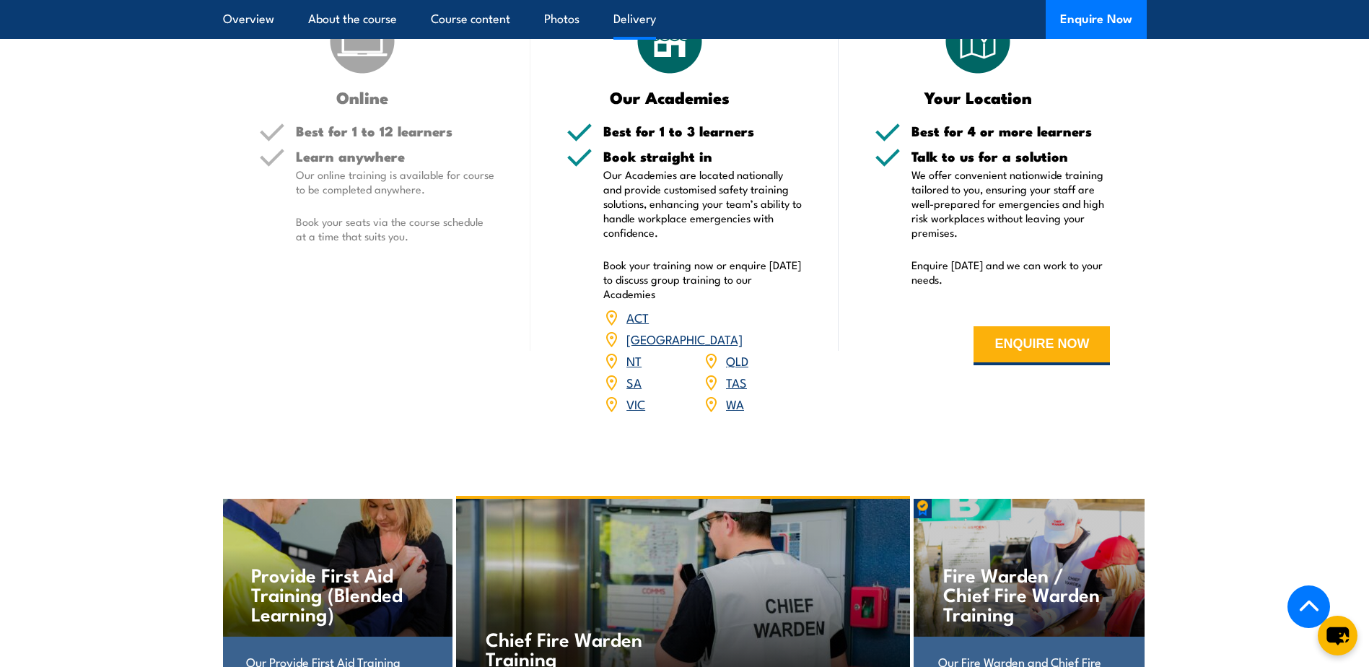
scroll to position [2166, 0]
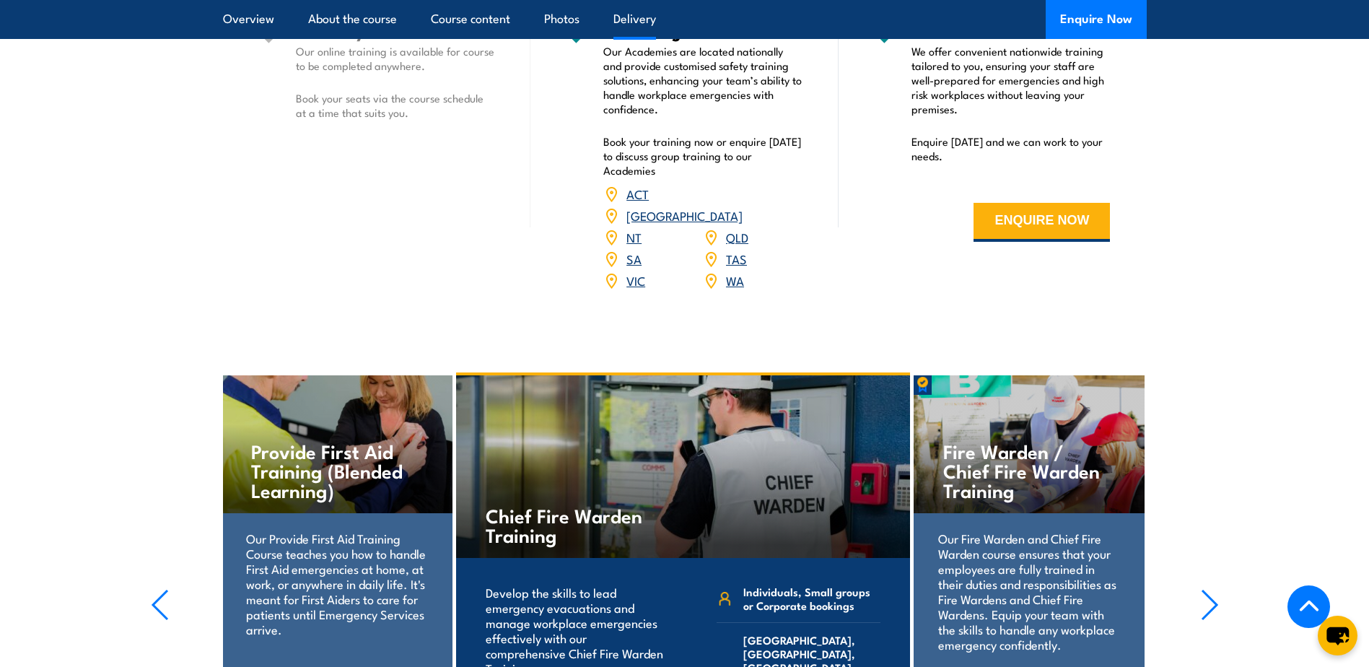
click at [737, 271] on link "WA" at bounding box center [735, 279] width 18 height 17
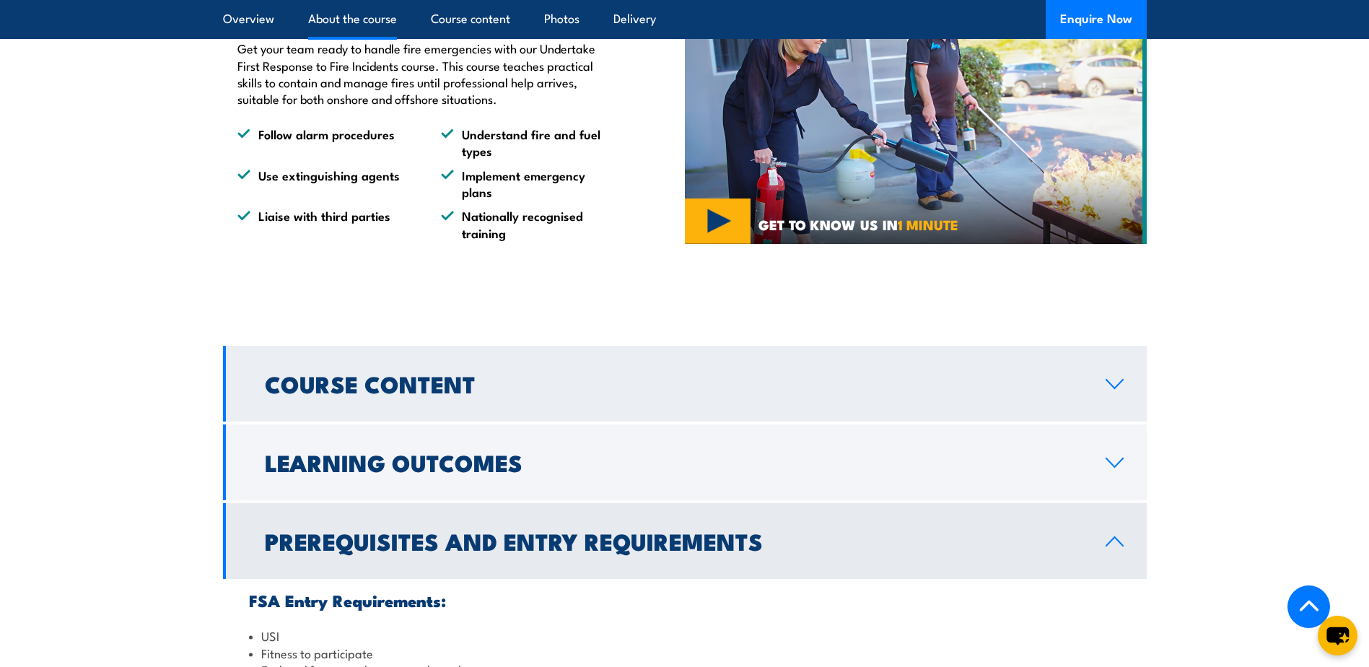
scroll to position [1155, 0]
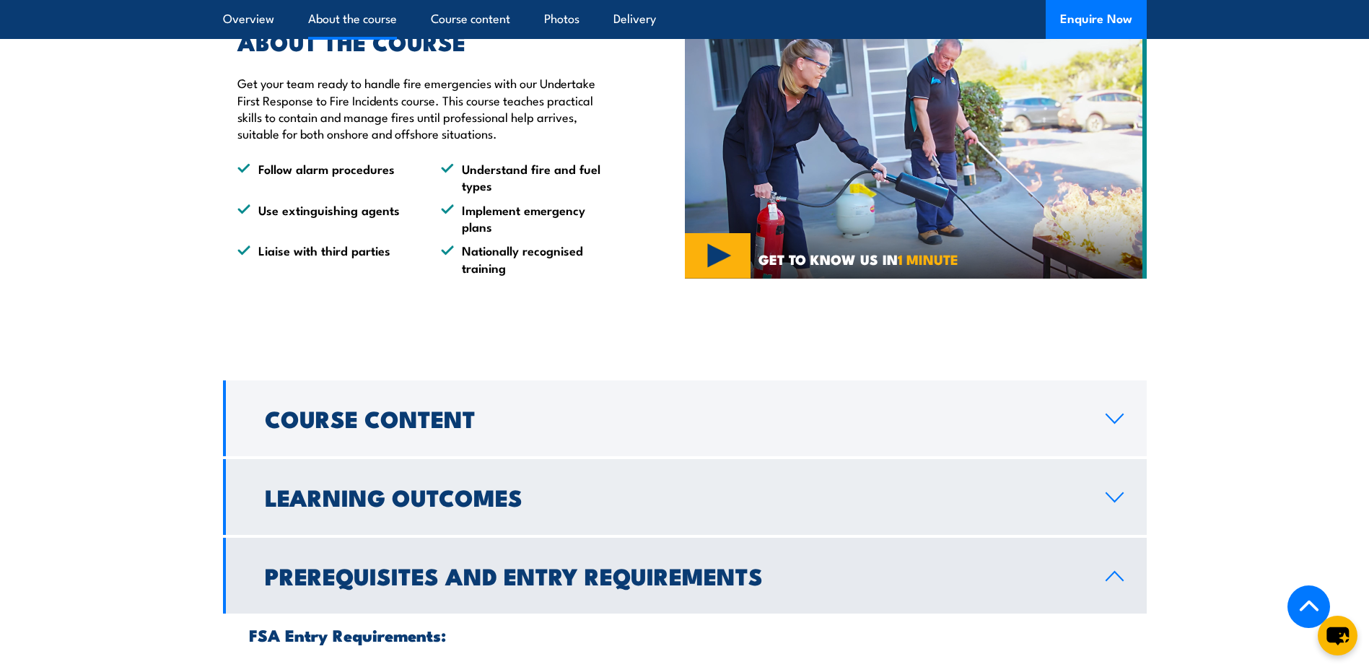
click at [1116, 492] on icon at bounding box center [1114, 498] width 19 height 12
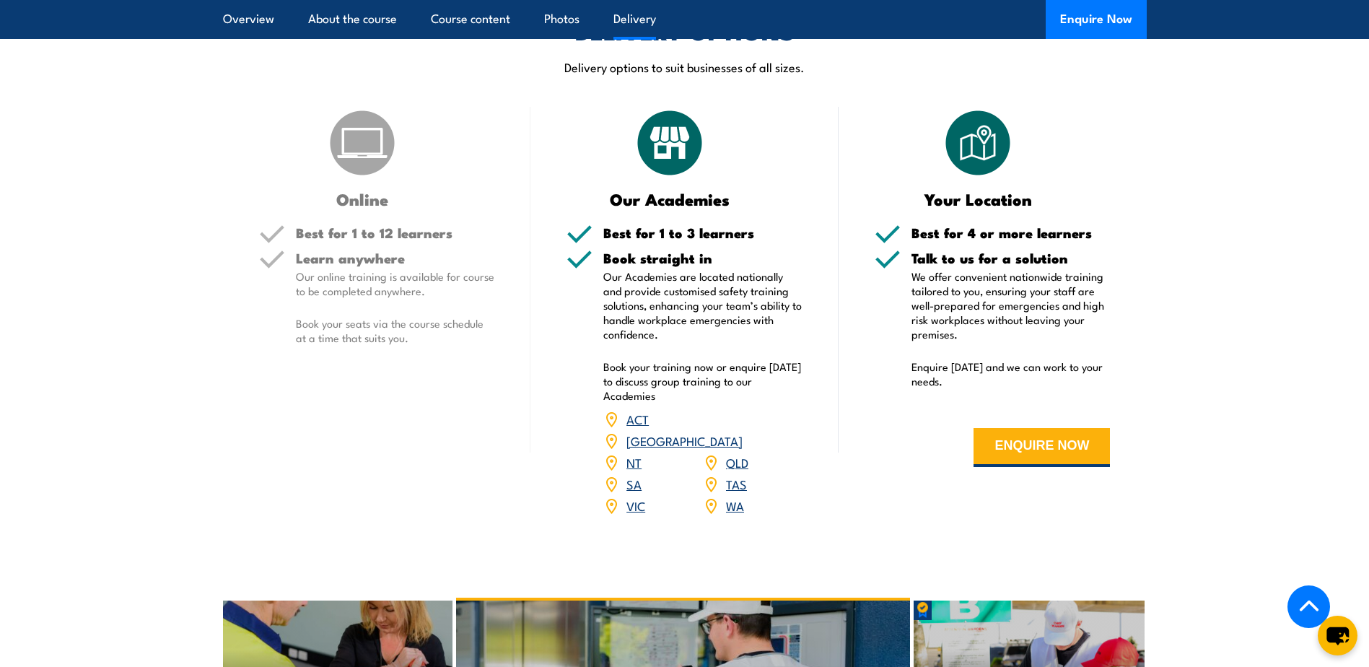
scroll to position [1949, 0]
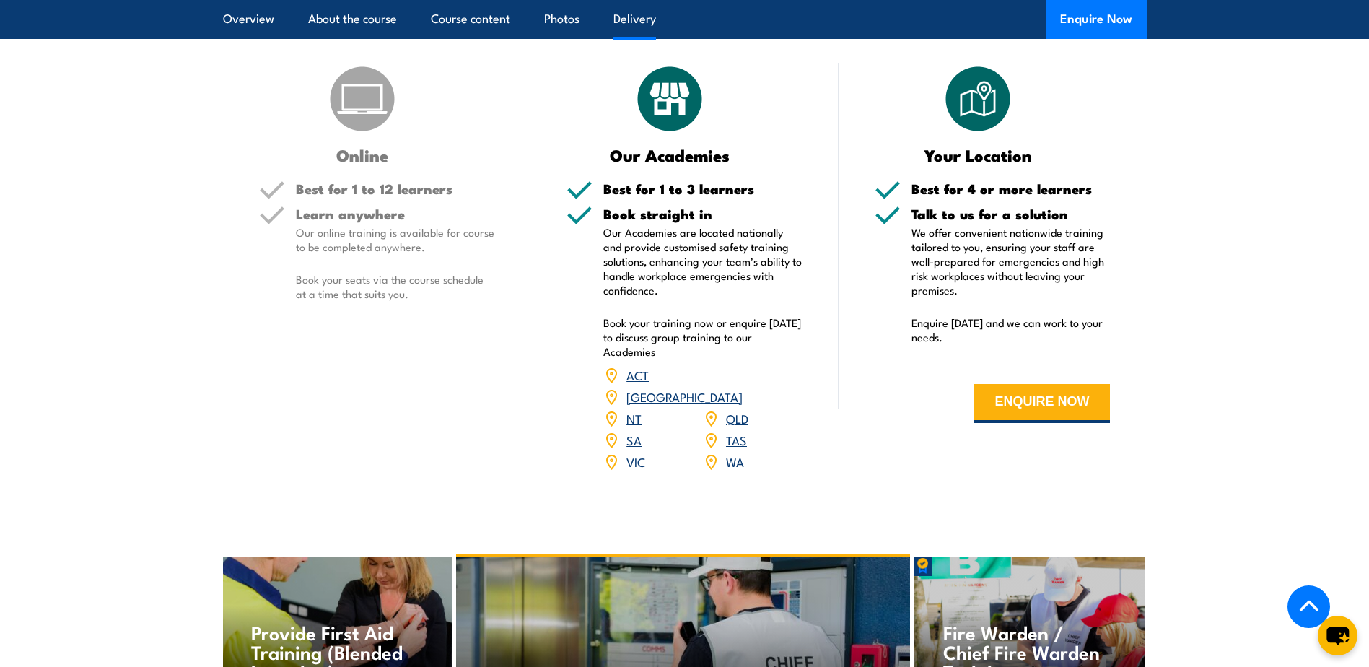
click at [743, 453] on link "WA" at bounding box center [735, 461] width 18 height 17
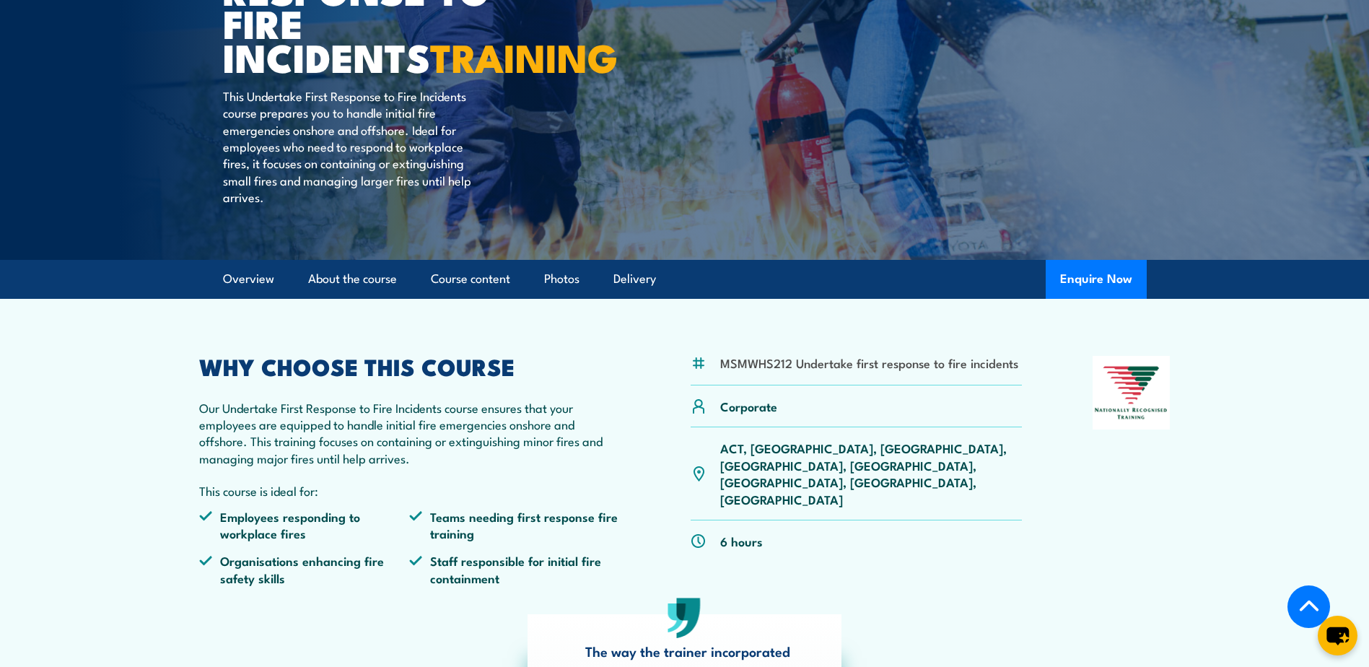
scroll to position [289, 0]
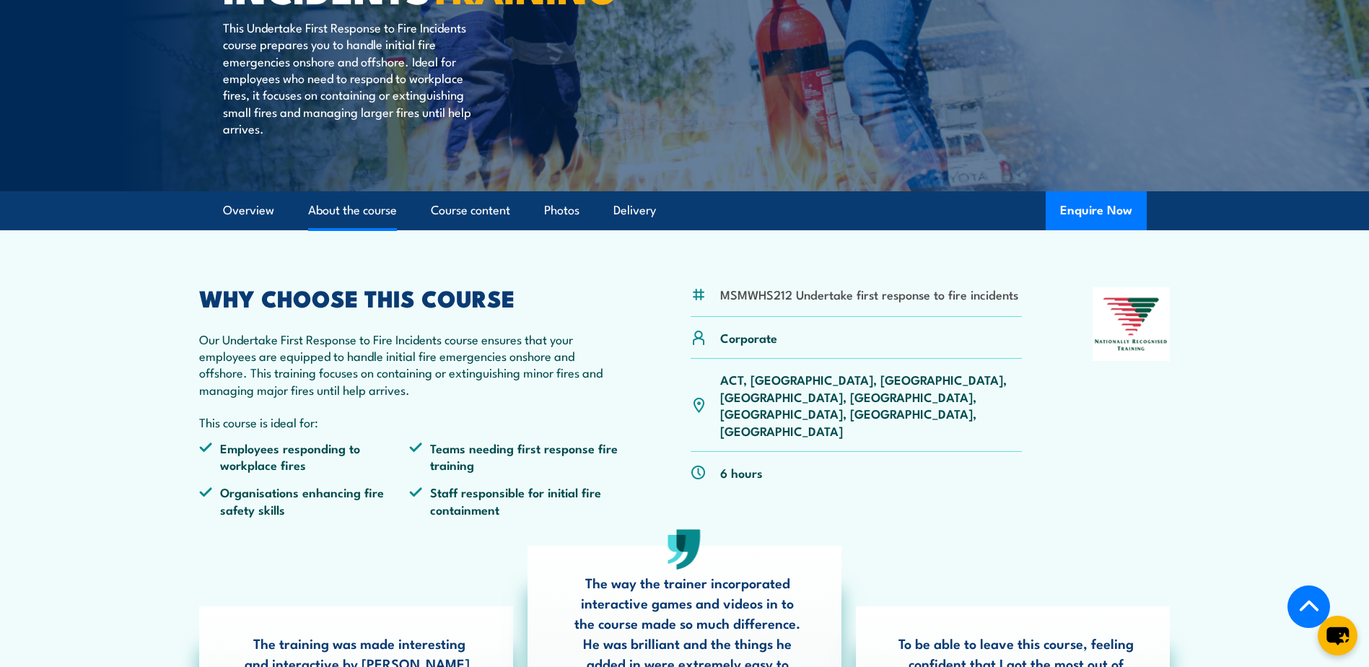
click at [367, 211] on link "About the course" at bounding box center [352, 210] width 89 height 38
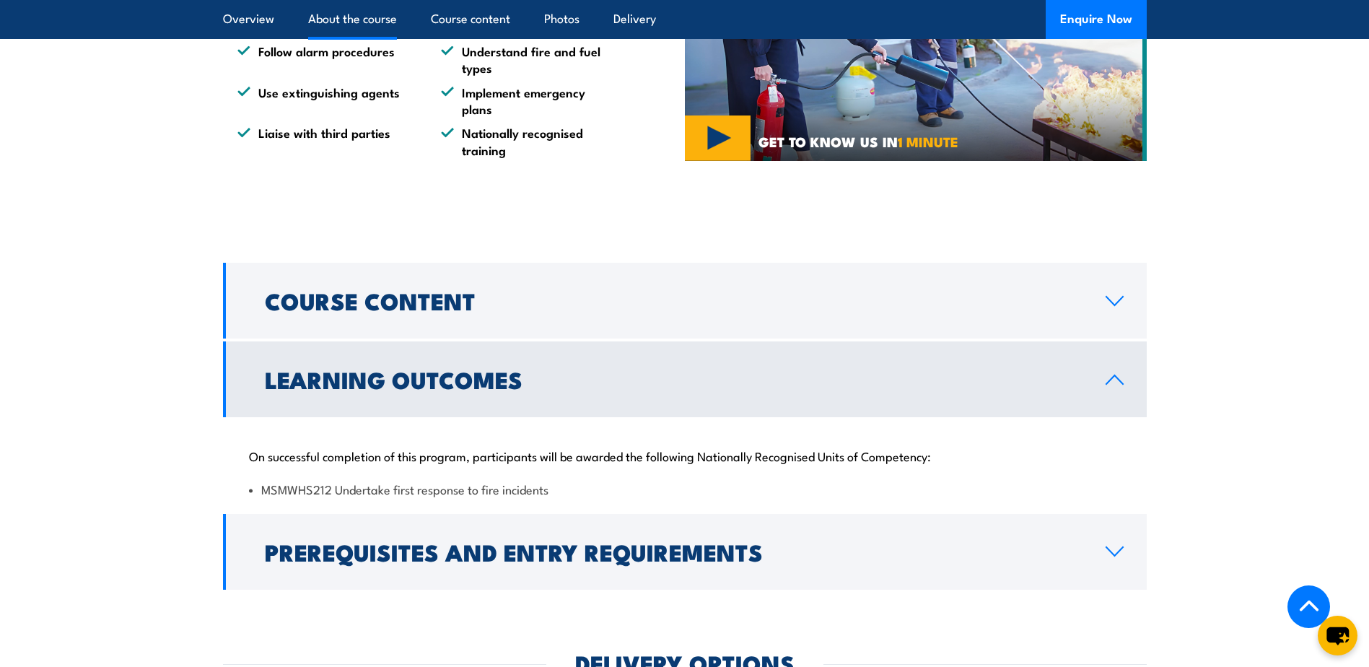
scroll to position [1277, 0]
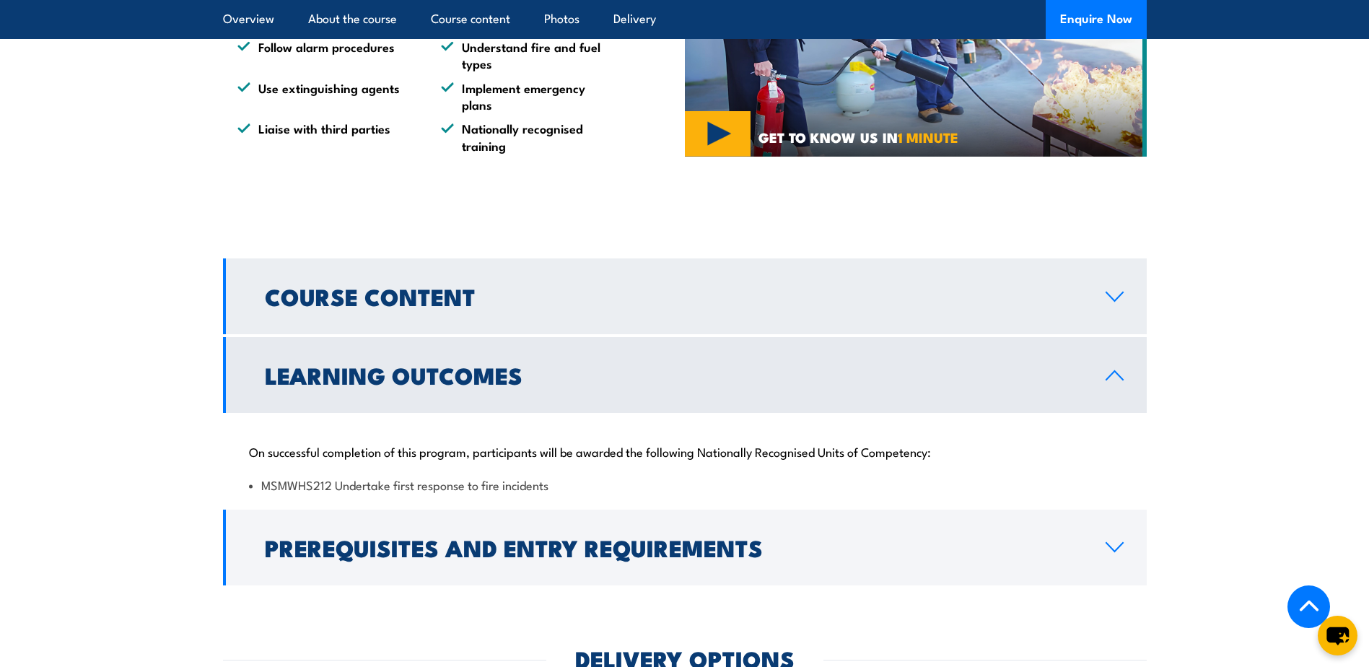
click at [1103, 273] on link "Course Content" at bounding box center [685, 296] width 924 height 76
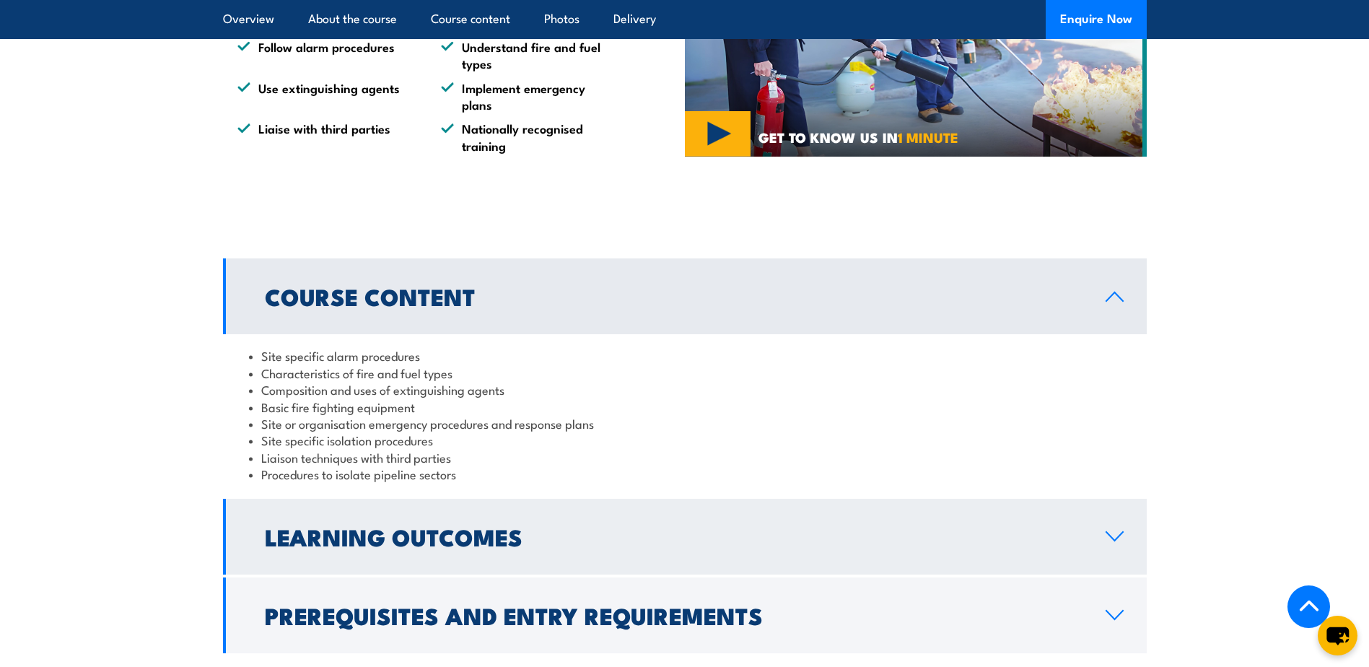
click at [1118, 535] on link "Learning Outcomes" at bounding box center [685, 537] width 924 height 76
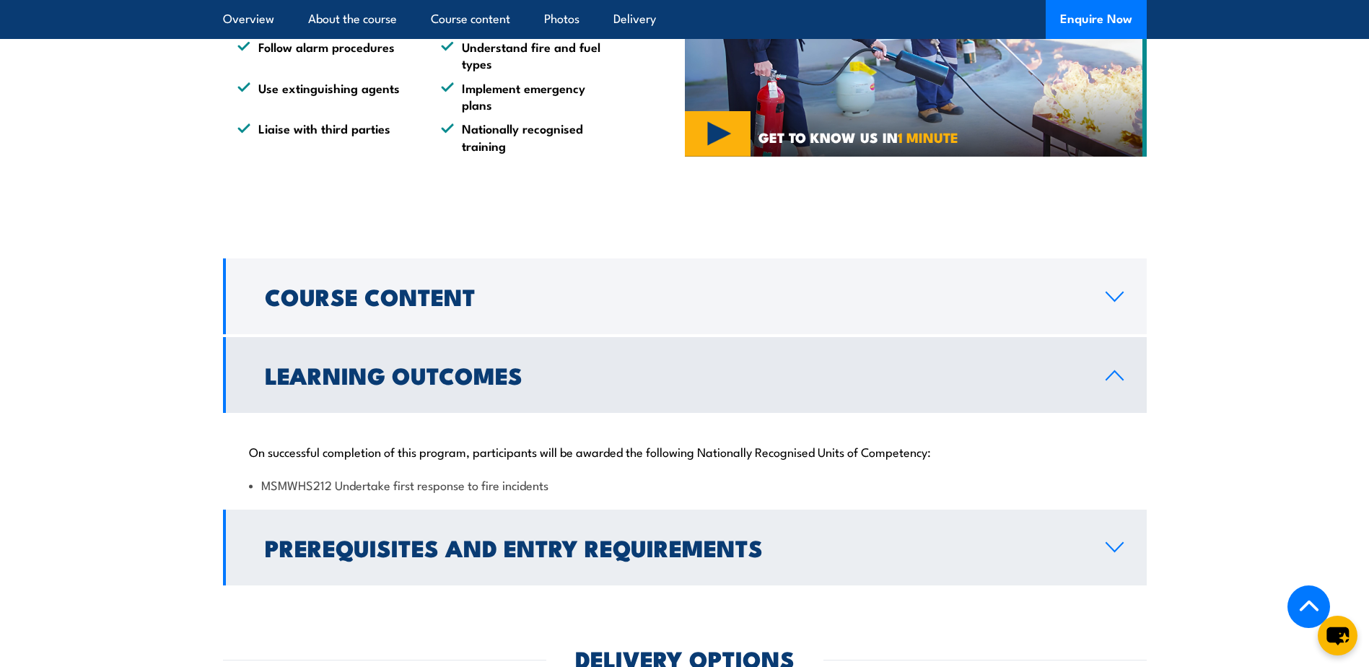
click at [1108, 545] on link "Prerequisites and Entry Requirements" at bounding box center [685, 548] width 924 height 76
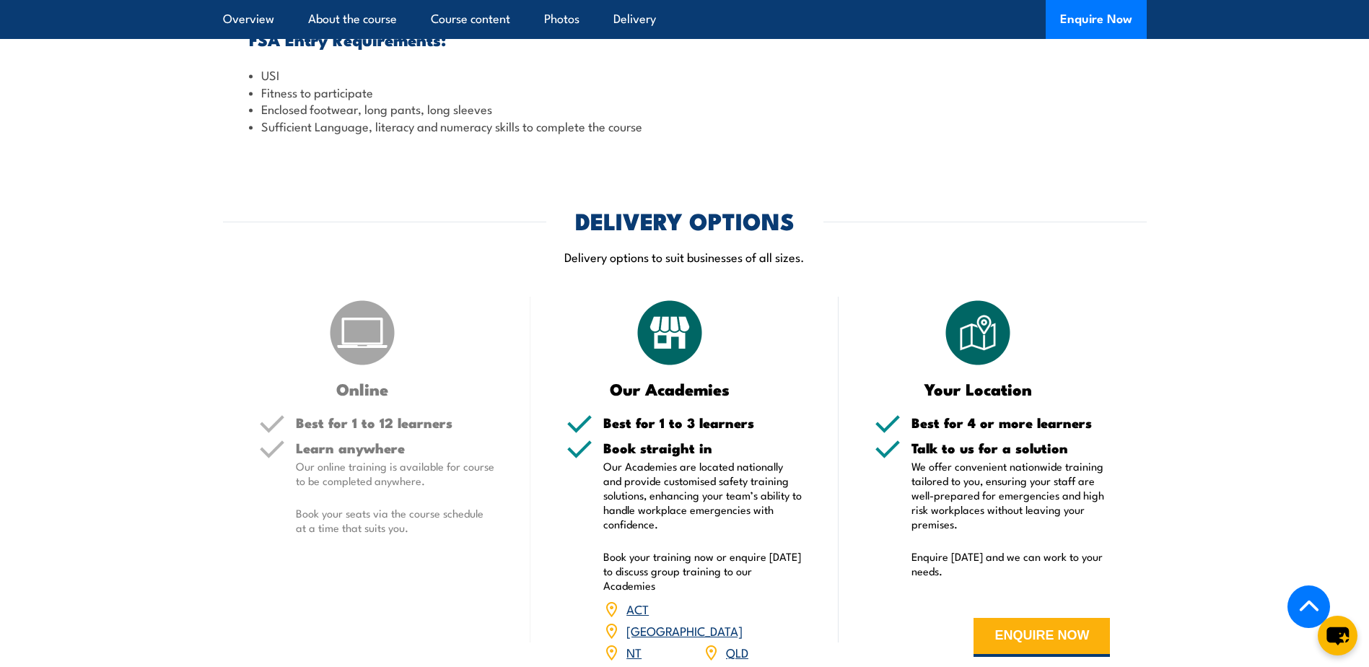
scroll to position [1782, 0]
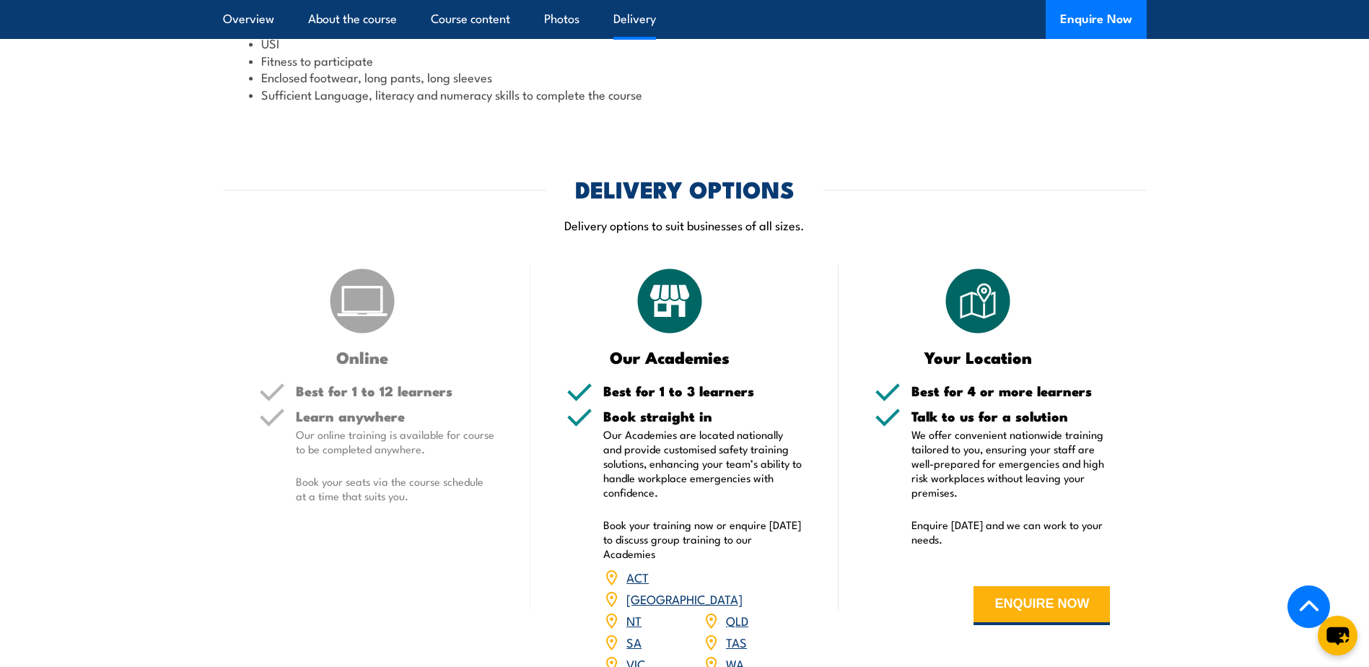
click at [737, 655] on link "WA" at bounding box center [735, 663] width 18 height 17
click at [735, 655] on link "WA" at bounding box center [735, 663] width 18 height 17
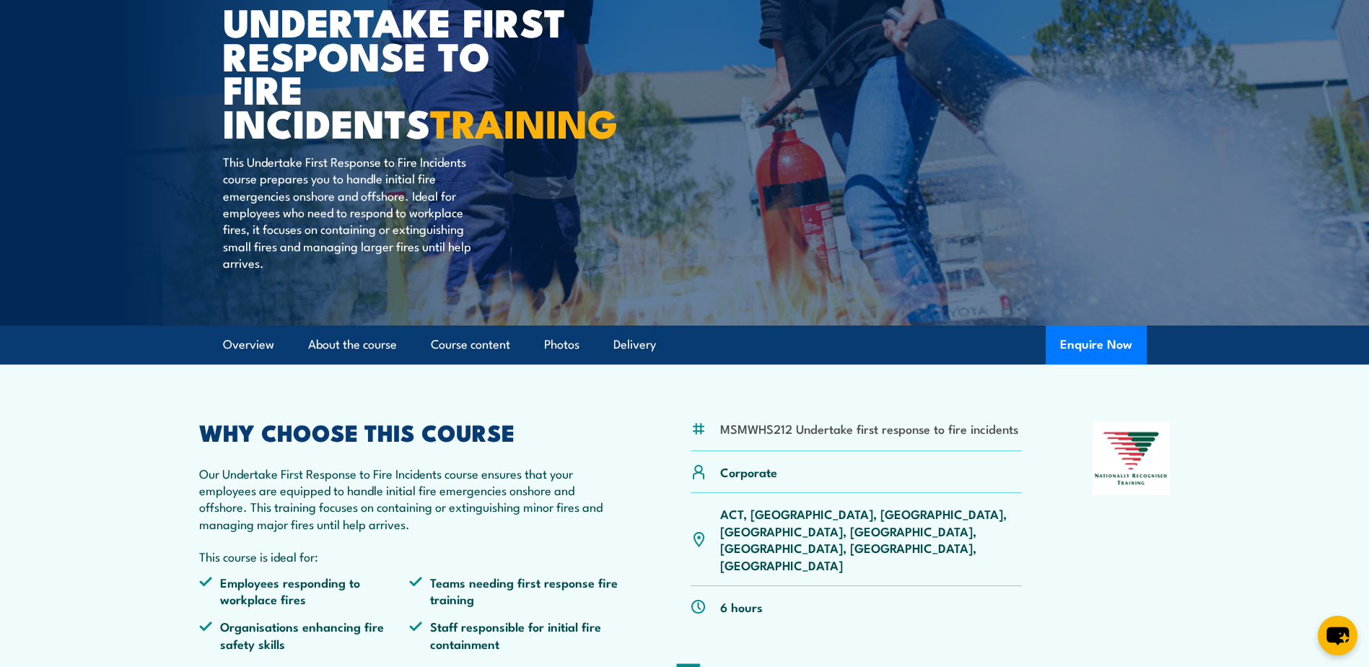
scroll to position [266, 0]
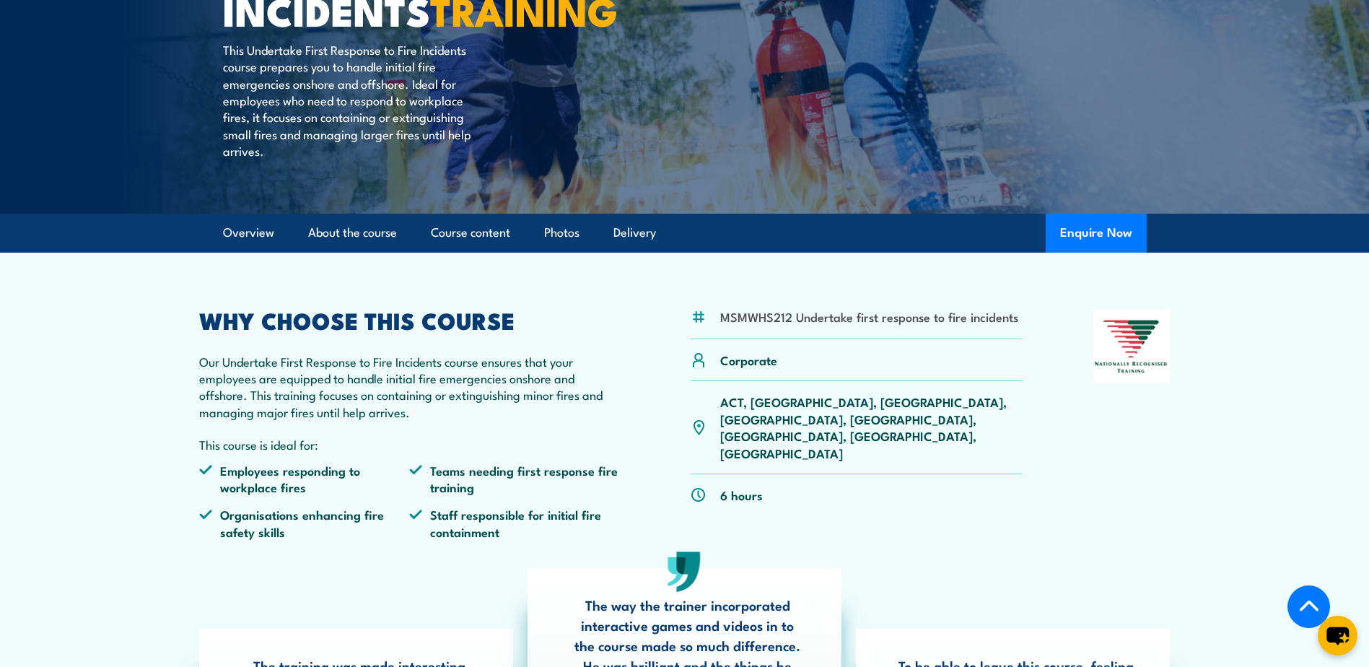
click at [926, 406] on p "ACT, [GEOGRAPHIC_DATA], [GEOGRAPHIC_DATA], [GEOGRAPHIC_DATA], [GEOGRAPHIC_DATA]…" at bounding box center [871, 427] width 302 height 68
click at [953, 524] on div "MSMWHS212 Undertake first response to fire incidents Corporate ACT, NSW, NT, QL…" at bounding box center [857, 431] width 332 height 242
click at [932, 404] on p "ACT, [GEOGRAPHIC_DATA], [GEOGRAPHIC_DATA], [GEOGRAPHIC_DATA], [GEOGRAPHIC_DATA]…" at bounding box center [871, 427] width 302 height 68
click at [645, 429] on div "MSMWHS212 Undertake first response to fire incidents Corporate ACT, NSW, NT, QL…" at bounding box center [685, 431] width 972 height 242
click at [924, 403] on p "ACT, [GEOGRAPHIC_DATA], [GEOGRAPHIC_DATA], [GEOGRAPHIC_DATA], [GEOGRAPHIC_DATA]…" at bounding box center [871, 427] width 302 height 68
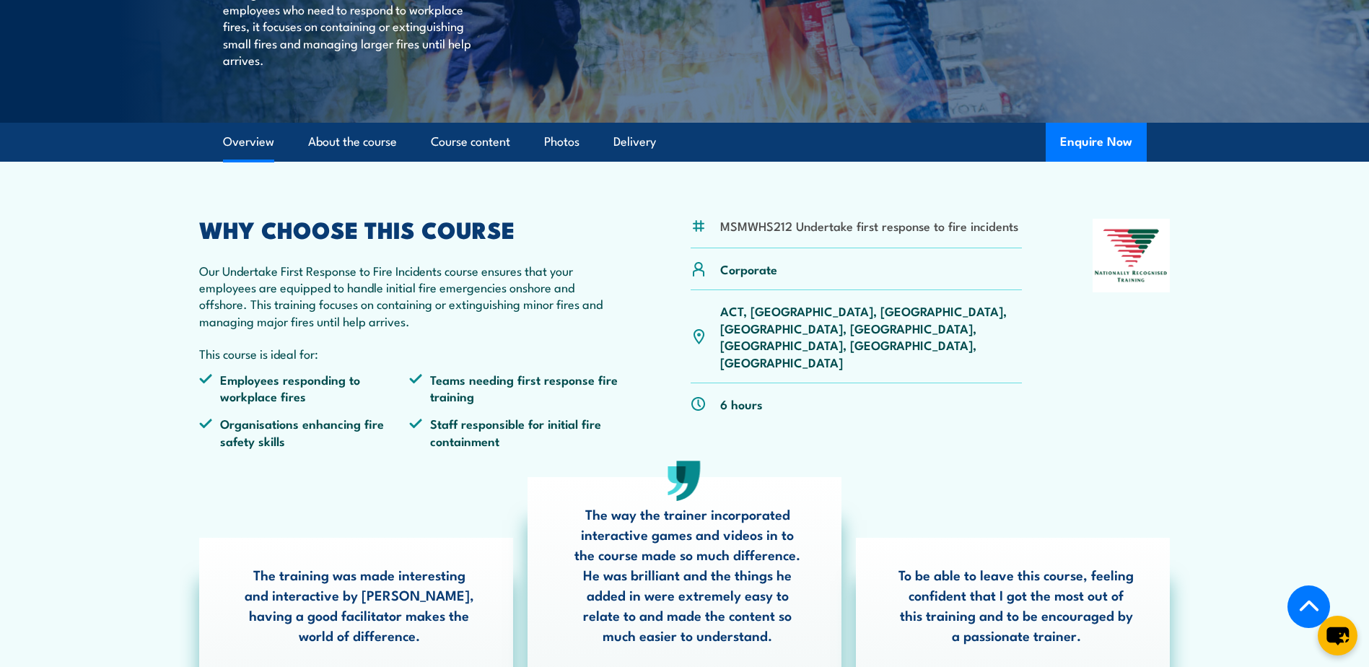
scroll to position [356, 0]
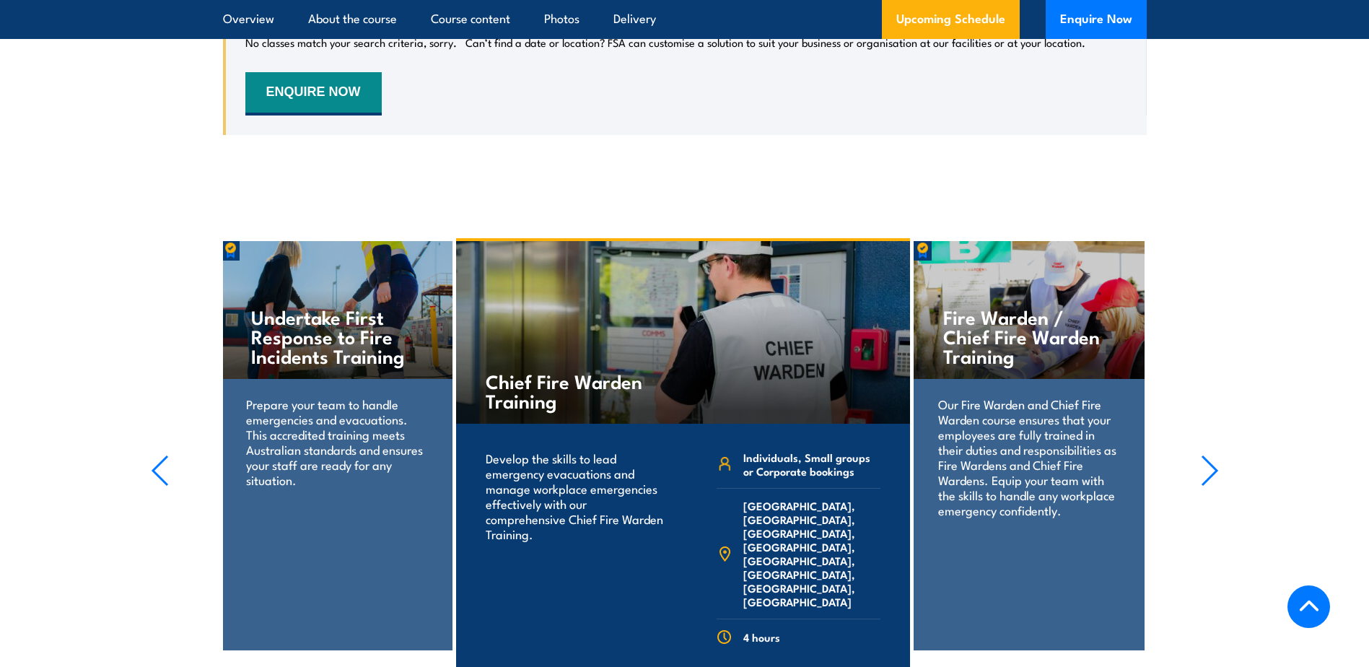
scroll to position [2944, 0]
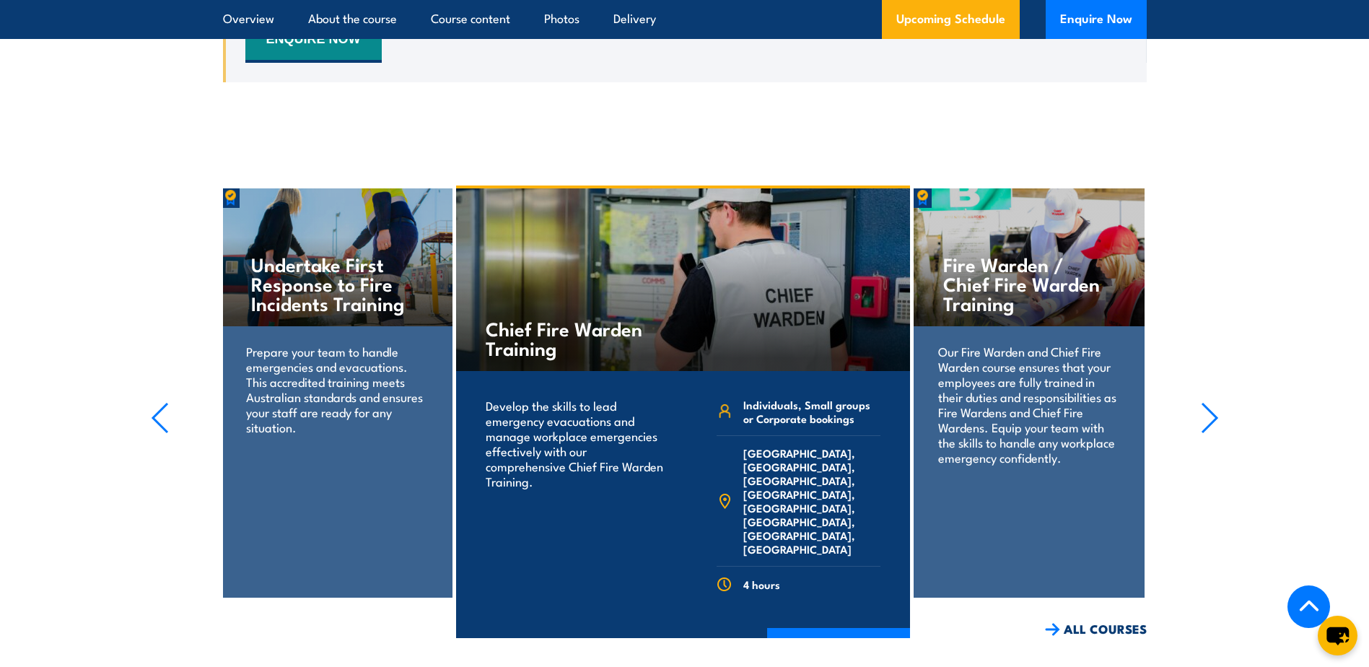
click at [1213, 404] on icon "button" at bounding box center [1210, 418] width 14 height 29
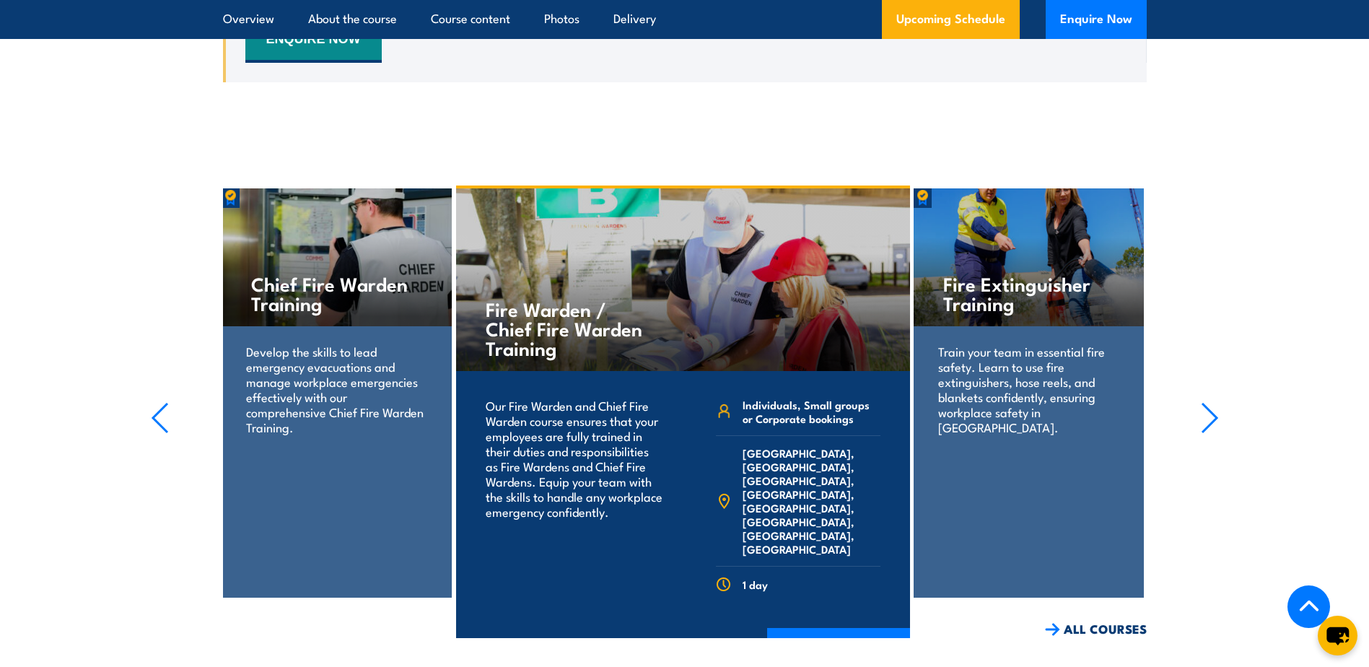
click at [1209, 402] on icon "button" at bounding box center [1210, 418] width 18 height 32
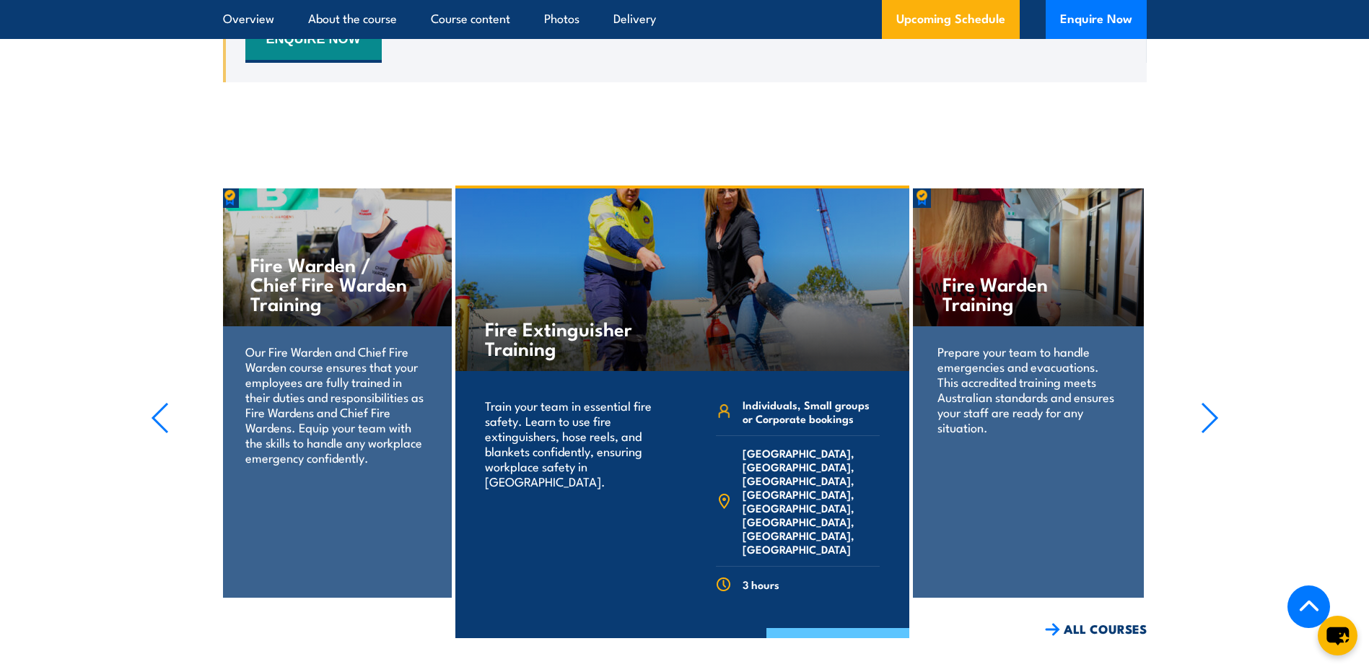
click at [796, 628] on link "COURSE DETAILS" at bounding box center [838, 647] width 143 height 38
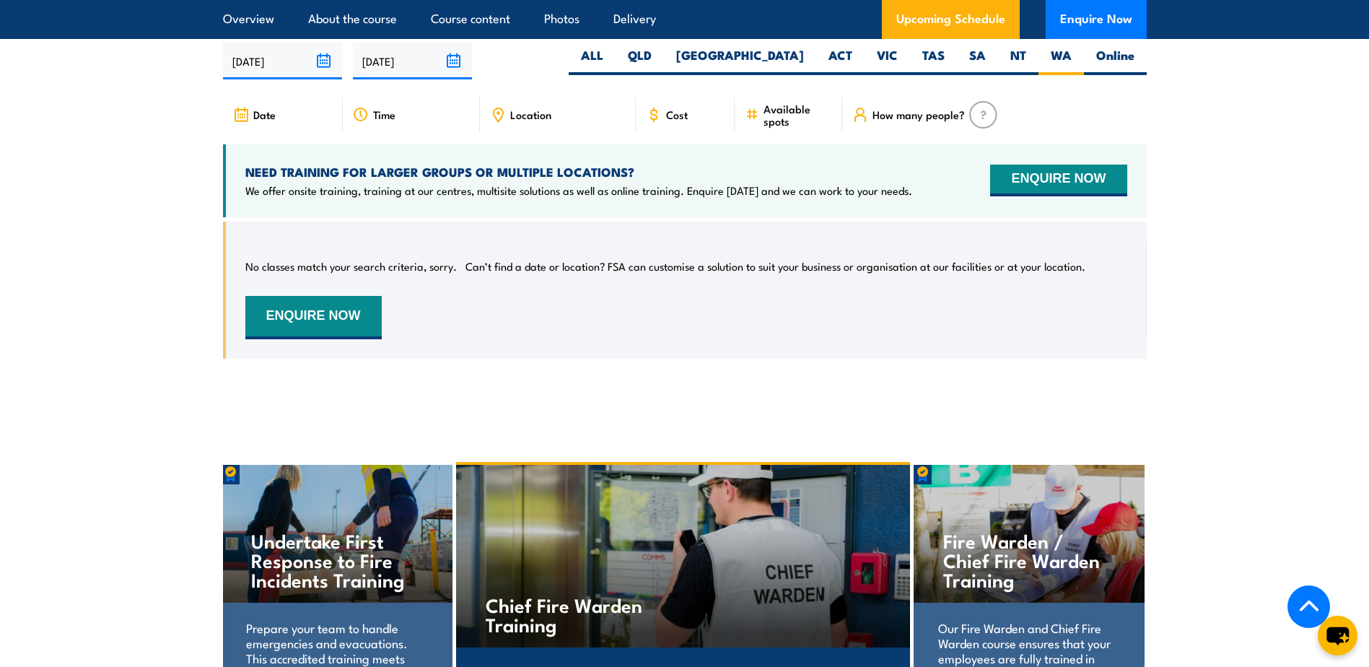
scroll to position [2800, 0]
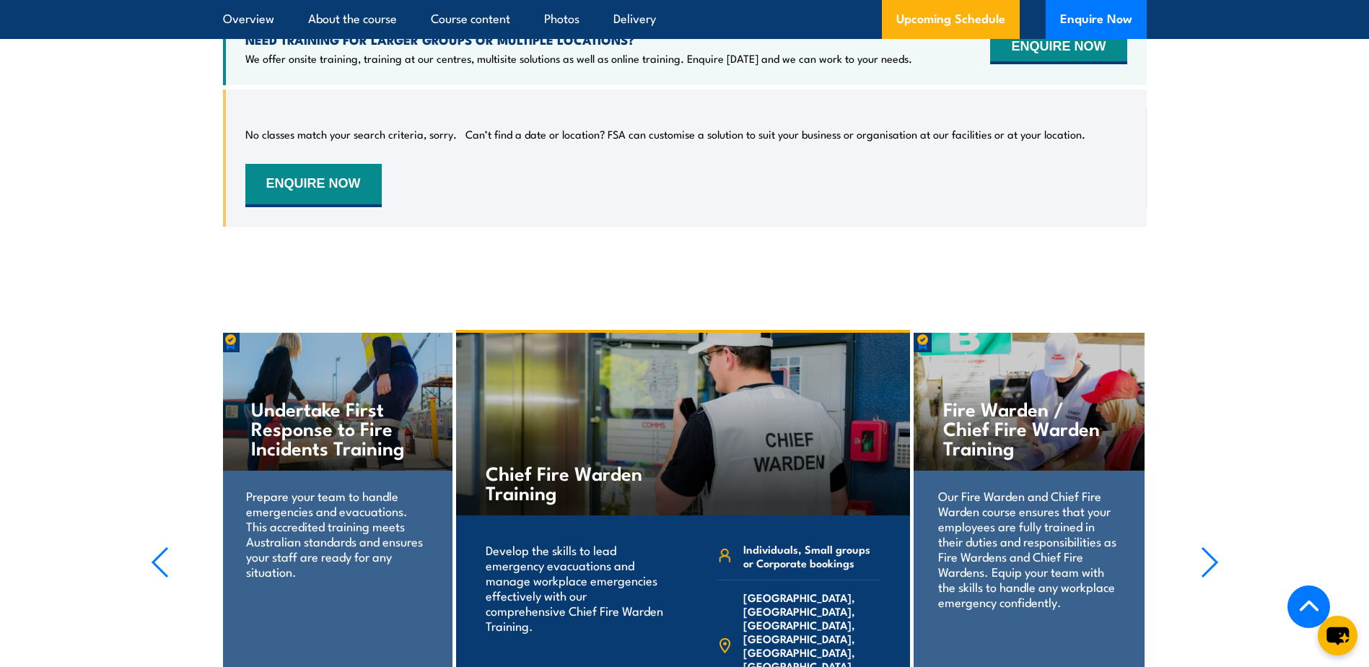
drag, startPoint x: 291, startPoint y: 468, endPoint x: 252, endPoint y: 482, distance: 41.3
click at [292, 488] on p "Prepare your team to handle emergencies and evacuations. This accredited traini…" at bounding box center [336, 533] width 181 height 91
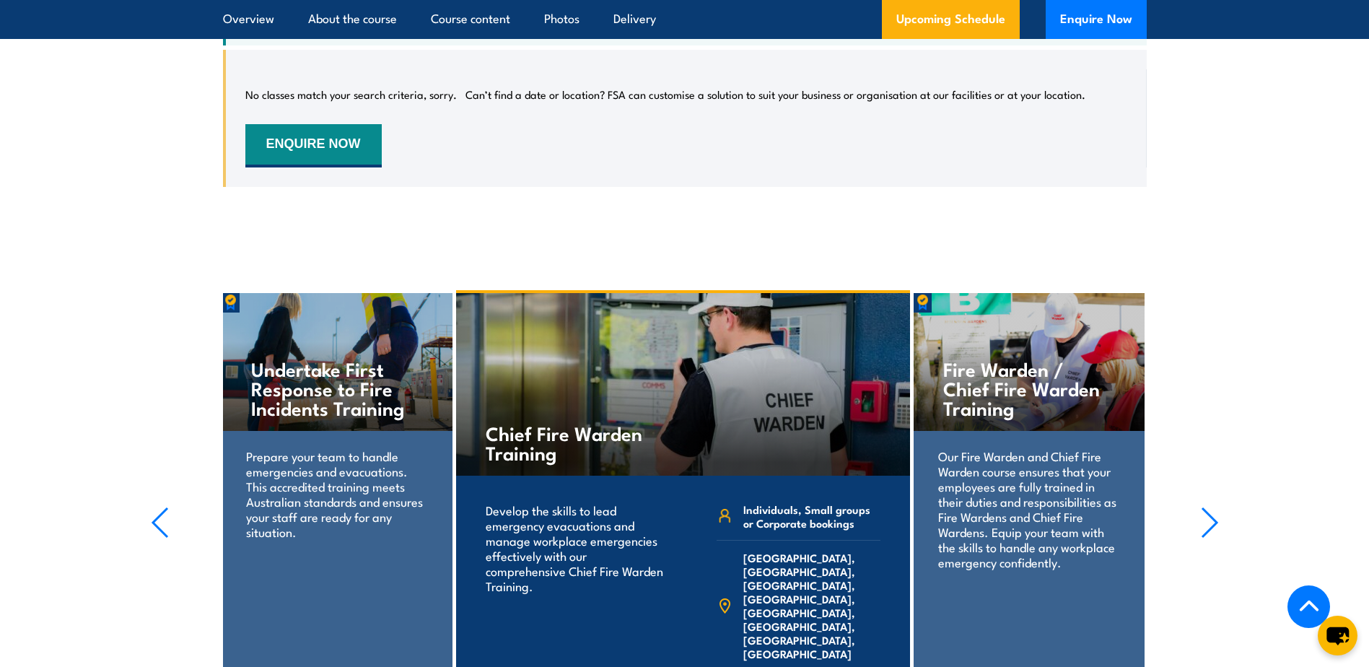
scroll to position [2872, 0]
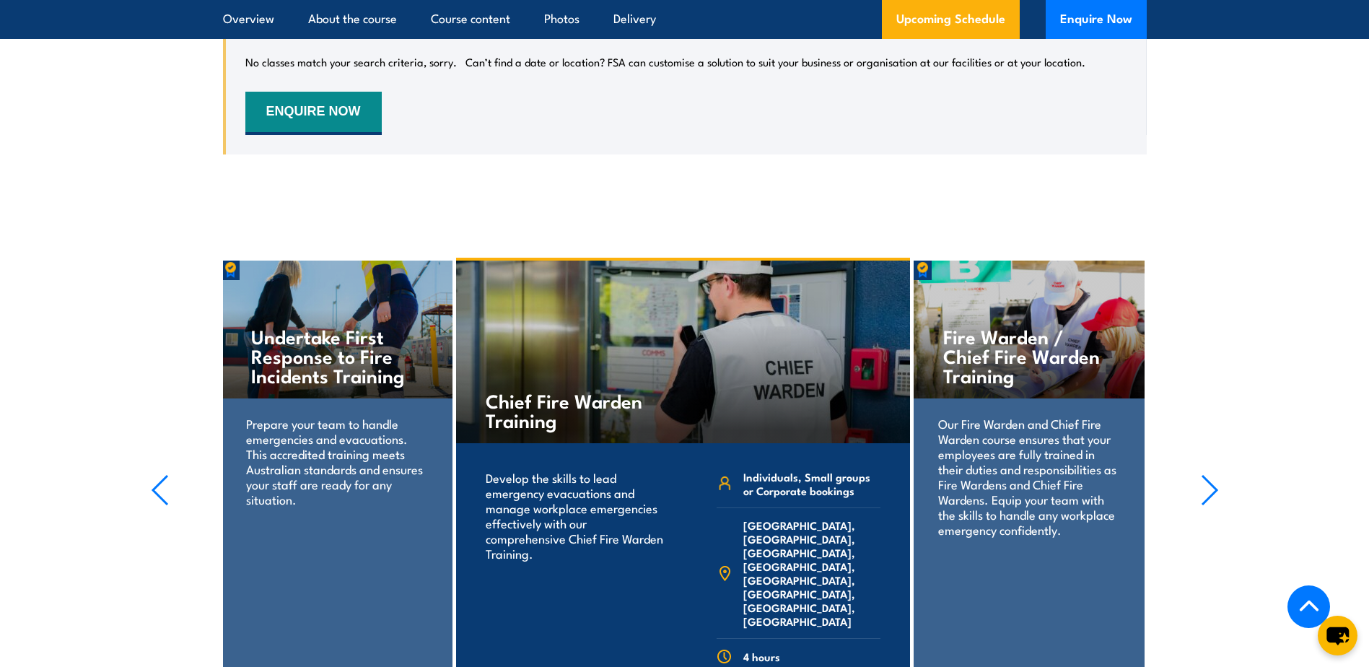
click at [169, 475] on section "Fire Extinguisher Training Train your team in essential fire safety. Learn to u…" at bounding box center [684, 484] width 1369 height 453
click at [154, 476] on icon "button" at bounding box center [160, 490] width 14 height 29
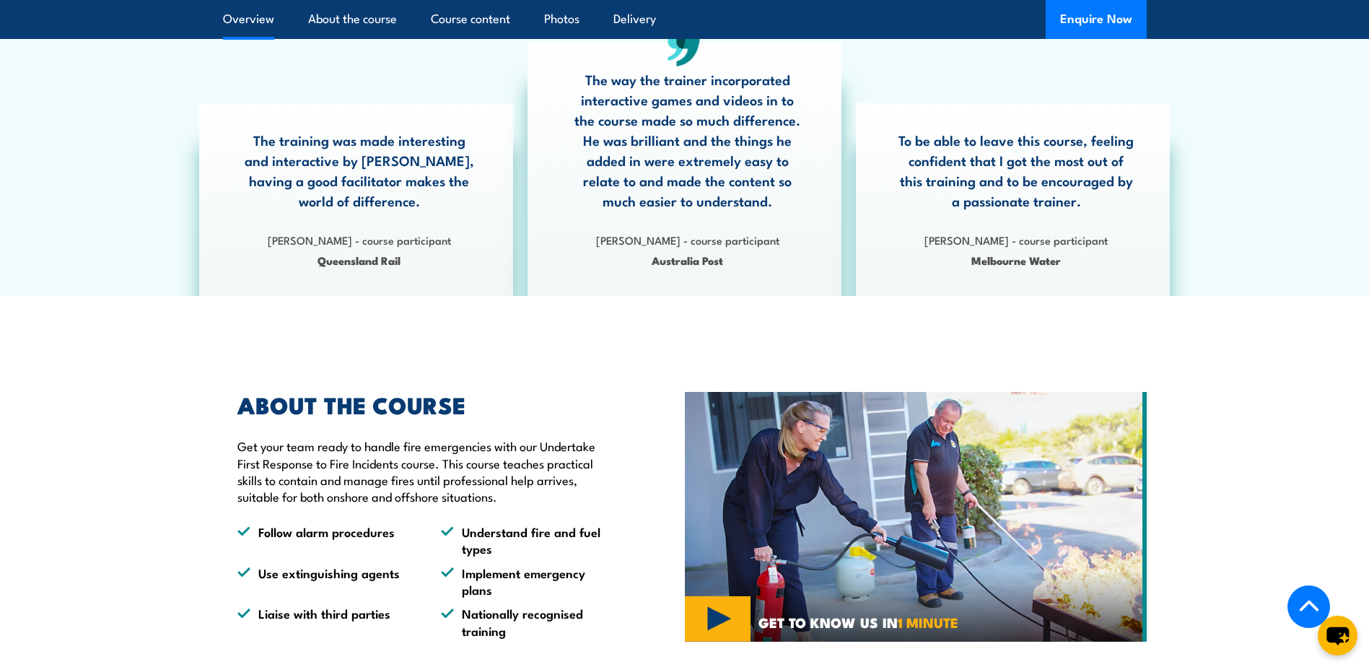
scroll to position [650, 0]
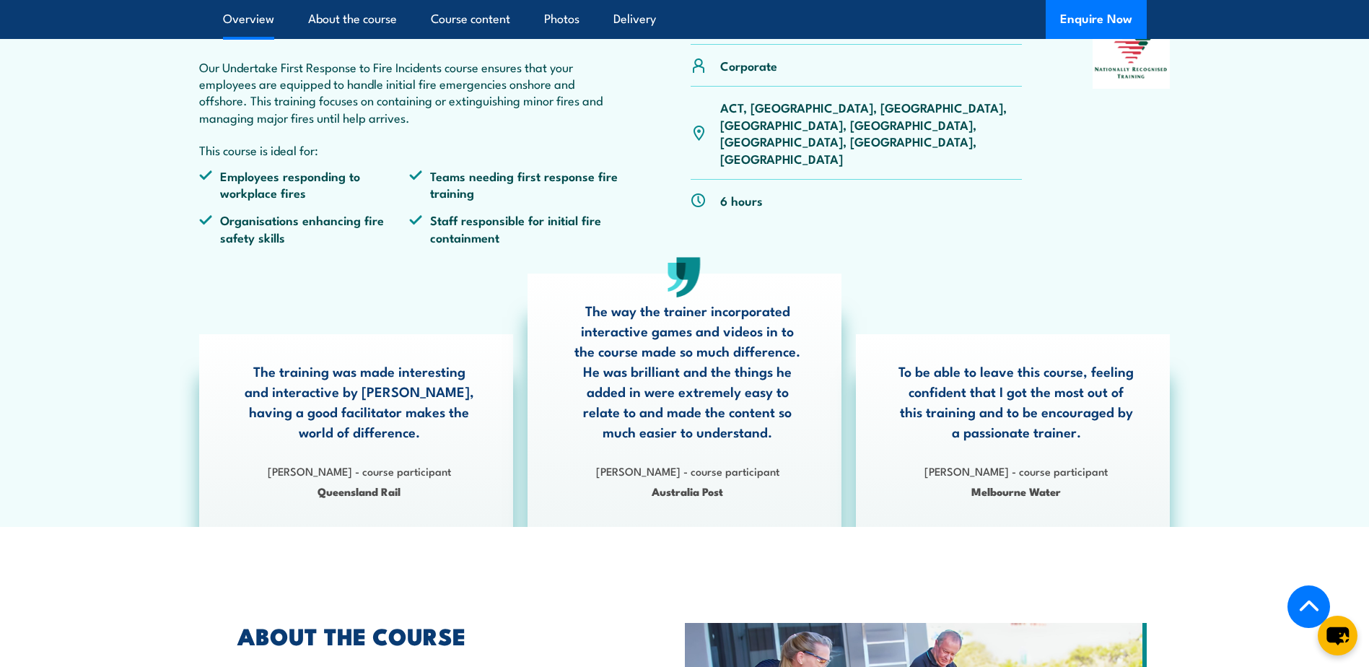
click at [320, 273] on article "MSMWHS212 Undertake first response to fire incidents Corporate" at bounding box center [685, 243] width 1011 height 570
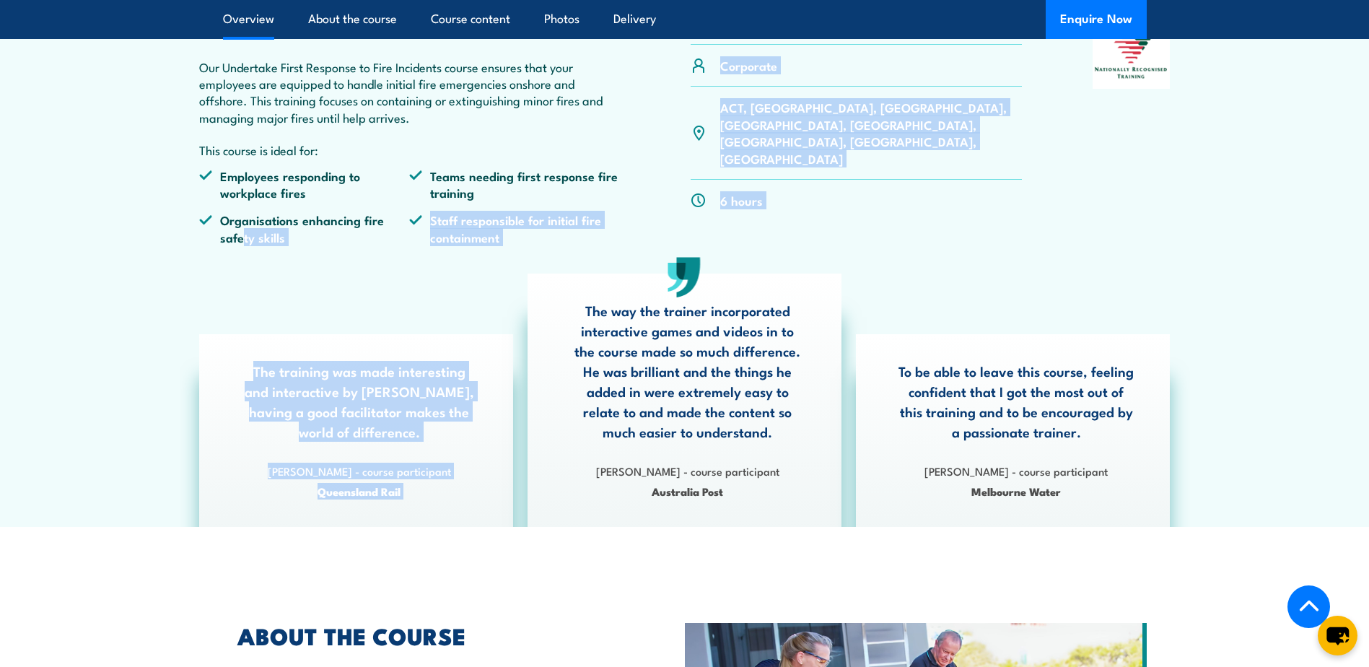
drag, startPoint x: 512, startPoint y: 258, endPoint x: 240, endPoint y: 231, distance: 273.5
click at [240, 231] on article "MSMWHS212 Undertake first response to fire incidents Corporate" at bounding box center [685, 243] width 1011 height 570
drag, startPoint x: 240, startPoint y: 231, endPoint x: 269, endPoint y: 266, distance: 45.7
click at [269, 266] on article "MSMWHS212 Undertake first response to fire incidents Corporate" at bounding box center [685, 243] width 1011 height 570
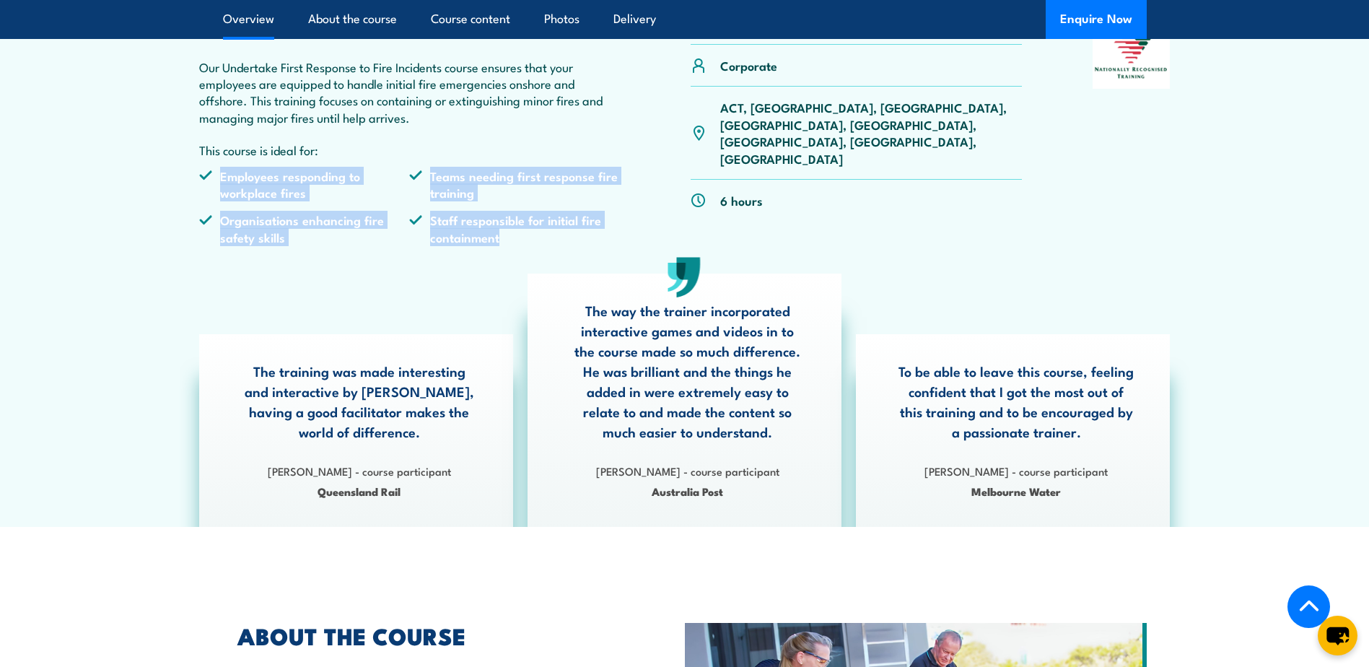
drag, startPoint x: 215, startPoint y: 166, endPoint x: 588, endPoint y: 236, distance: 379.0
click at [588, 236] on div "WHY CHOOSE THIS COURSE Our Undertake First Response to Fire Incidents course en…" at bounding box center [410, 136] width 422 height 242
copy ul "Employees responding to workplace fires Teams needing first response fire train…"
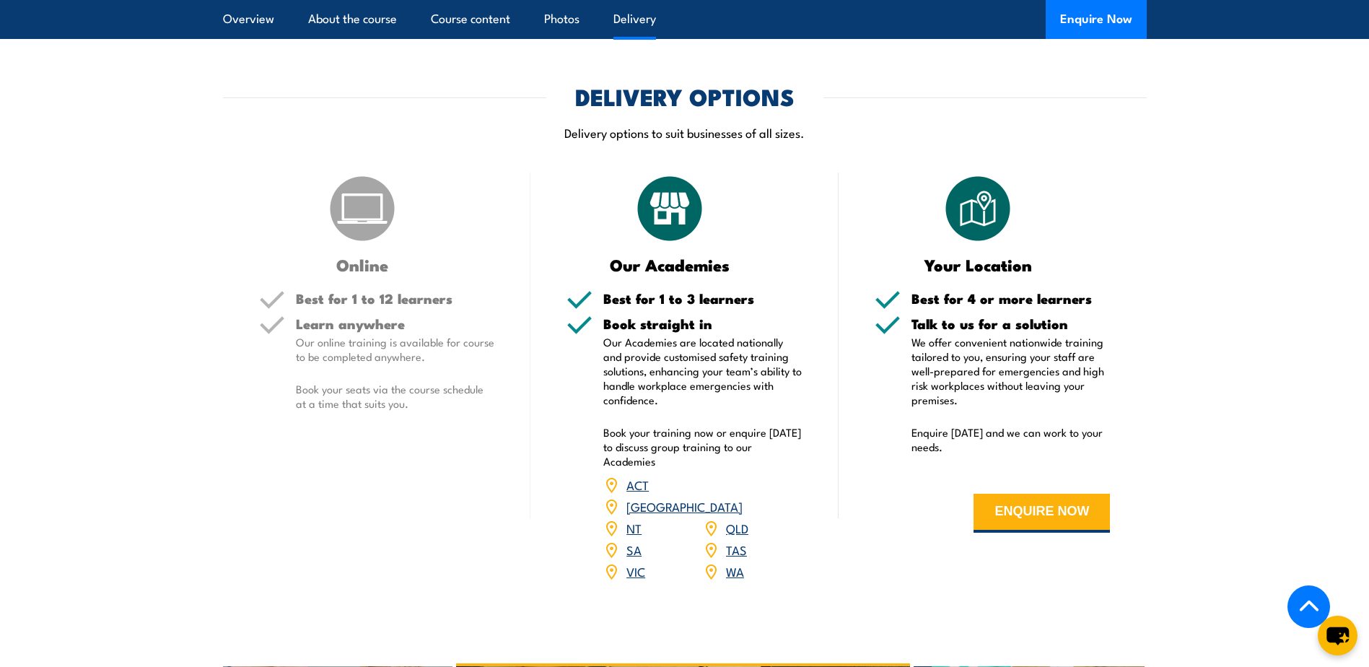
scroll to position [2021, 0]
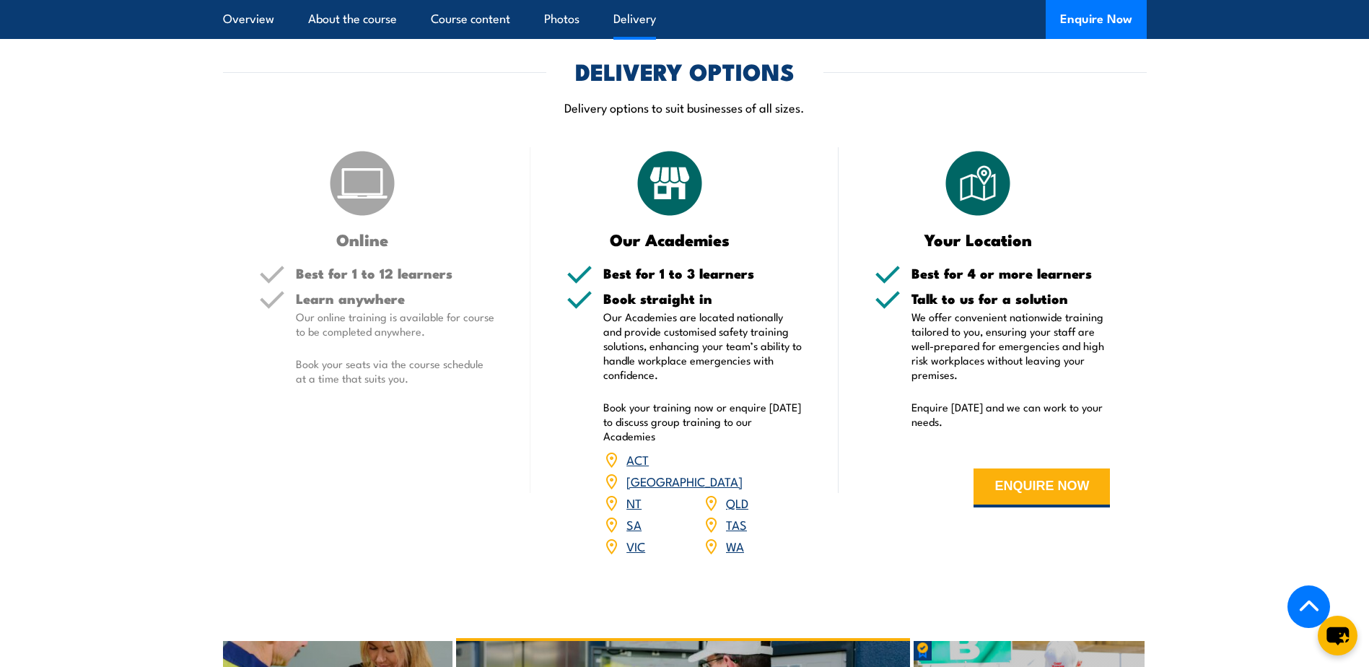
click at [734, 537] on link "WA" at bounding box center [735, 545] width 18 height 17
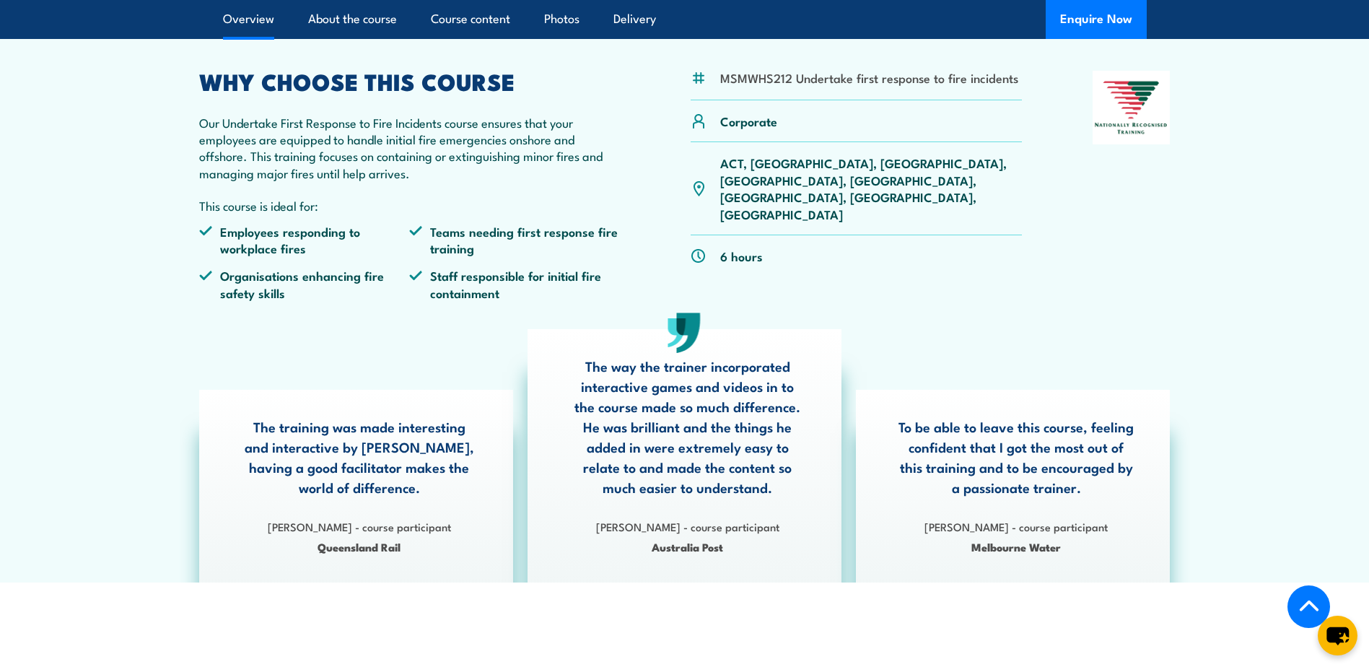
scroll to position [433, 0]
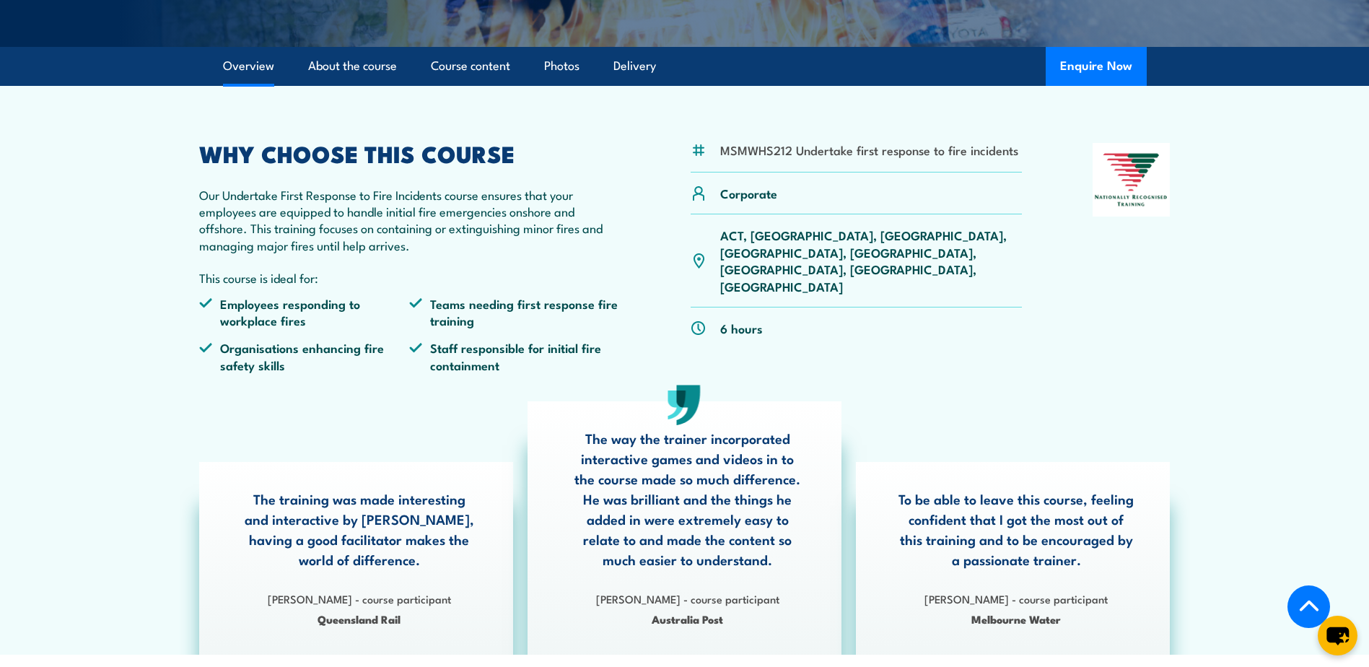
click at [933, 238] on div "ACT, [GEOGRAPHIC_DATA], [GEOGRAPHIC_DATA], [GEOGRAPHIC_DATA], [GEOGRAPHIC_DATA]…" at bounding box center [857, 260] width 332 height 93
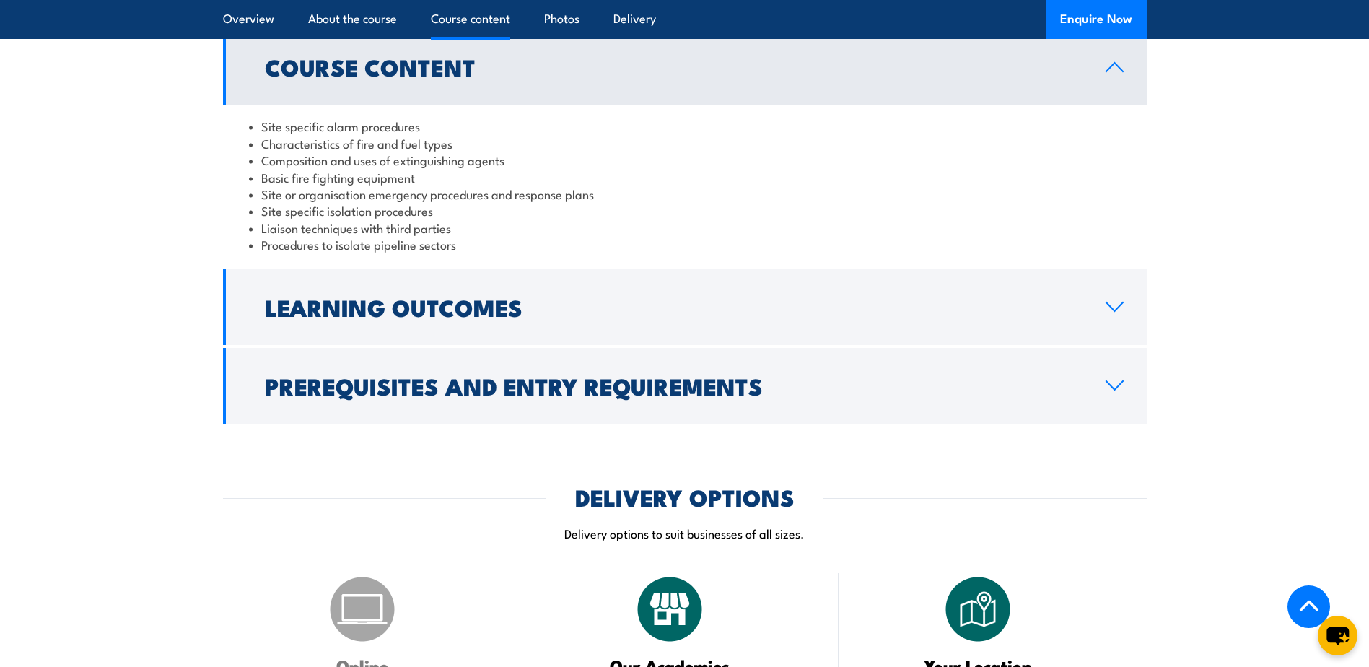
scroll to position [1444, 0]
